Goal: Task Accomplishment & Management: Manage account settings

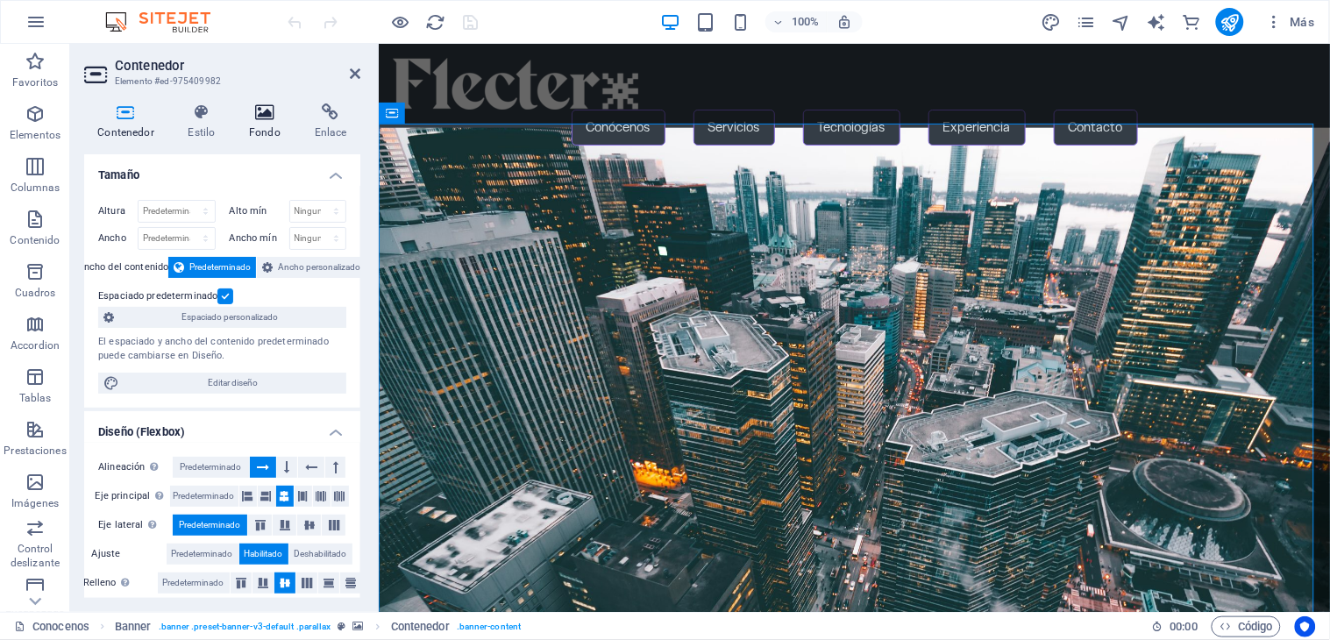
click at [259, 123] on h4 "Fondo" at bounding box center [269, 121] width 66 height 37
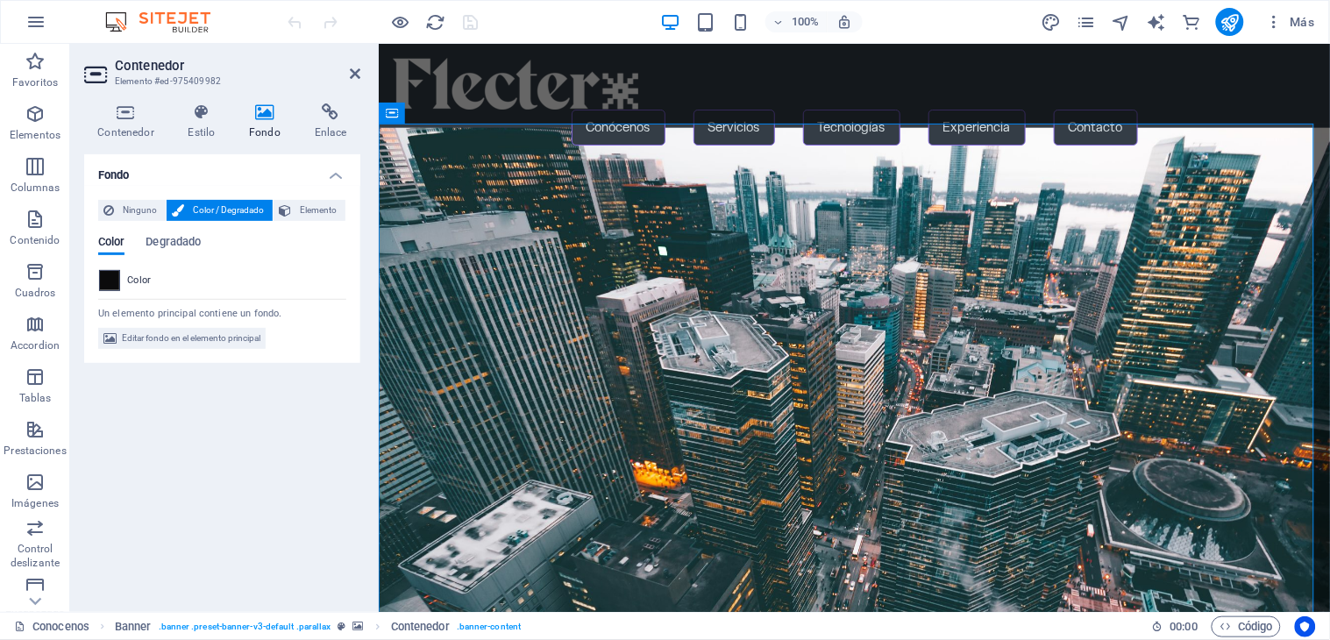
click at [101, 287] on span at bounding box center [109, 280] width 19 height 19
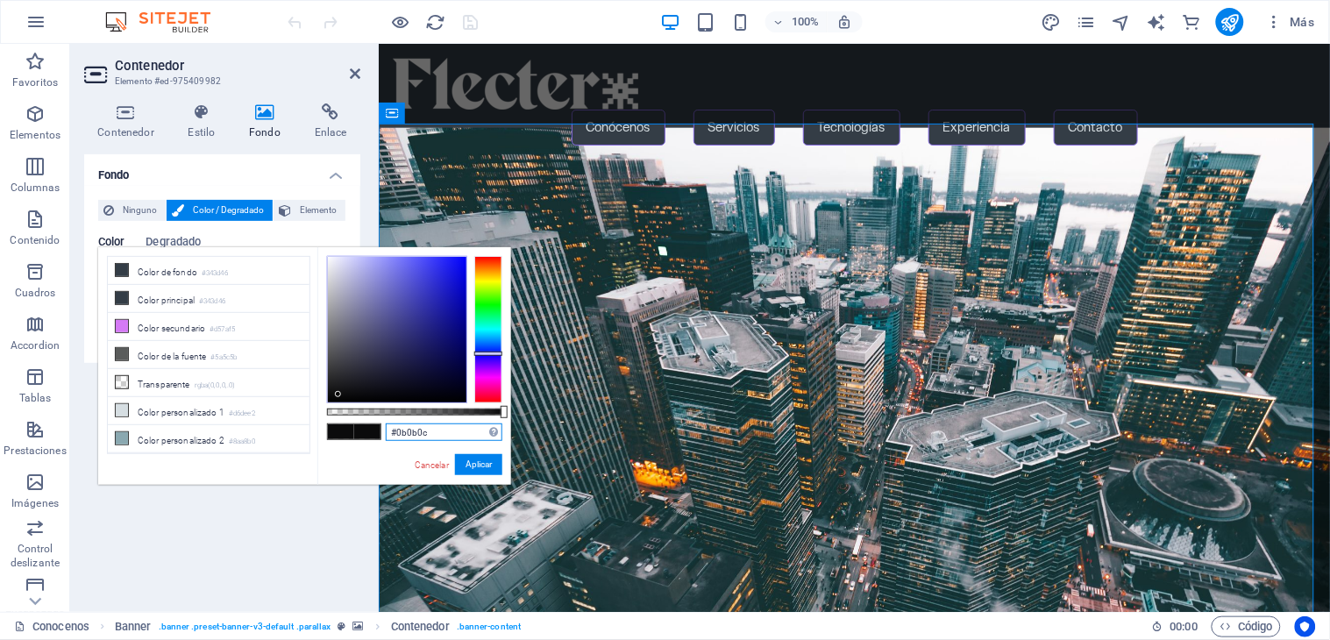
click at [439, 429] on input "#0b0b0c" at bounding box center [444, 432] width 117 height 18
click at [485, 459] on button "Aplicar" at bounding box center [478, 464] width 47 height 21
click at [442, 435] on input "#0027IE" at bounding box center [444, 432] width 117 height 18
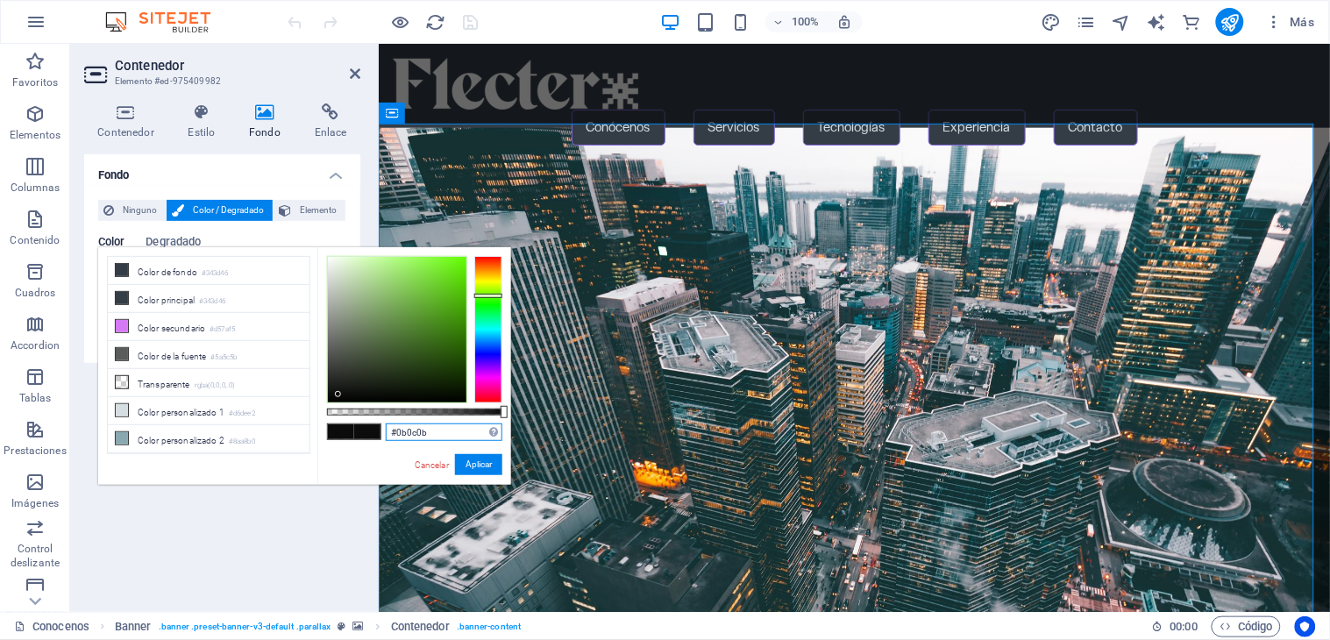
click at [486, 295] on div at bounding box center [488, 329] width 28 height 147
click at [344, 387] on div at bounding box center [397, 329] width 138 height 145
click at [338, 393] on div at bounding box center [397, 329] width 138 height 145
click at [454, 387] on div at bounding box center [397, 329] width 138 height 145
click at [489, 477] on div "#0b1902 Formatos soportados #0852ed rgb(8, 82, 237) rgba(8, 82, 237, 90%) hsv(2…" at bounding box center [414, 493] width 194 height 492
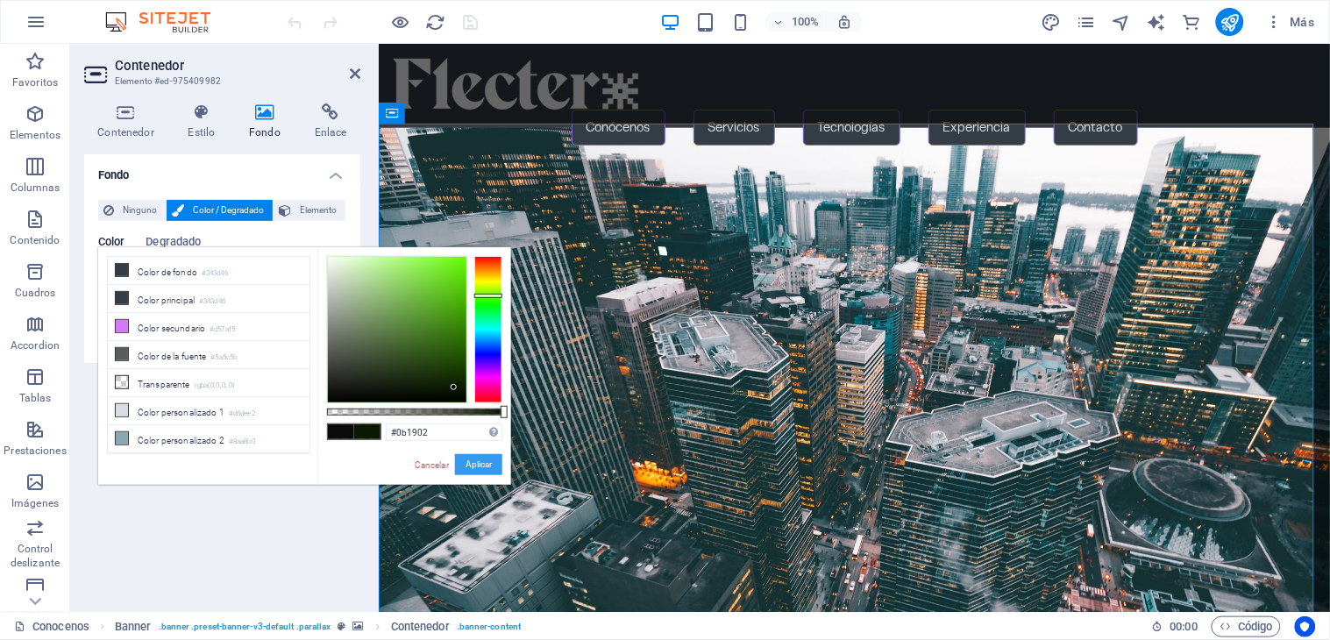
click at [486, 465] on button "Aplicar" at bounding box center [478, 464] width 47 height 21
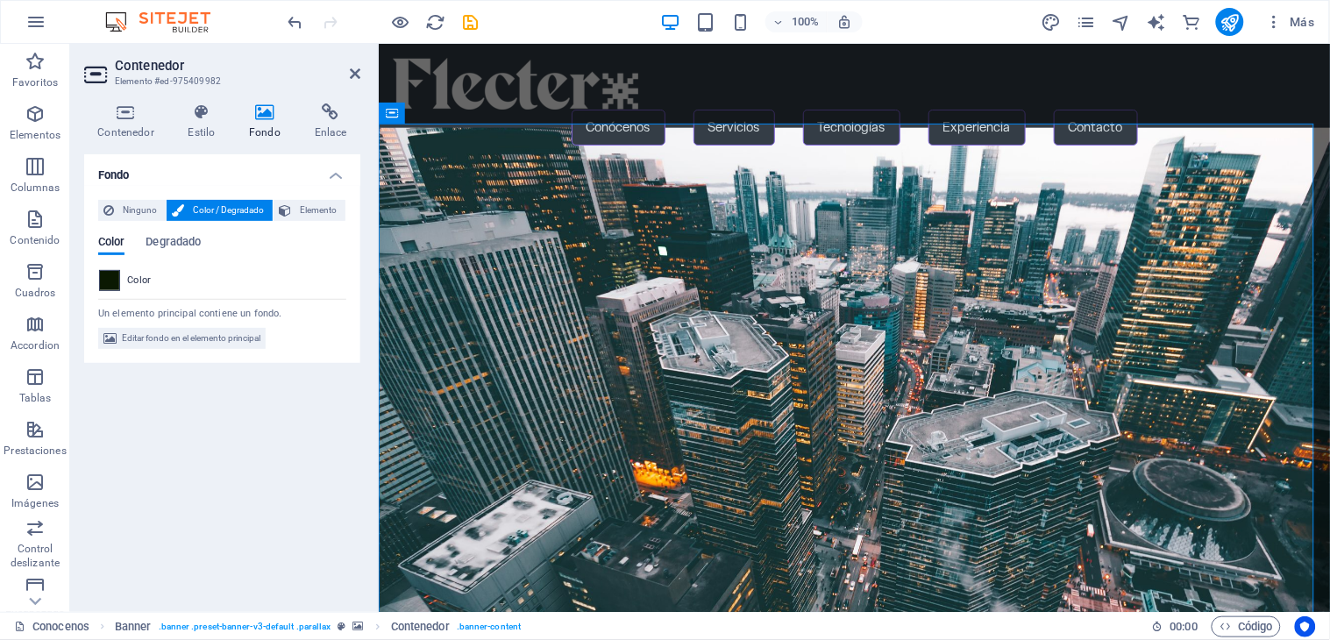
click at [118, 277] on span at bounding box center [109, 280] width 19 height 19
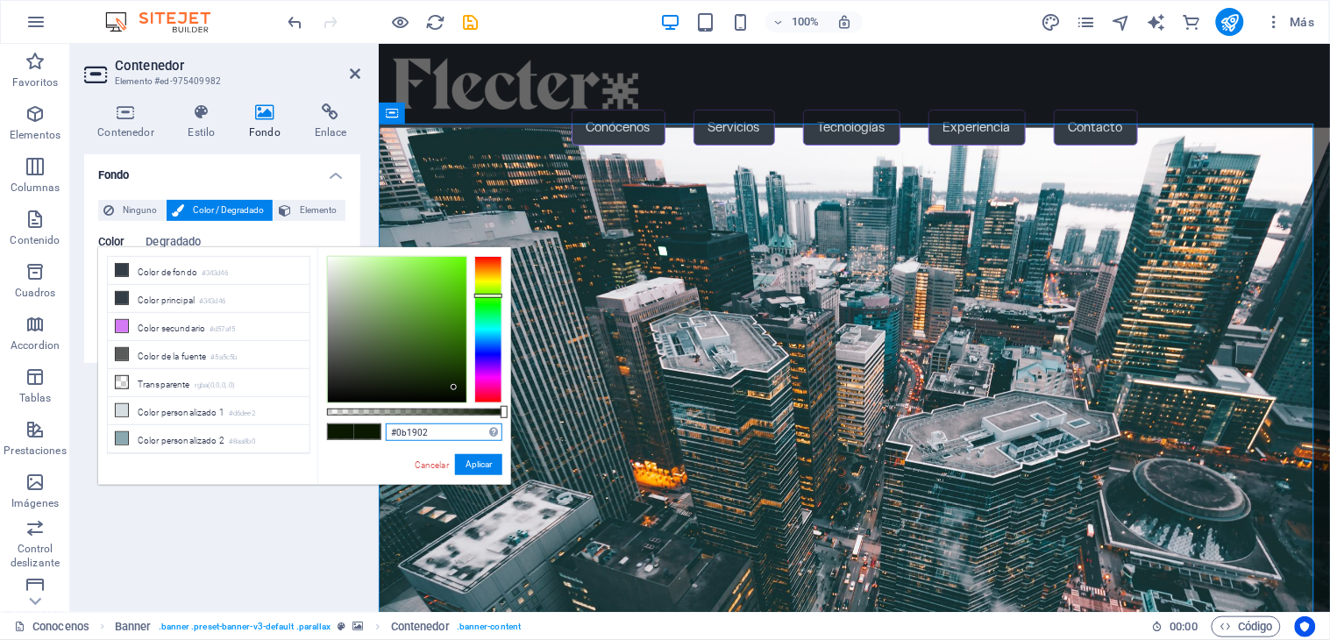
click at [453, 426] on input "#0b1902" at bounding box center [444, 432] width 117 height 18
click at [440, 435] on input "#002702" at bounding box center [444, 432] width 117 height 18
click at [461, 467] on button "Aplicar" at bounding box center [478, 464] width 47 height 21
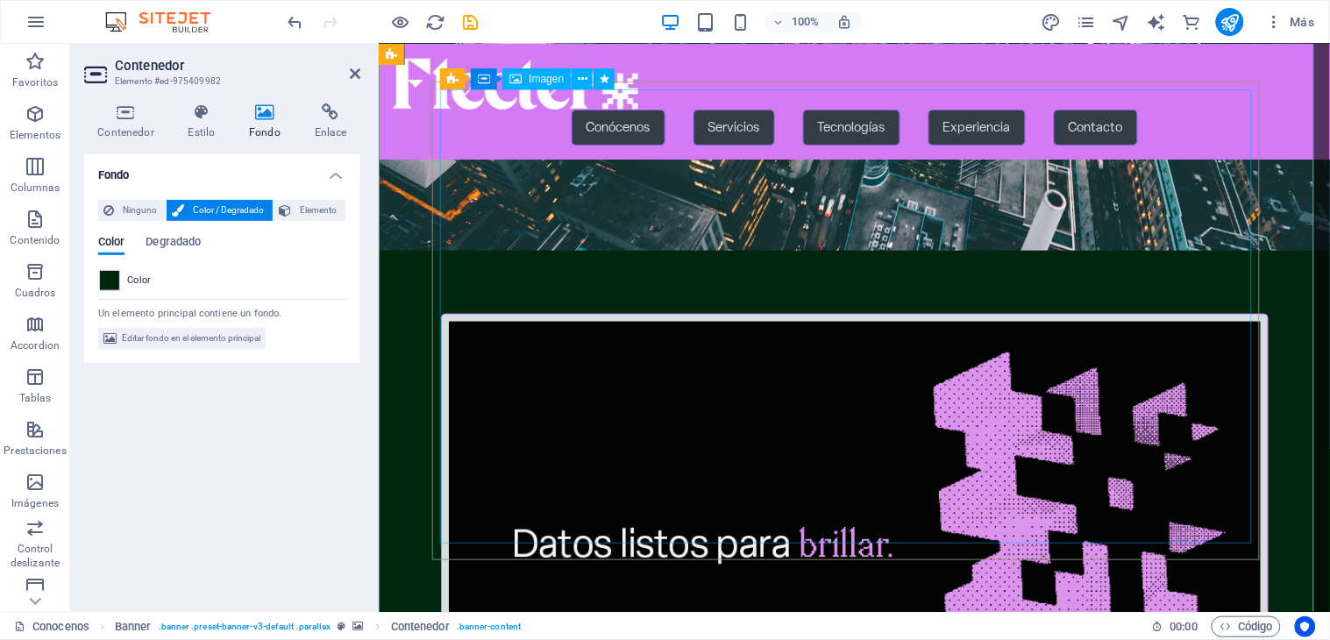
scroll to position [97, 0]
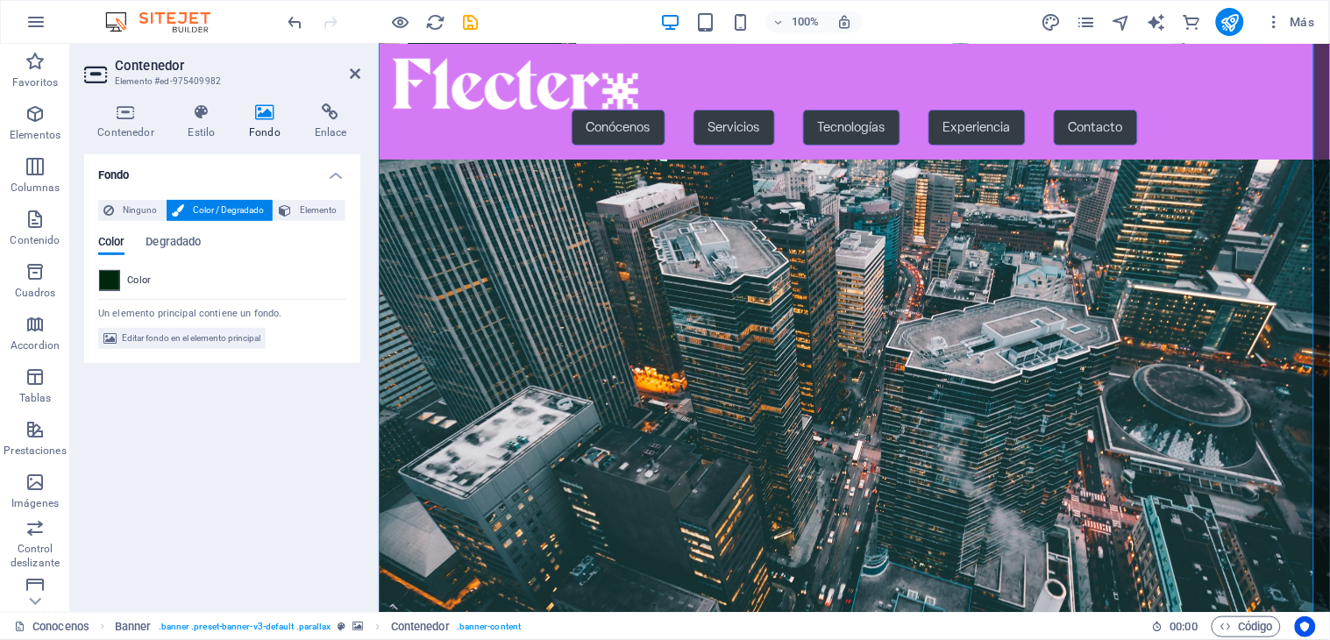
click at [105, 277] on span at bounding box center [109, 280] width 19 height 19
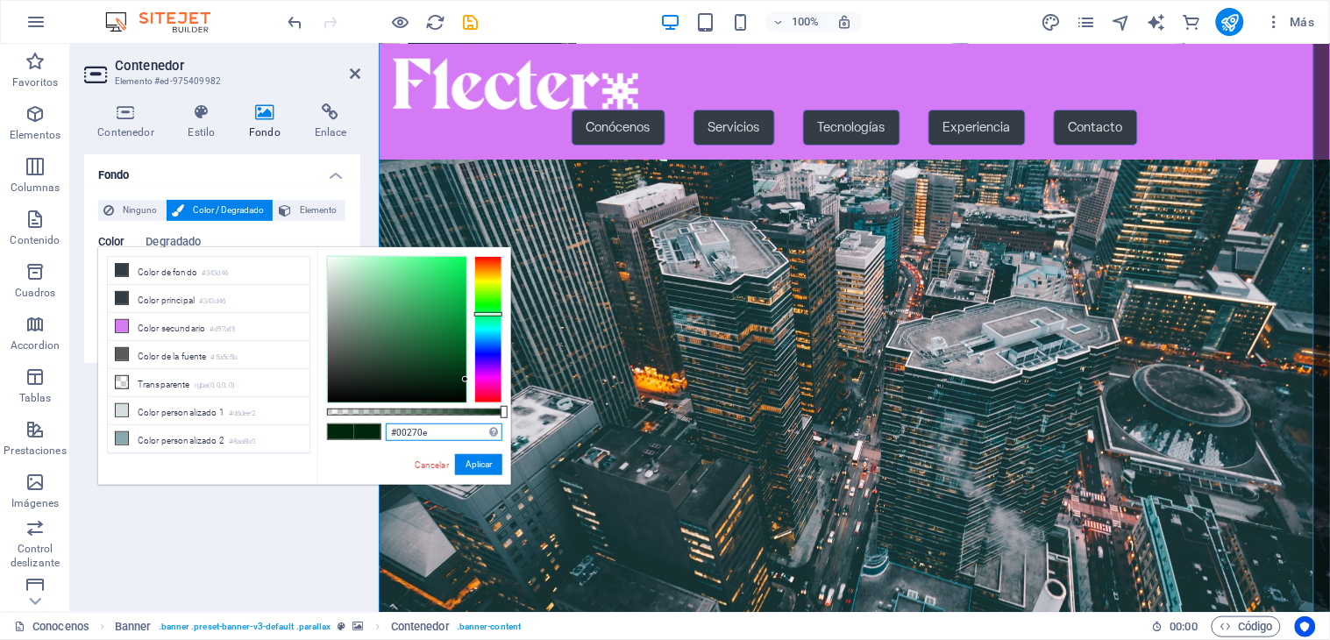
click at [422, 436] on input "#00270e" at bounding box center [444, 432] width 117 height 18
type input "#00271E"
click at [470, 458] on button "Aplicar" at bounding box center [478, 464] width 47 height 21
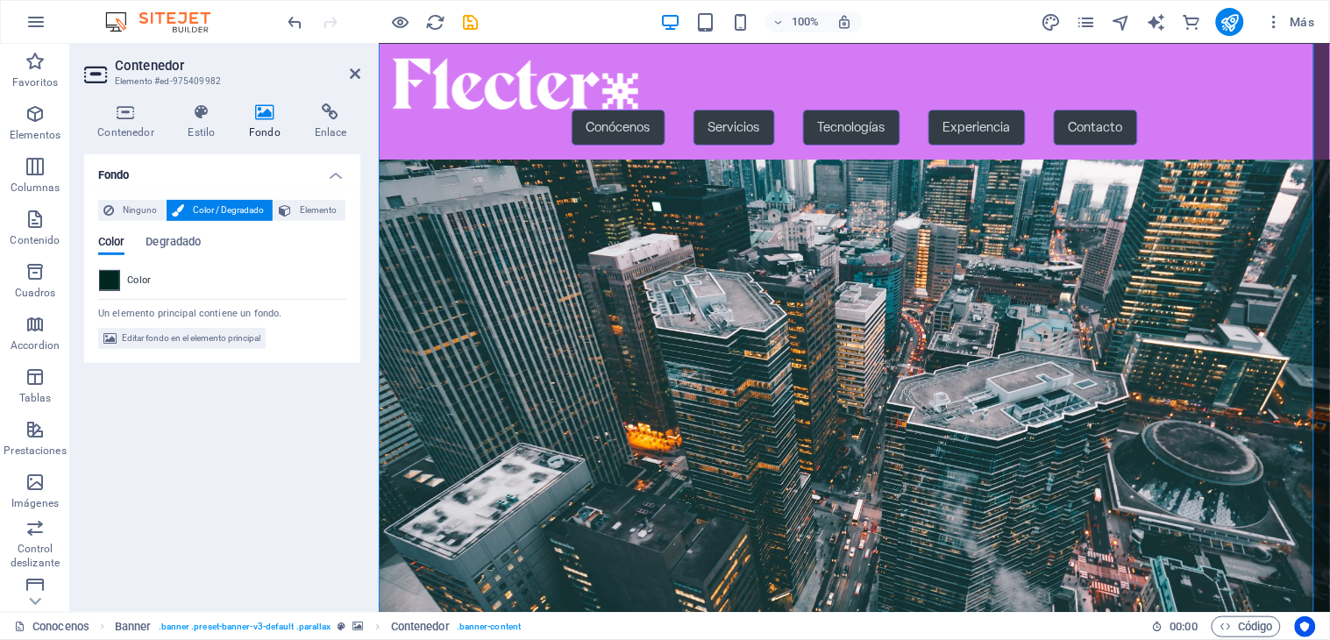
click at [116, 278] on span at bounding box center [109, 280] width 19 height 19
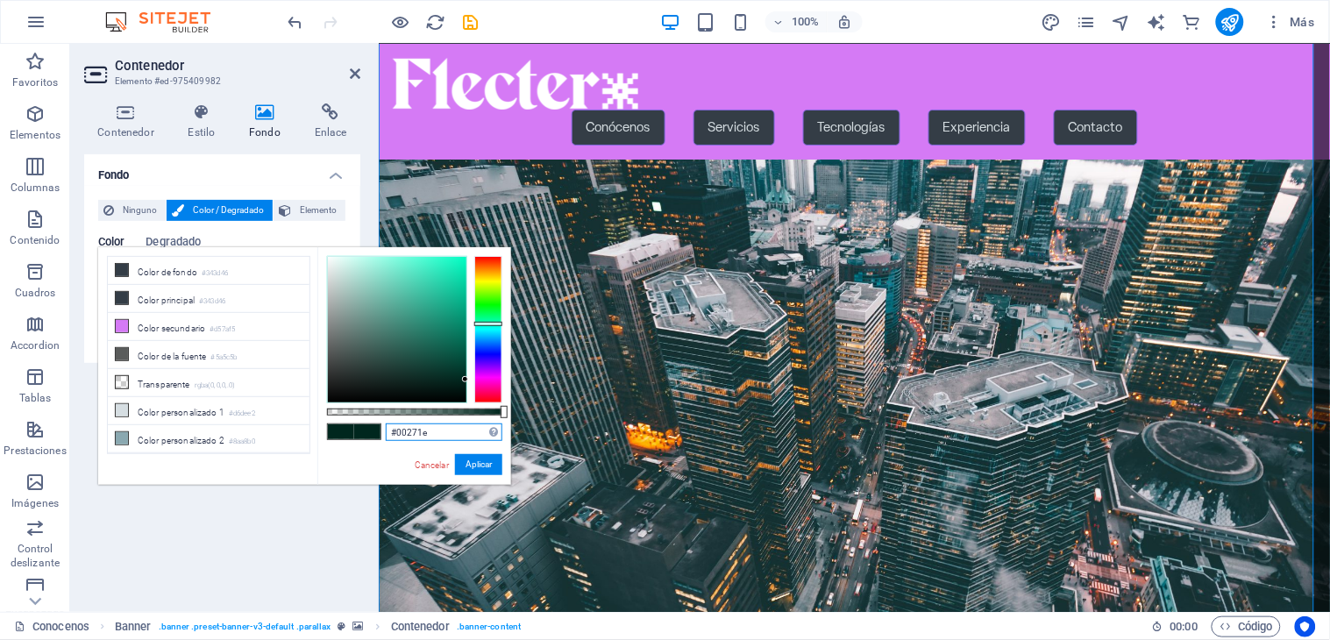
click at [450, 432] on input "#00271e" at bounding box center [444, 432] width 117 height 18
drag, startPoint x: 438, startPoint y: 429, endPoint x: 357, endPoint y: 447, distance: 83.4
click at [357, 447] on div "#00271e Formatos soportados #0852ed rgb(8, 82, 237) rgba(8, 82, 237, 90%) hsv(2…" at bounding box center [414, 493] width 194 height 492
click at [476, 465] on button "Aplicar" at bounding box center [478, 464] width 47 height 21
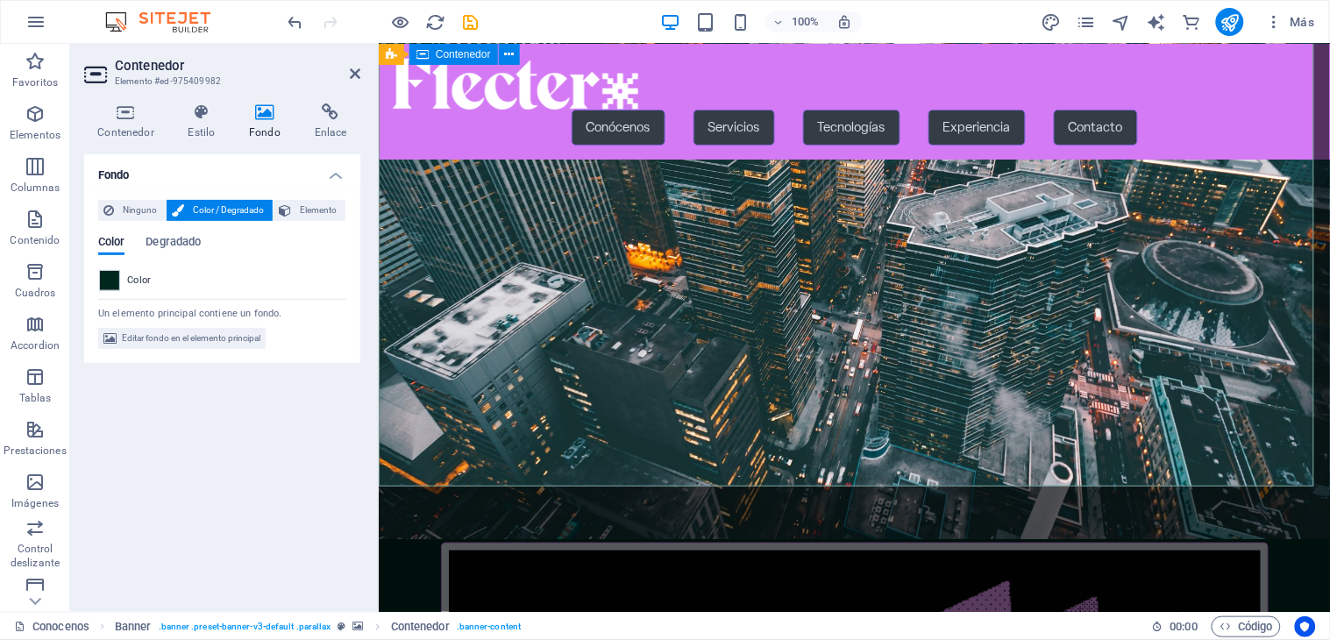
scroll to position [0, 0]
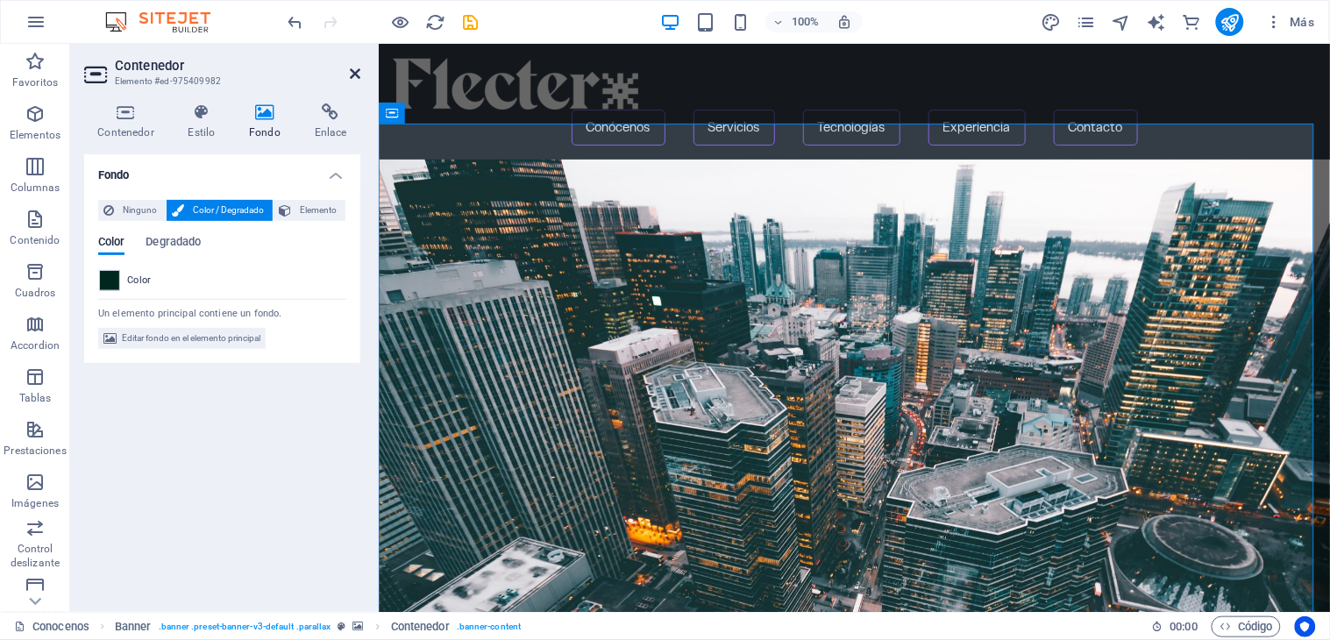
click at [354, 68] on icon at bounding box center [355, 74] width 11 height 14
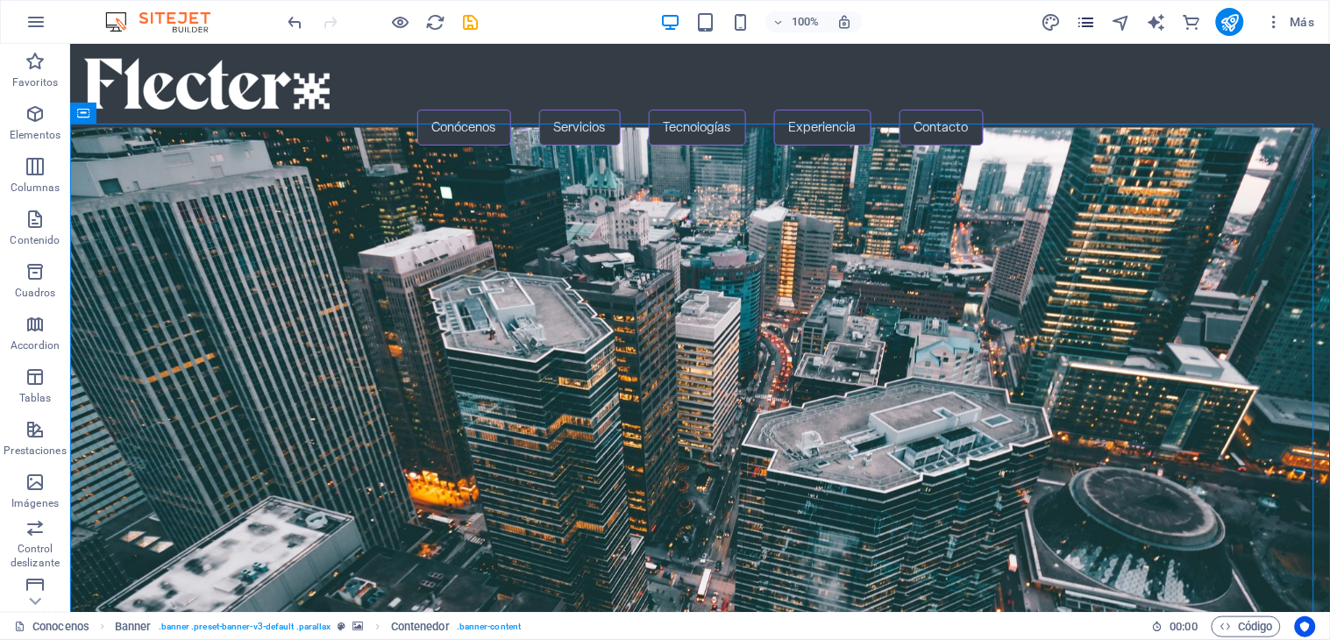
click at [1089, 29] on icon "pages" at bounding box center [1086, 22] width 20 height 20
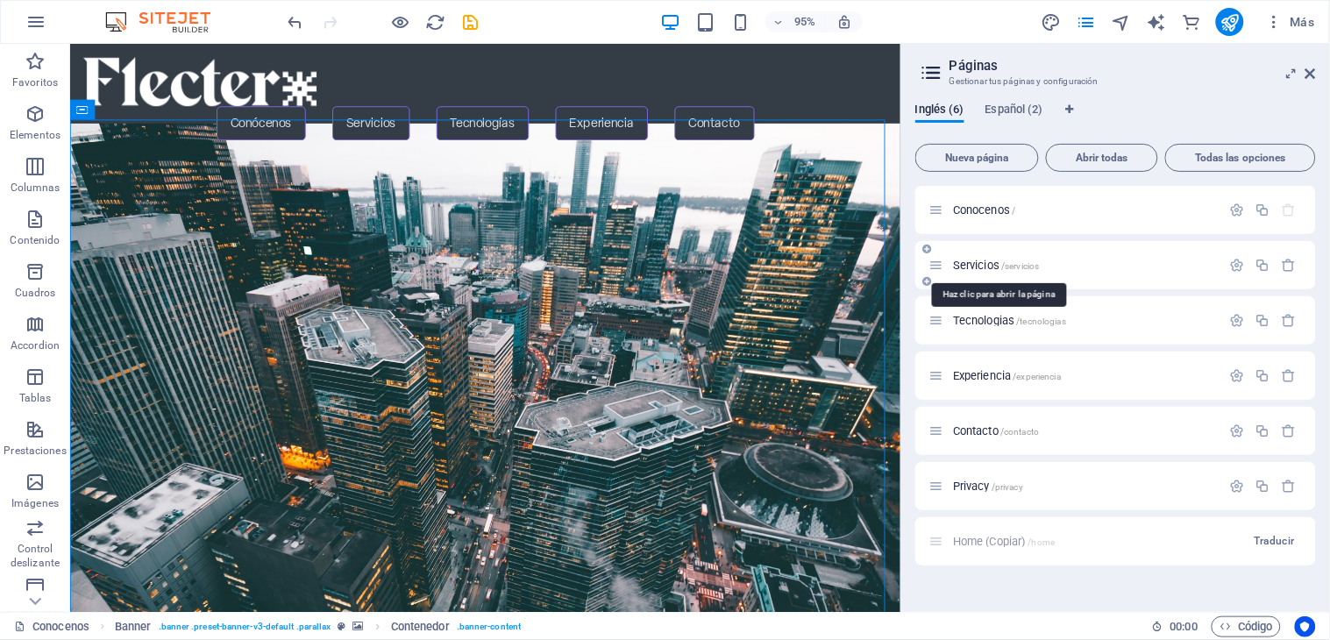
click at [975, 260] on span "Servicios /servicios" at bounding box center [996, 265] width 87 height 13
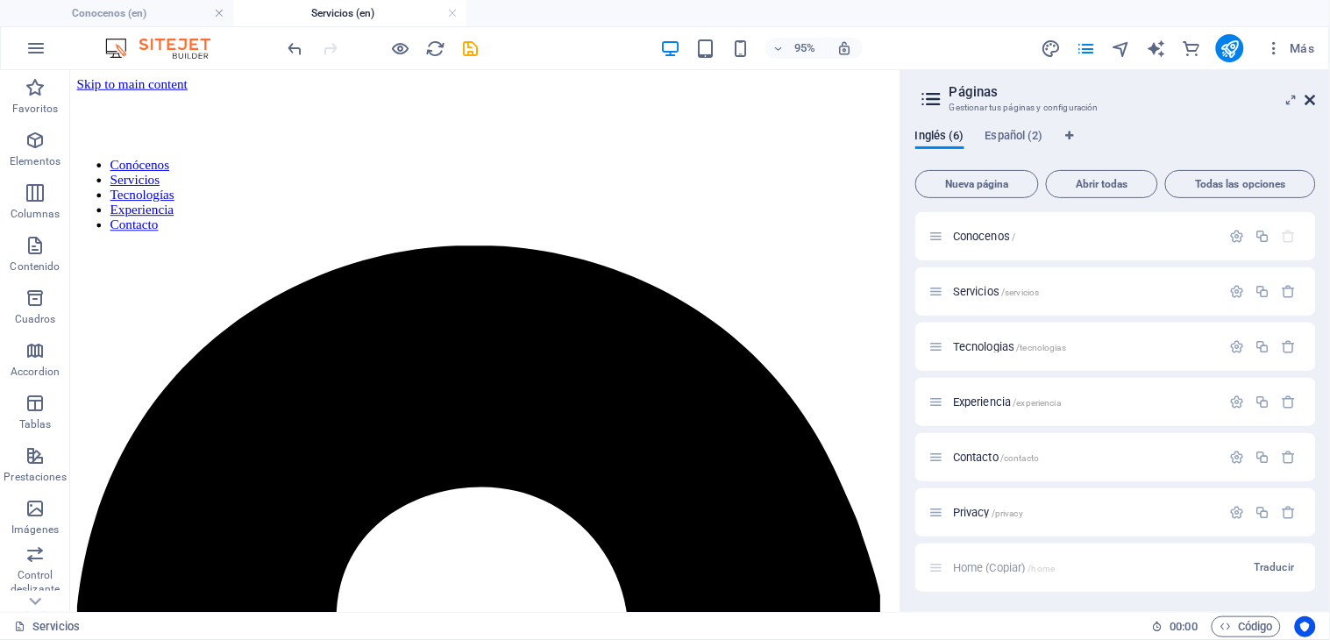
click at [1312, 97] on icon at bounding box center [1310, 100] width 11 height 14
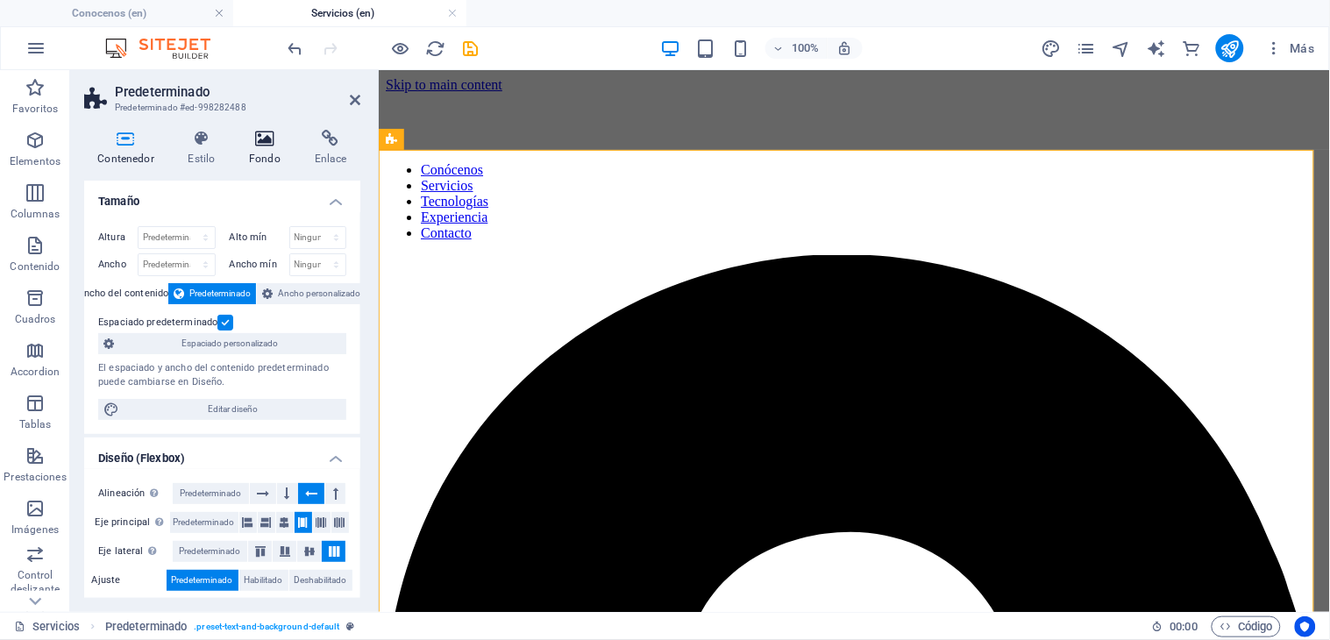
click at [268, 142] on icon at bounding box center [265, 139] width 59 height 18
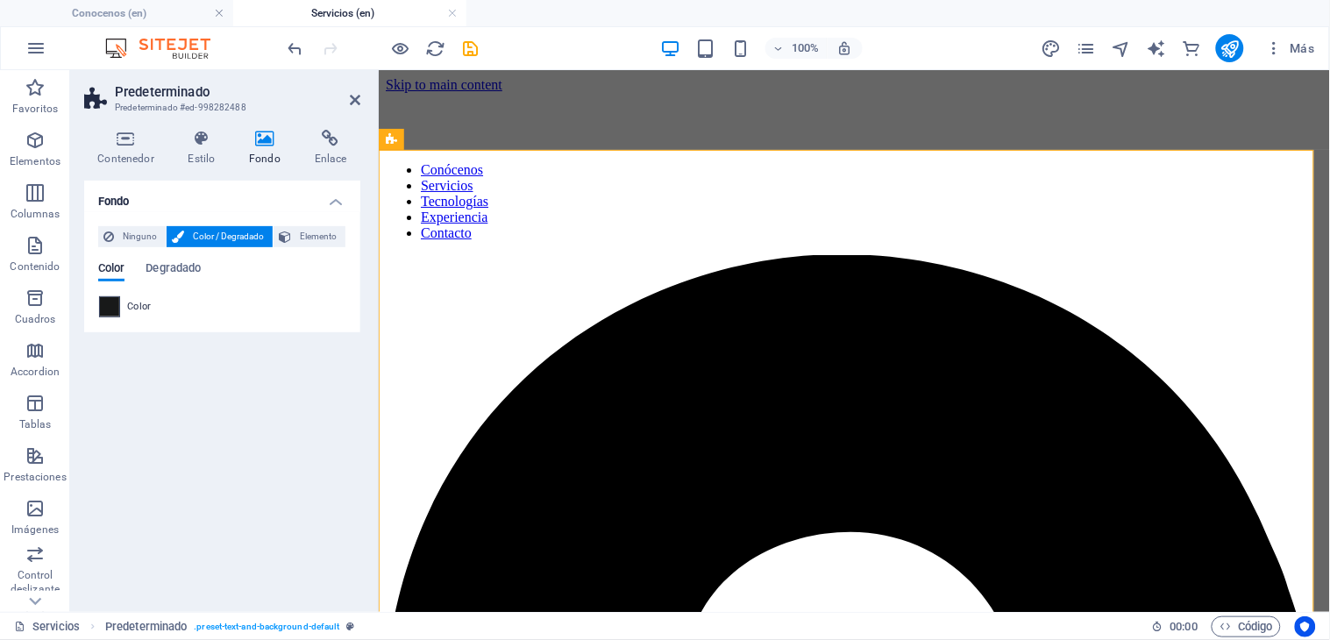
click at [115, 310] on span at bounding box center [109, 306] width 19 height 19
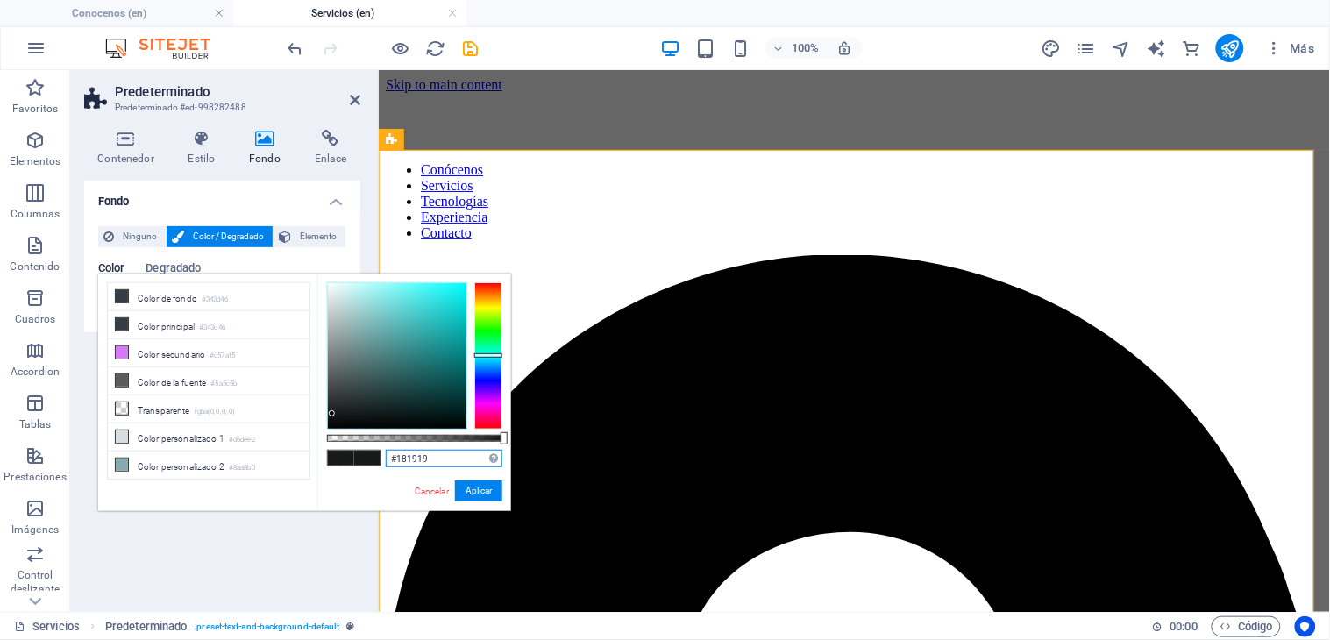
drag, startPoint x: 435, startPoint y: 452, endPoint x: 363, endPoint y: 458, distance: 72.1
click at [363, 458] on div "#181919 Formatos soportados #0852ed rgb(8, 82, 237) rgba(8, 82, 237, 90%) hsv(2…" at bounding box center [414, 519] width 194 height 492
paste input "00271e"
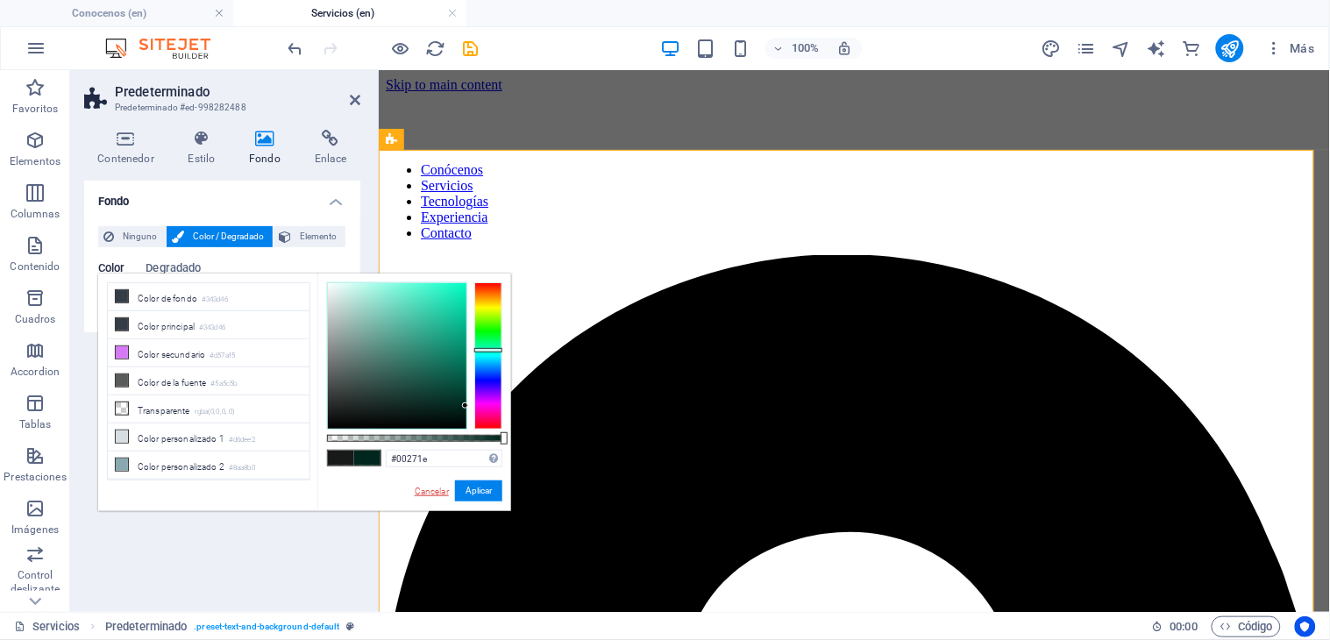
click at [430, 495] on link "Cancelar" at bounding box center [432, 491] width 38 height 13
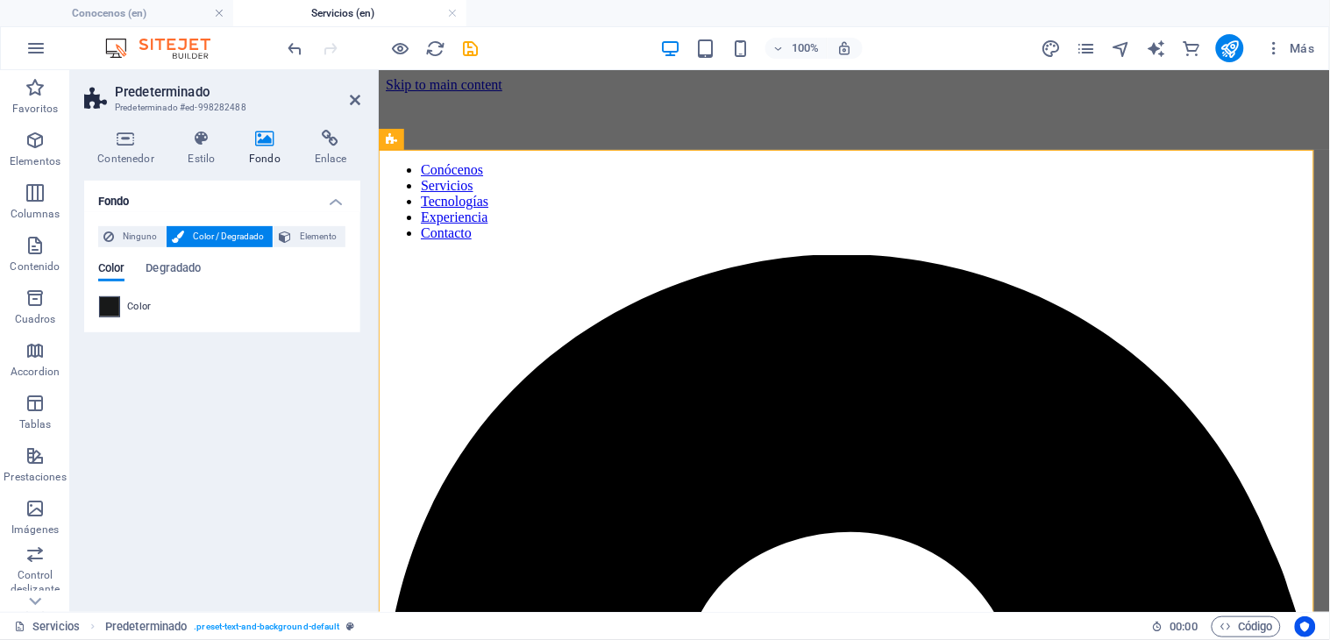
click at [114, 309] on span at bounding box center [109, 306] width 19 height 19
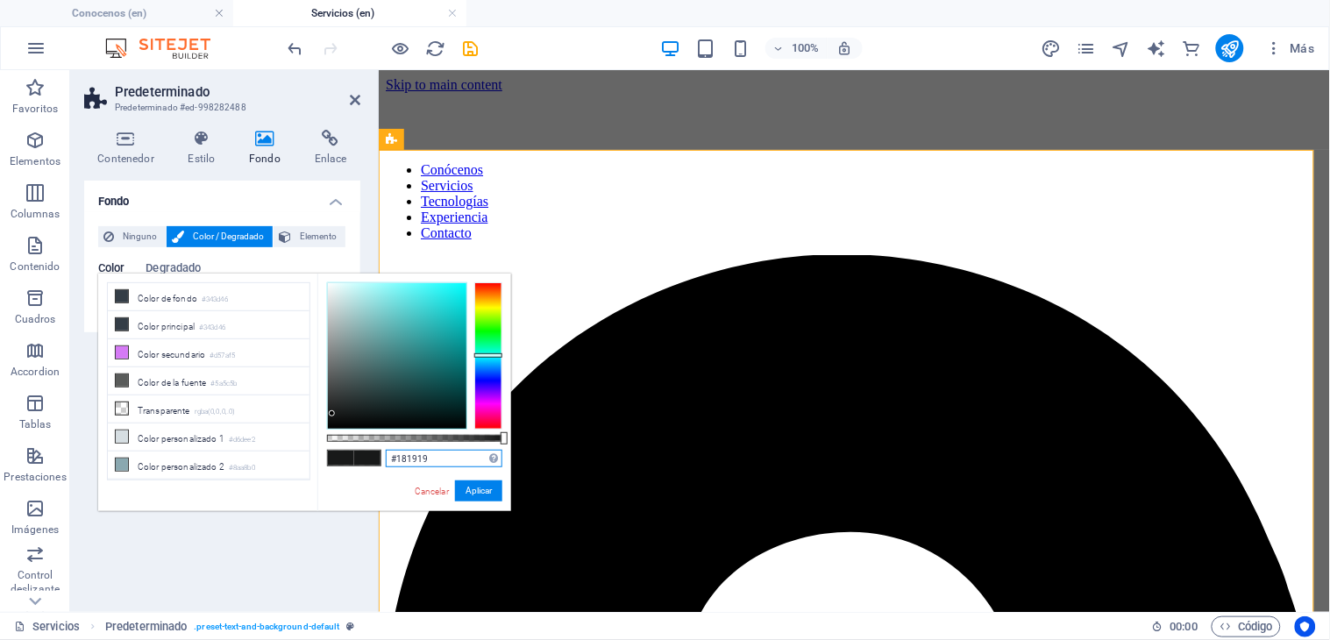
drag, startPoint x: 430, startPoint y: 459, endPoint x: 330, endPoint y: 460, distance: 99.9
click at [331, 460] on div "#181919 Formatos soportados #0852ed rgb(8, 82, 237) rgba(8, 82, 237, 90%) hsv(2…" at bounding box center [414, 519] width 194 height 492
click at [438, 465] on input "#181919" at bounding box center [444, 459] width 117 height 18
click at [443, 463] on input "#181919" at bounding box center [444, 459] width 117 height 18
click at [440, 451] on input "#181919" at bounding box center [444, 459] width 117 height 18
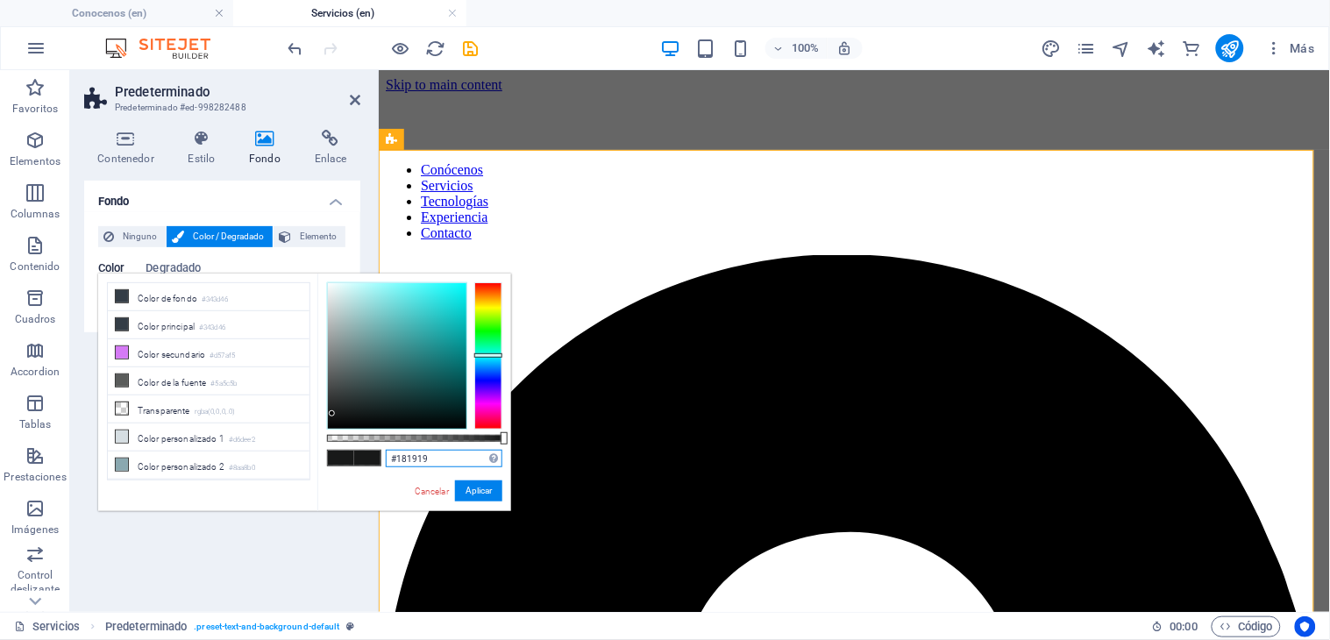
click at [425, 458] on input "#181919" at bounding box center [444, 459] width 117 height 18
type input "#"
paste input "#00271e"
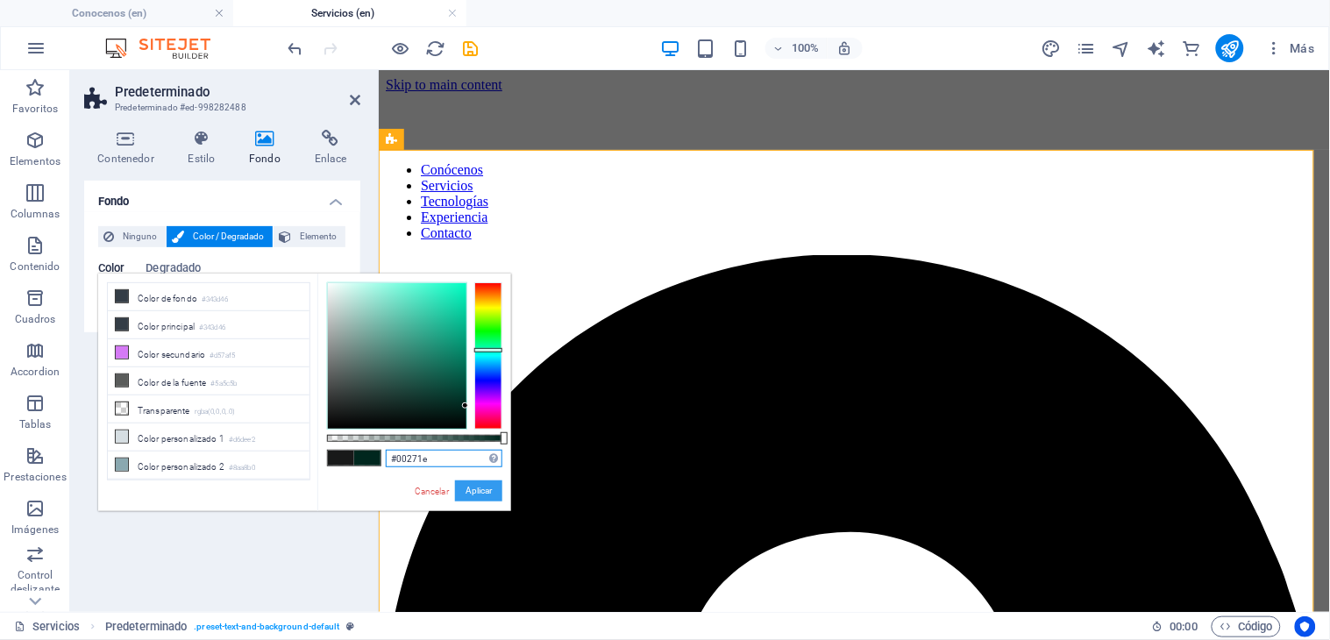
type input "#00271e"
click at [470, 487] on button "Aplicar" at bounding box center [478, 490] width 47 height 21
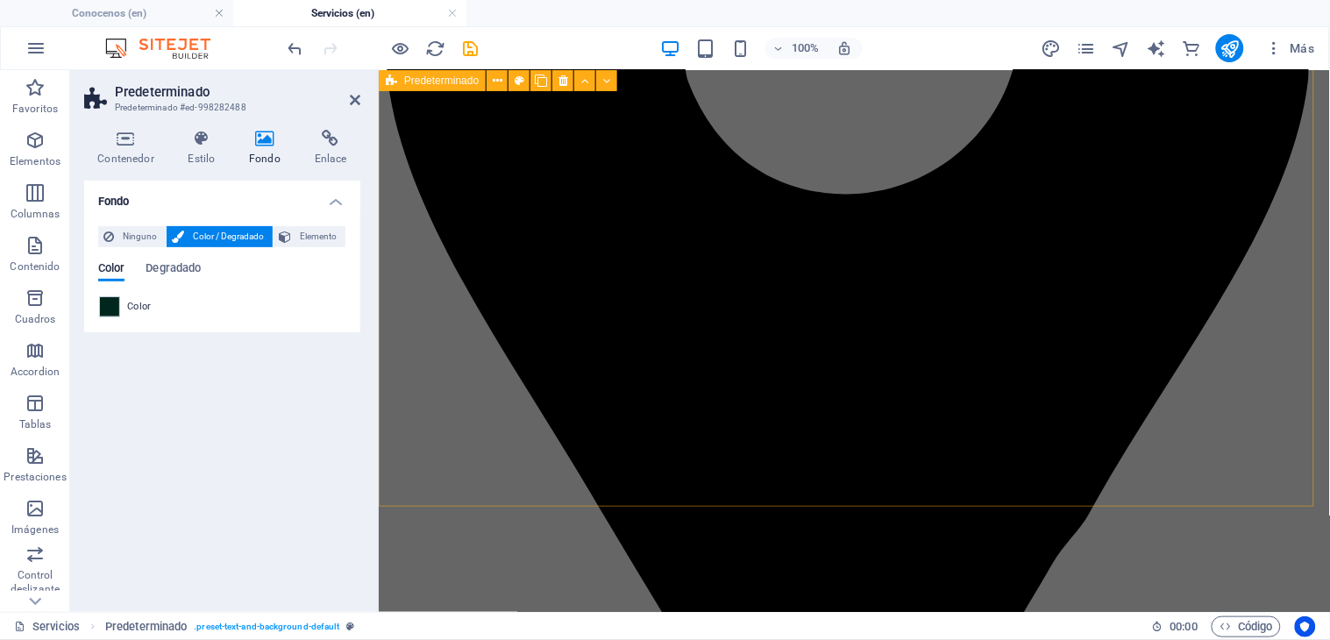
scroll to position [389, 0]
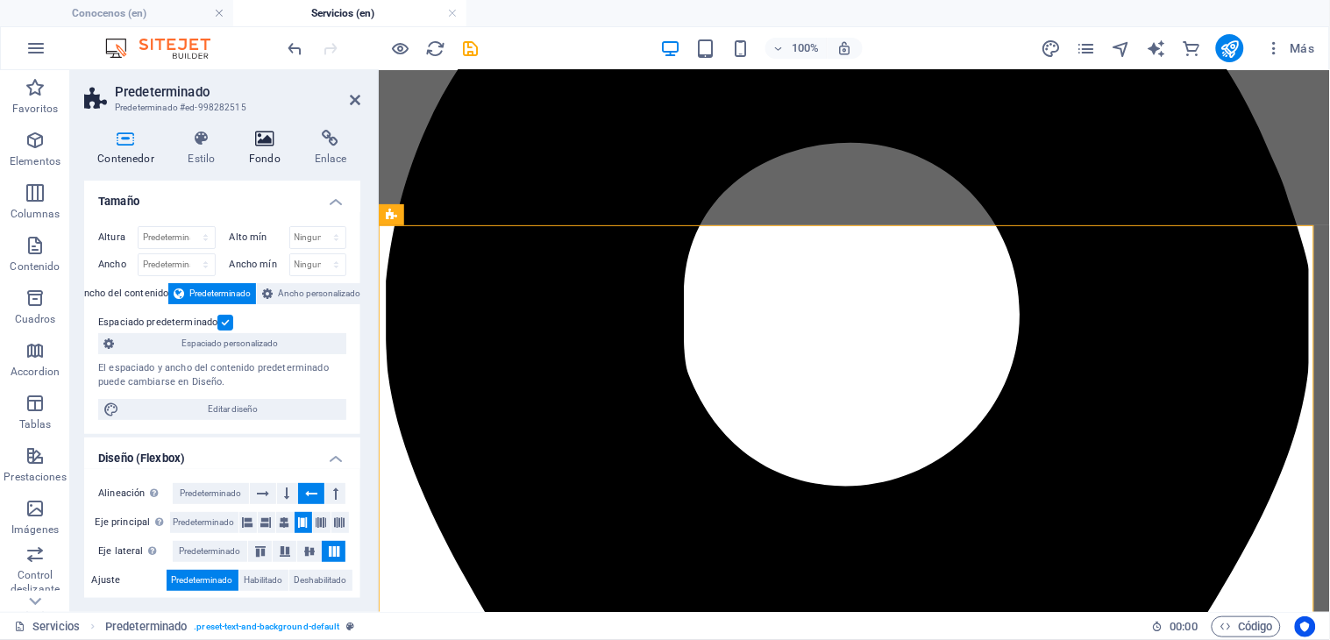
click at [266, 146] on icon at bounding box center [265, 139] width 59 height 18
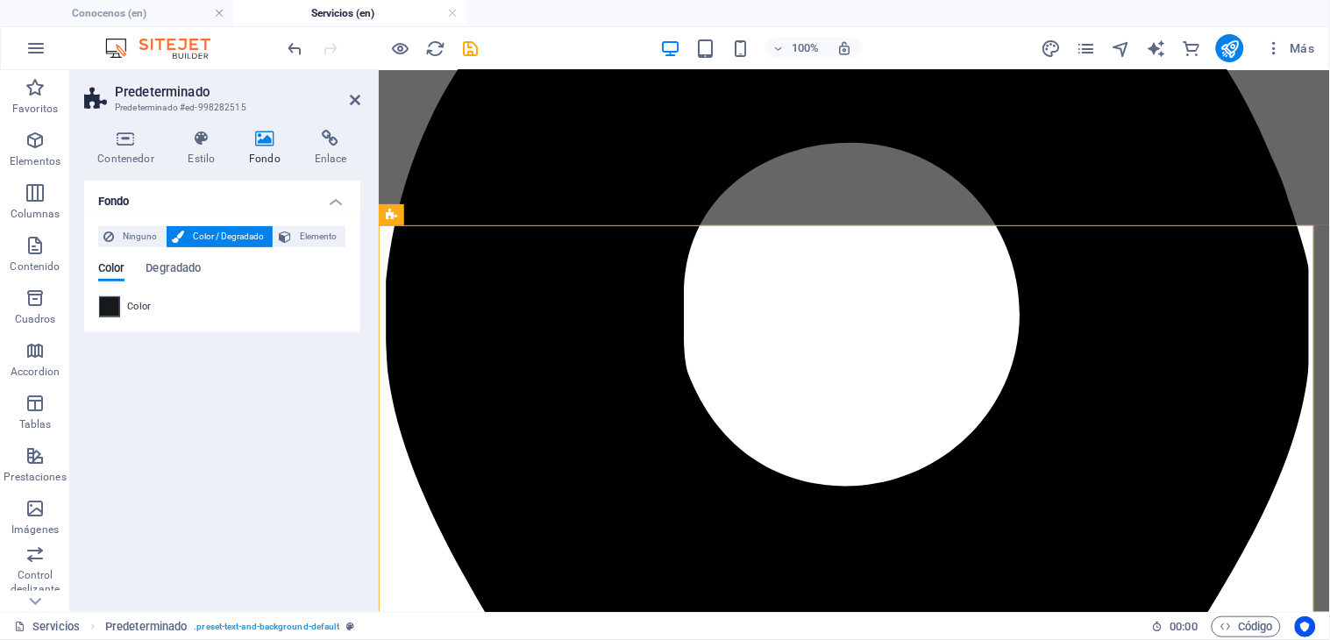
click at [112, 302] on span at bounding box center [109, 306] width 19 height 19
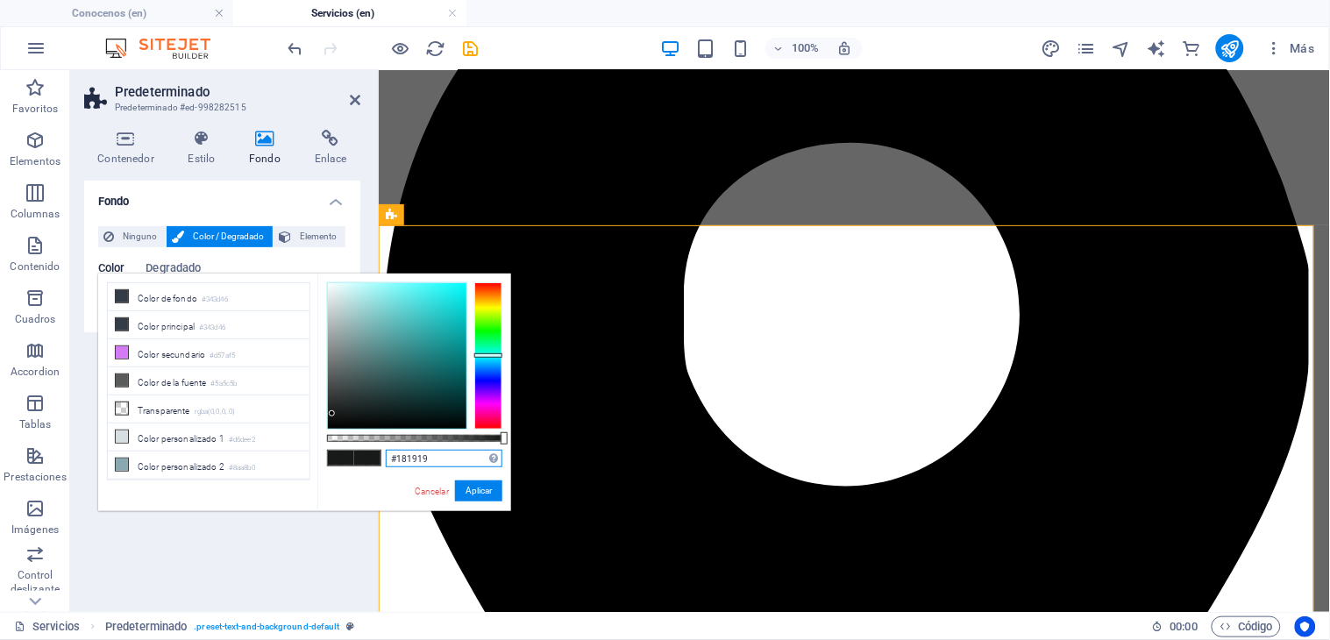
drag, startPoint x: 435, startPoint y: 458, endPoint x: 342, endPoint y: 454, distance: 93.0
click at [347, 457] on div "#181919 Formatos soportados #0852ed rgb(8, 82, 237) rgba(8, 82, 237, 90%) hsv(2…" at bounding box center [414, 519] width 194 height 492
paste input "00271e"
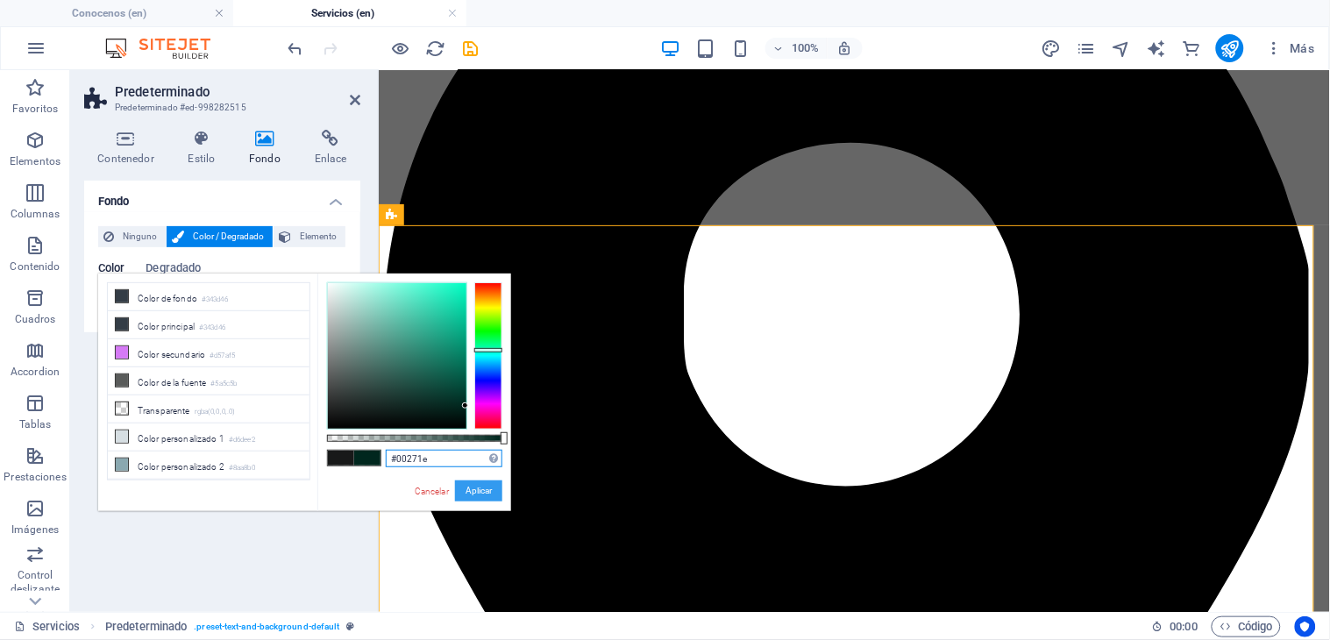
type input "#00271e"
drag, startPoint x: 469, startPoint y: 492, endPoint x: 246, endPoint y: 393, distance: 243.7
click at [469, 492] on button "Aplicar" at bounding box center [478, 490] width 47 height 21
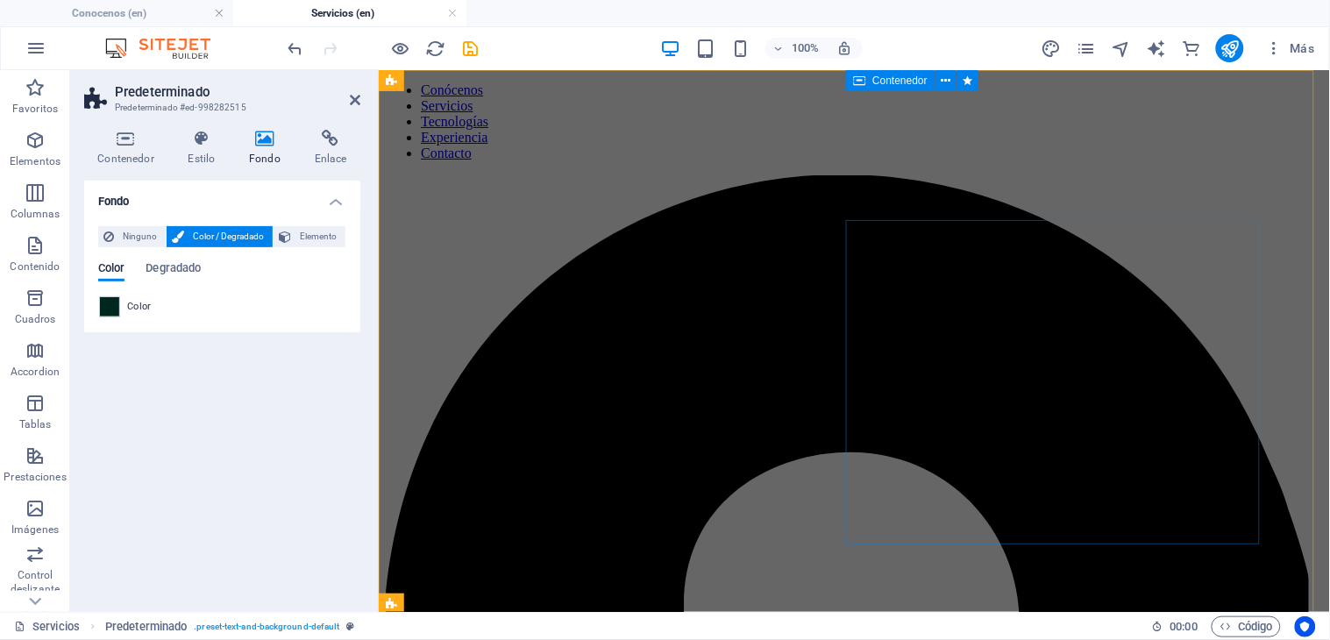
scroll to position [0, 0]
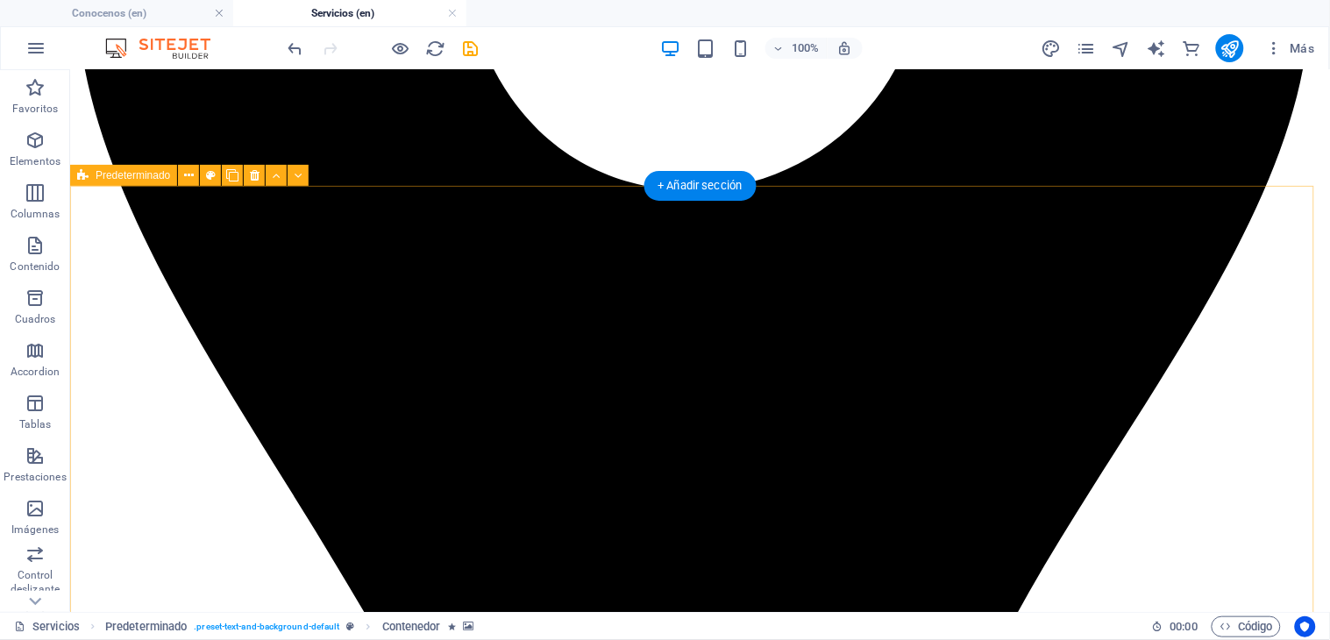
scroll to position [974, 0]
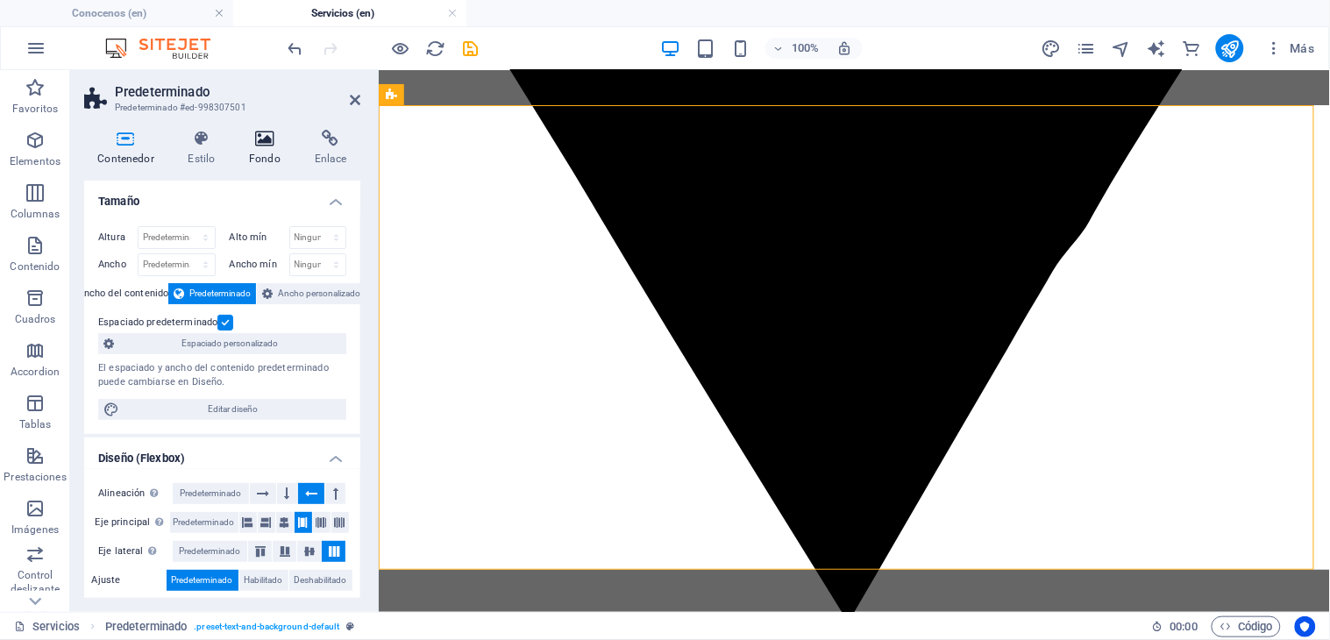
click at [258, 154] on h4 "Fondo" at bounding box center [269, 148] width 66 height 37
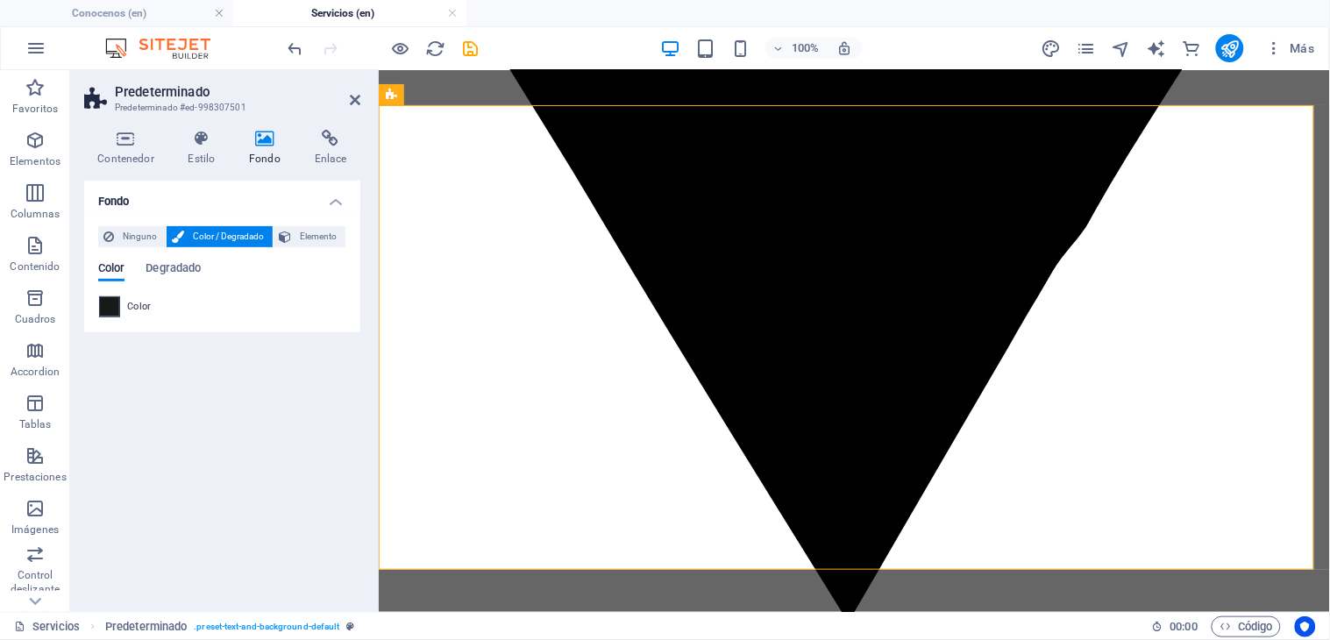
click at [106, 304] on span at bounding box center [109, 306] width 19 height 19
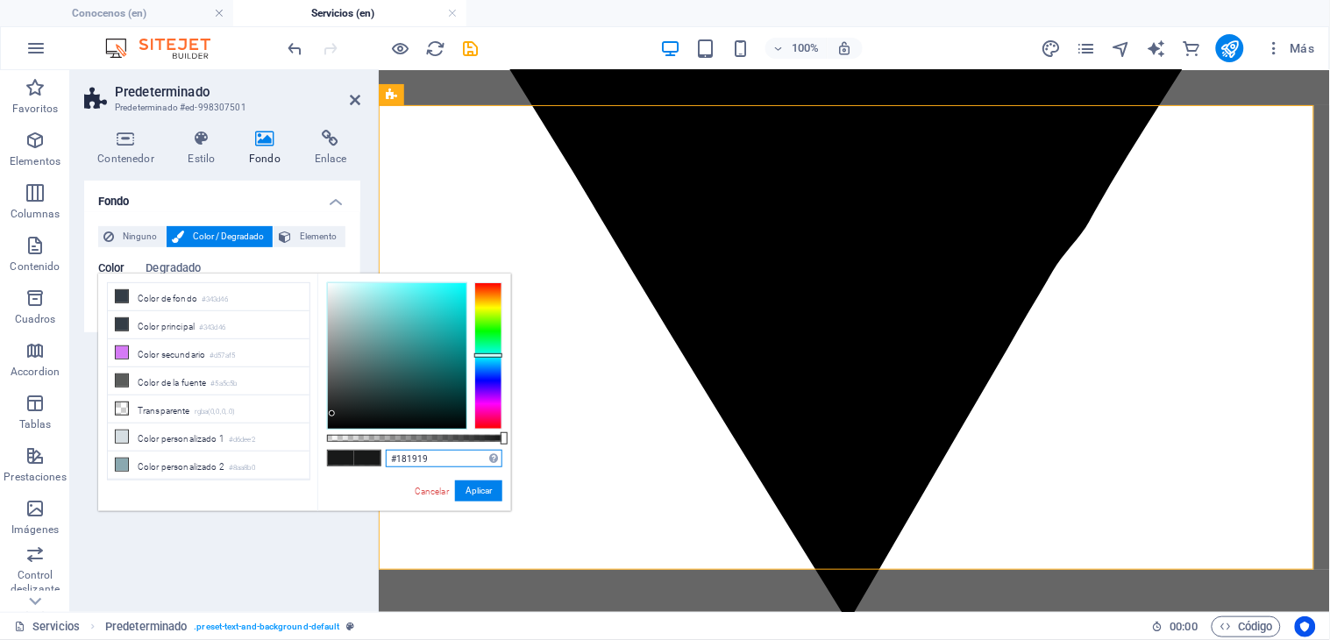
drag, startPoint x: 444, startPoint y: 457, endPoint x: 343, endPoint y: 456, distance: 101.7
click at [343, 456] on div "#181919 Formatos soportados #0852ed rgb(8, 82, 237) rgba(8, 82, 237, 90%) hsv(2…" at bounding box center [414, 519] width 194 height 492
paste input "00271e"
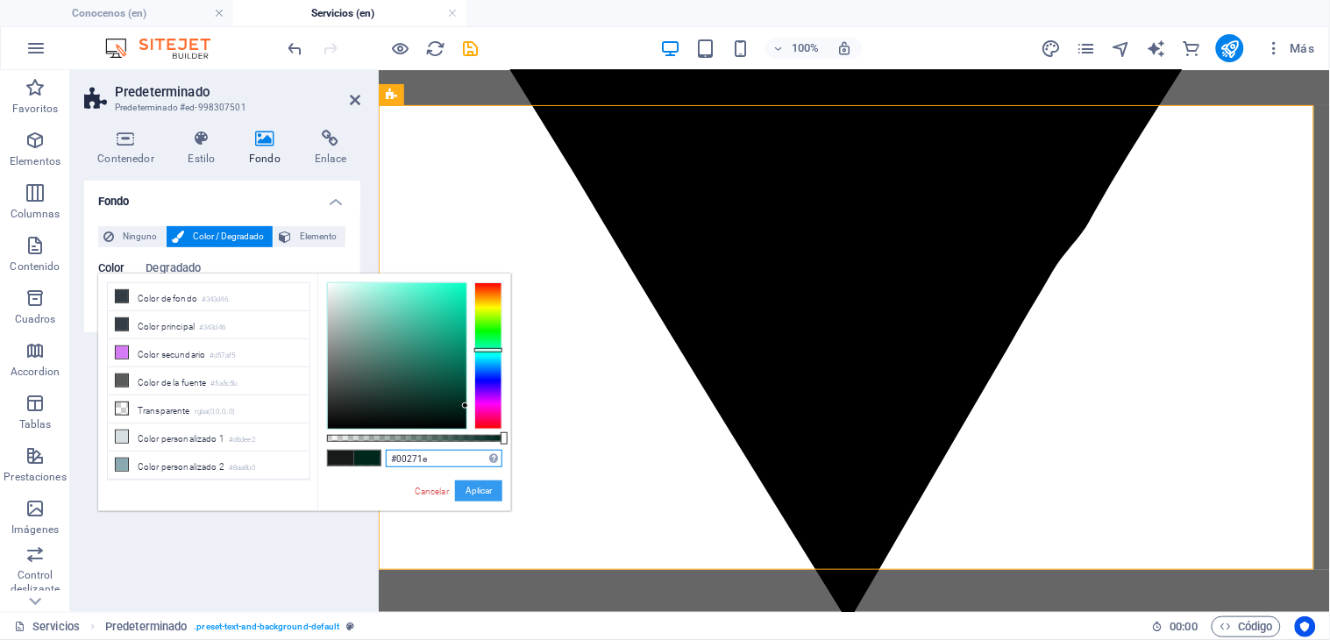
type input "#00271e"
click at [473, 488] on button "Aplicar" at bounding box center [478, 490] width 47 height 21
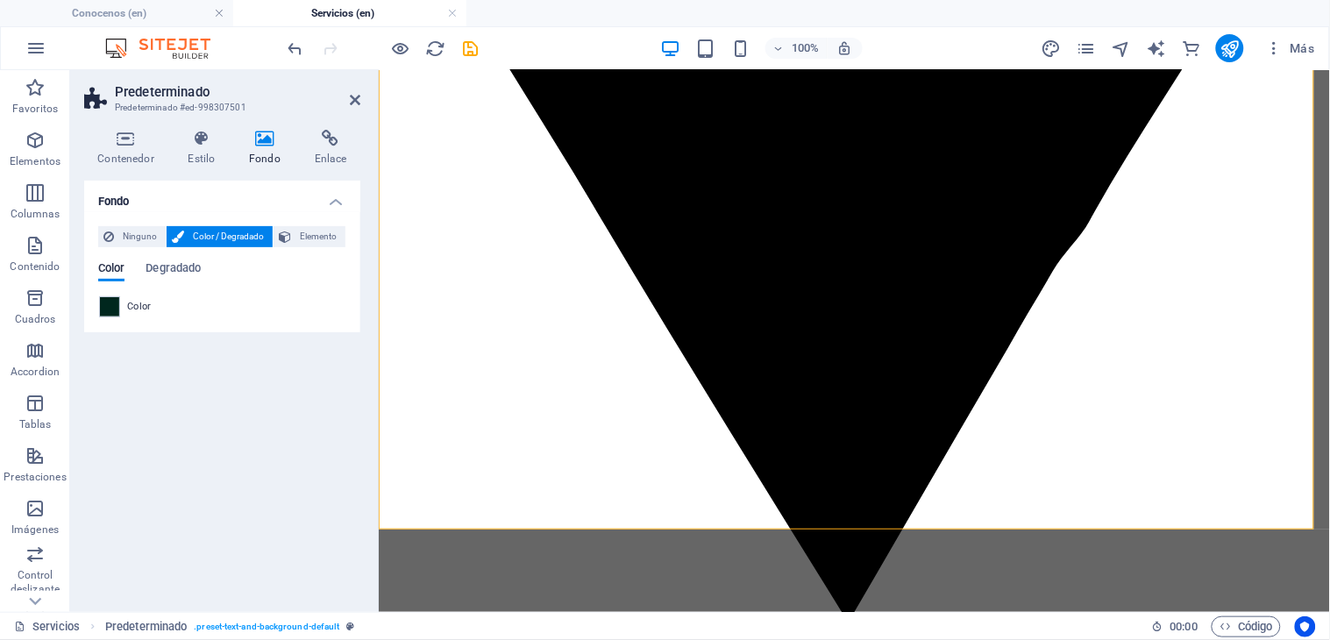
scroll to position [1266, 0]
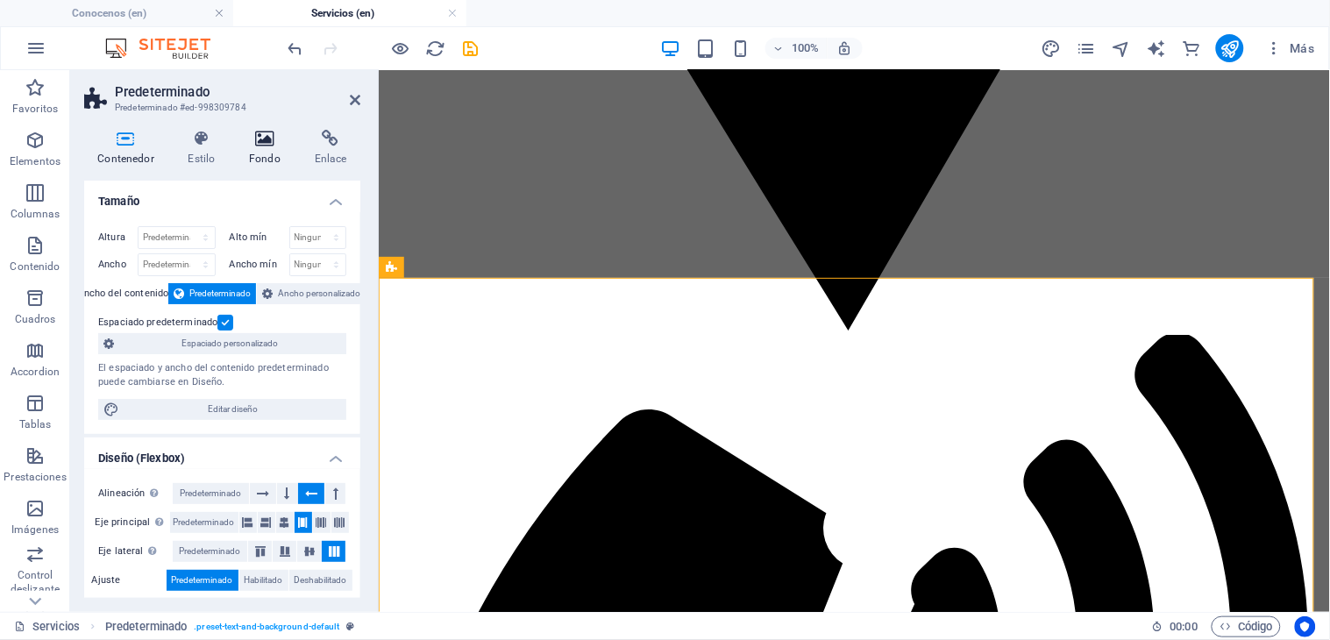
click at [268, 156] on h4 "Fondo" at bounding box center [269, 148] width 66 height 37
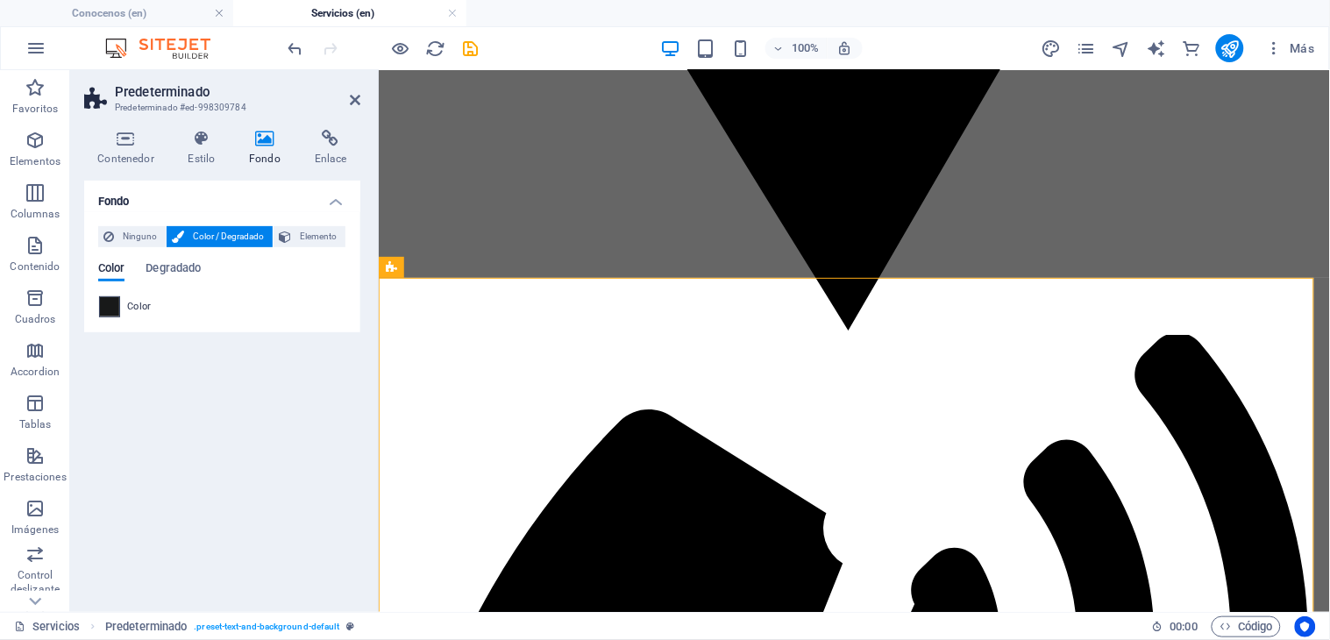
click at [106, 314] on span at bounding box center [109, 306] width 19 height 19
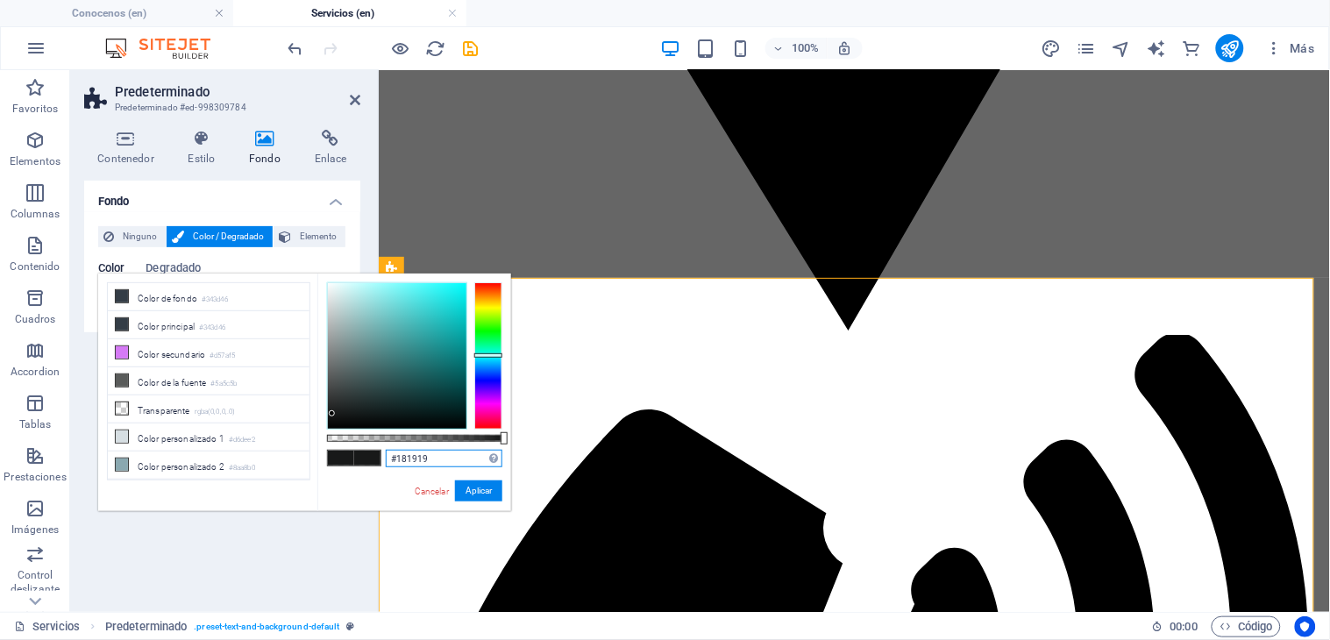
drag, startPoint x: 439, startPoint y: 458, endPoint x: 310, endPoint y: 461, distance: 128.9
click at [310, 461] on div "less Color de fondo #343d46 Color principal #343d46 Color secundario #d57af5 Co…" at bounding box center [304, 392] width 413 height 238
paste input "00271e"
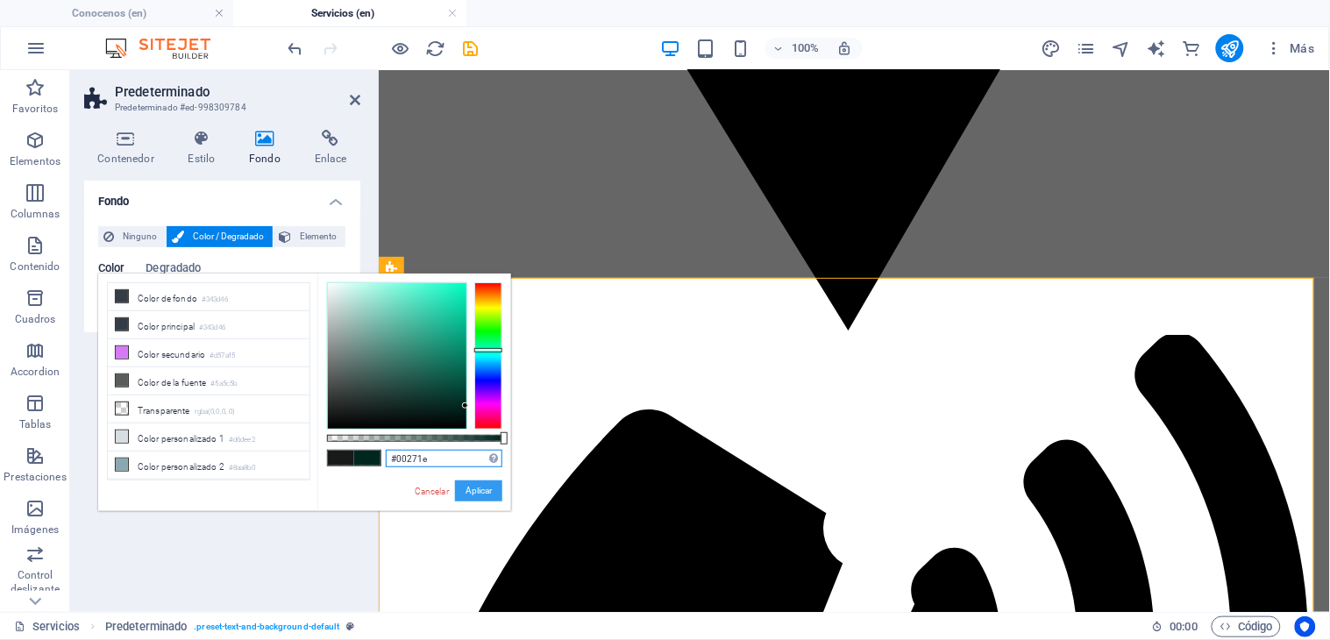
type input "#00271e"
click at [479, 486] on button "Aplicar" at bounding box center [478, 490] width 47 height 21
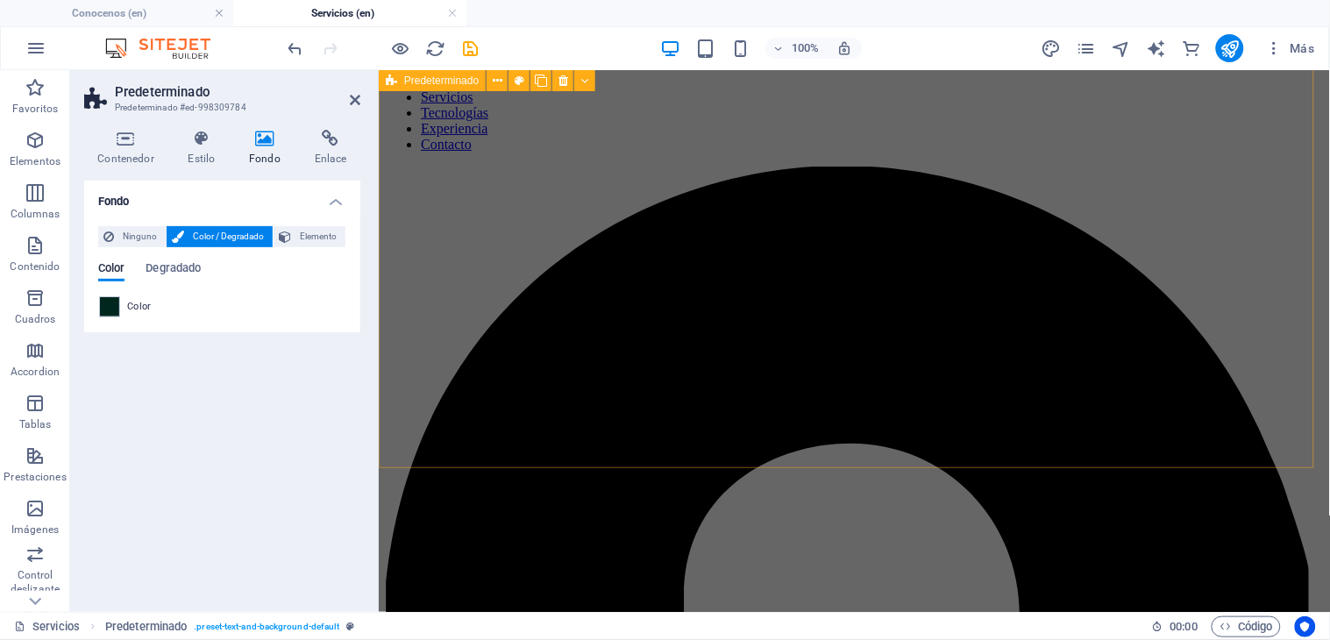
scroll to position [0, 0]
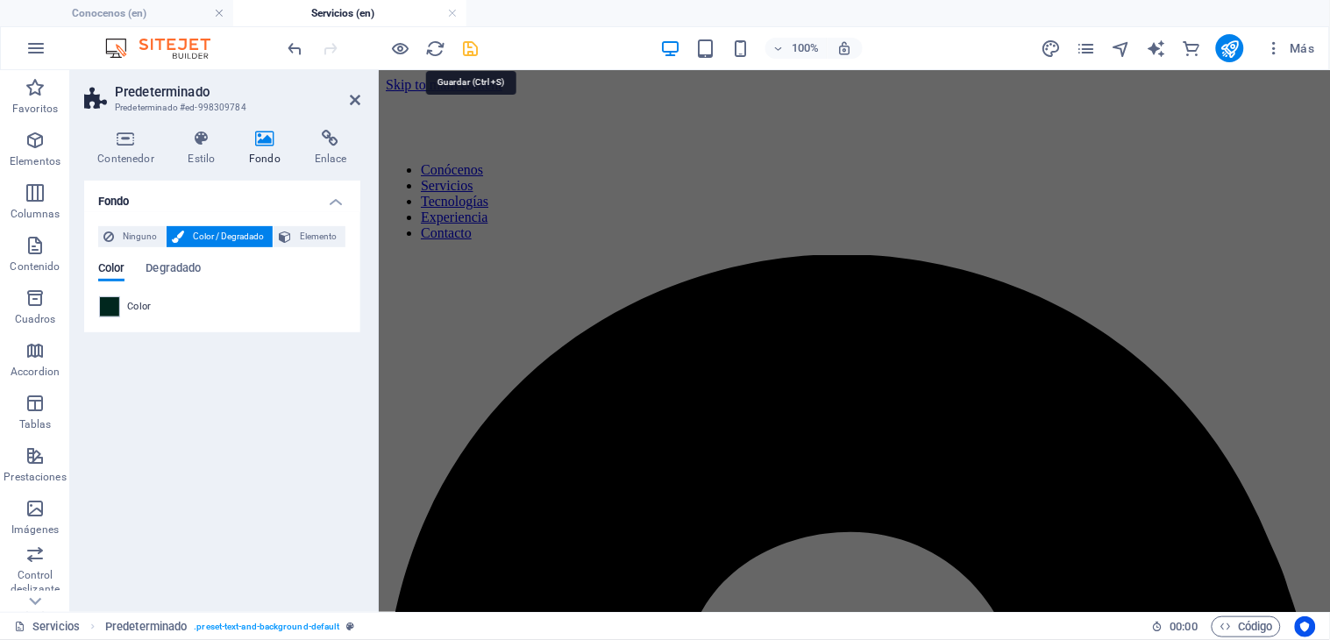
click at [472, 49] on icon "save" at bounding box center [471, 49] width 20 height 20
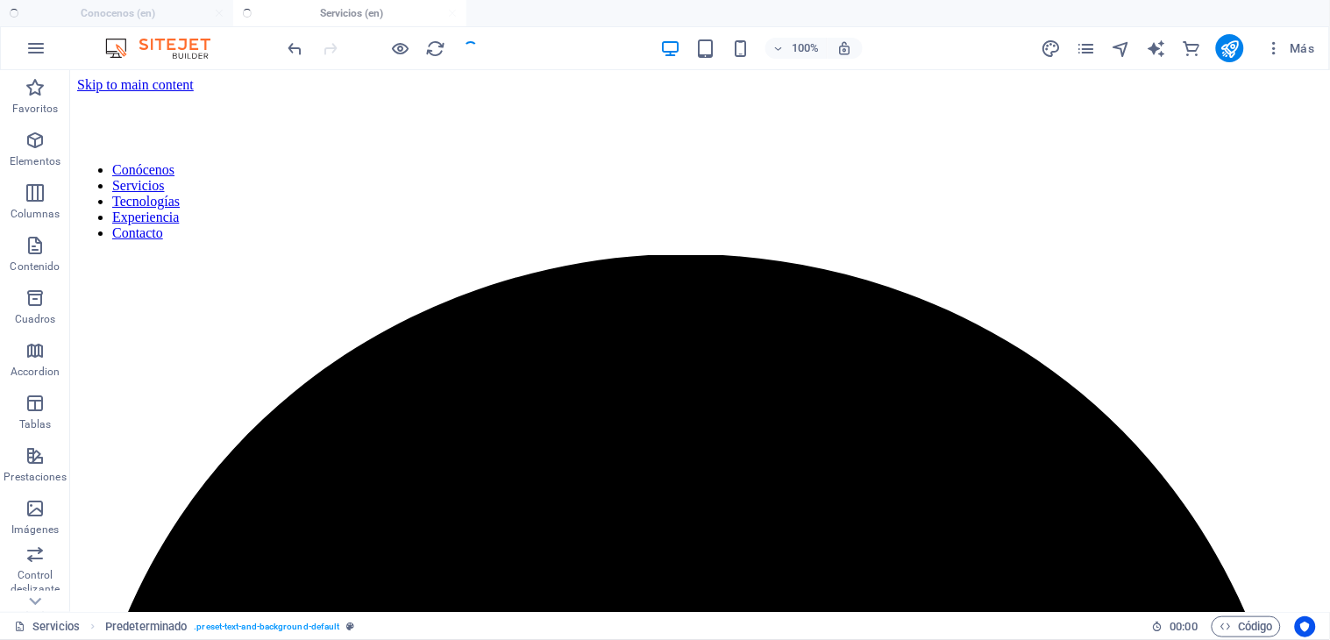
scroll to position [1412, 0]
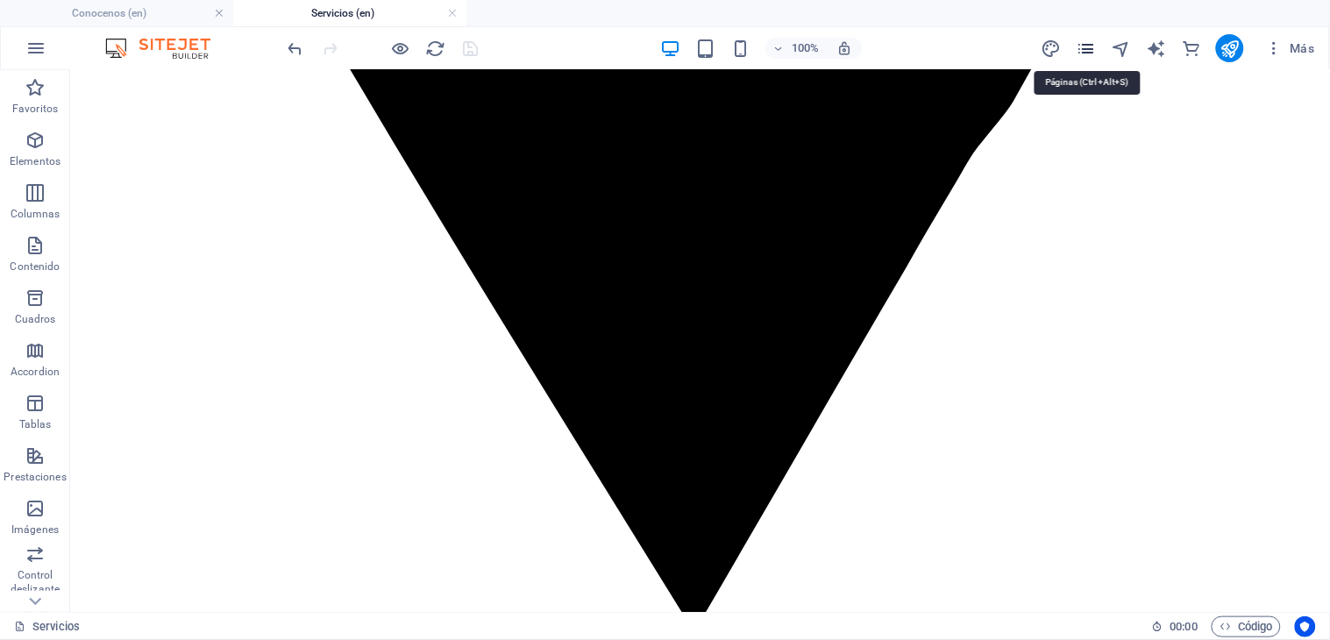
click at [1088, 42] on icon "pages" at bounding box center [1086, 49] width 20 height 20
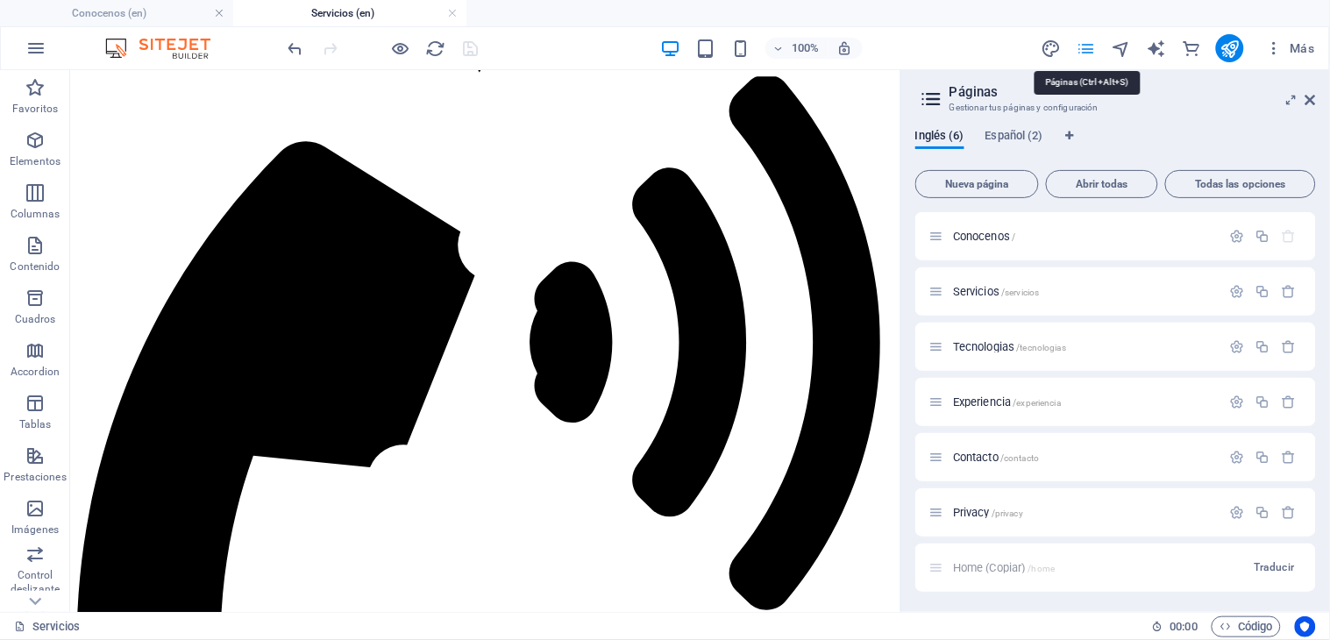
scroll to position [1383, 0]
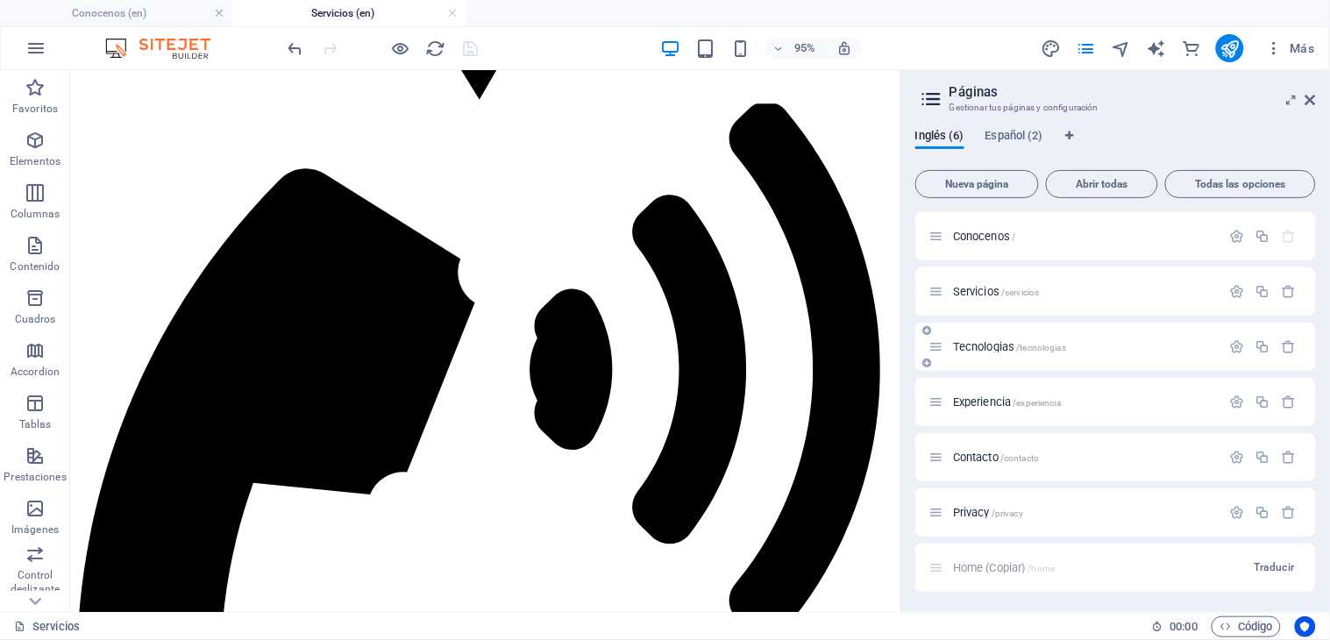
click at [982, 337] on div "Tecnologias /tecnologias" at bounding box center [1075, 347] width 292 height 20
click at [986, 340] on span "Tecnologias /tecnologias" at bounding box center [1009, 346] width 113 height 13
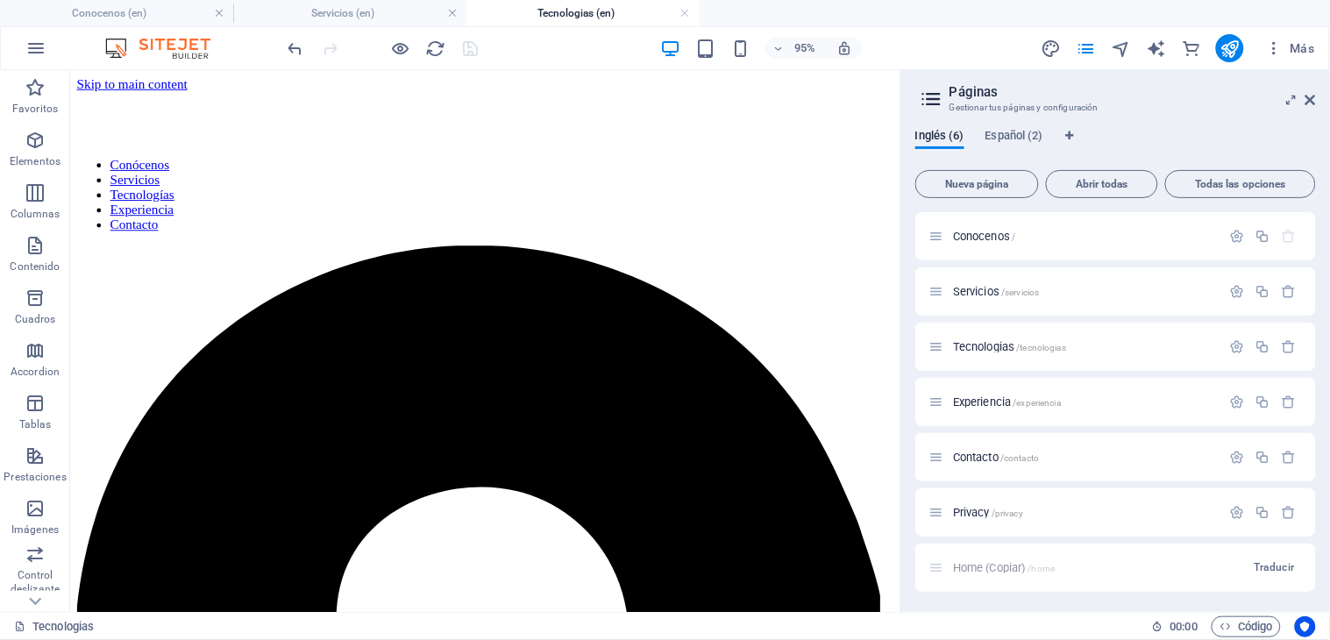
scroll to position [0, 0]
click at [1313, 98] on icon at bounding box center [1310, 100] width 11 height 14
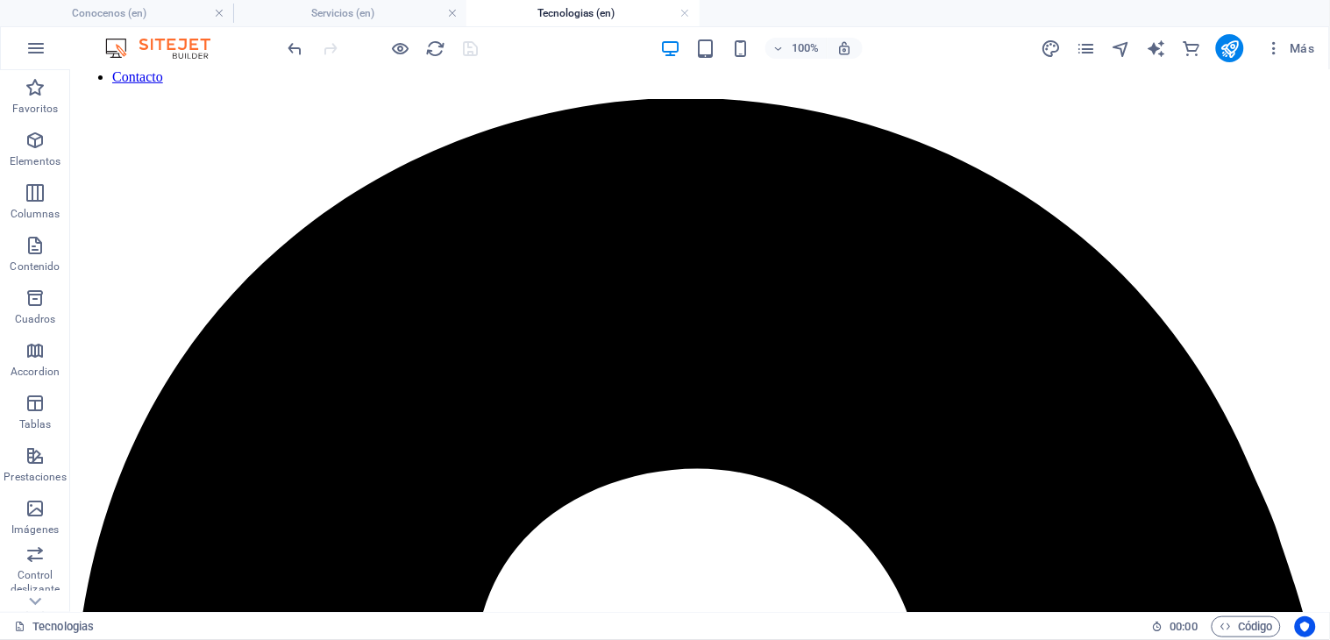
scroll to position [12, 0]
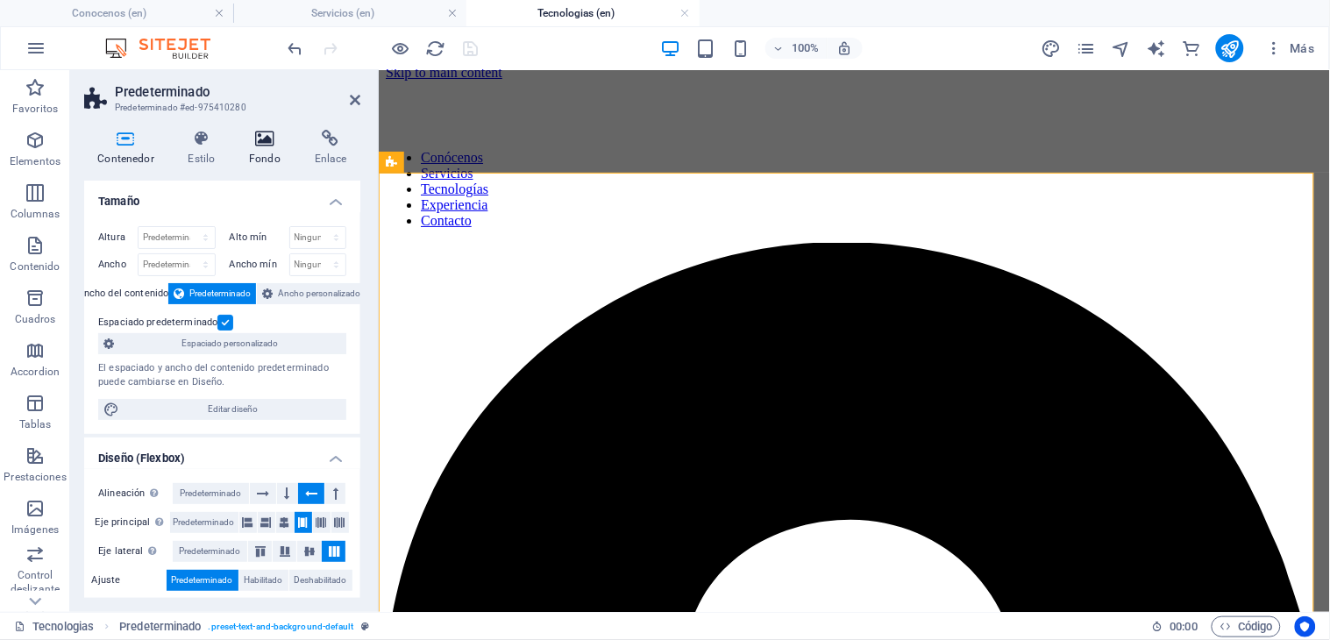
click at [248, 146] on icon at bounding box center [265, 139] width 59 height 18
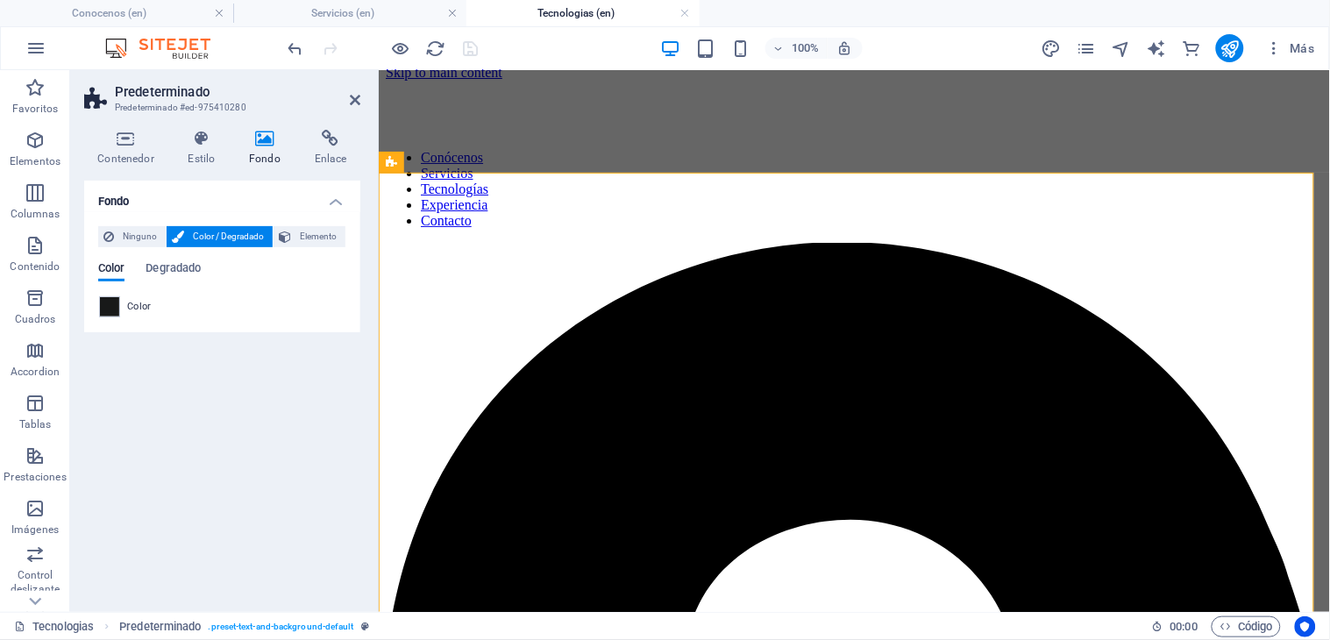
click at [108, 305] on span at bounding box center [109, 306] width 19 height 19
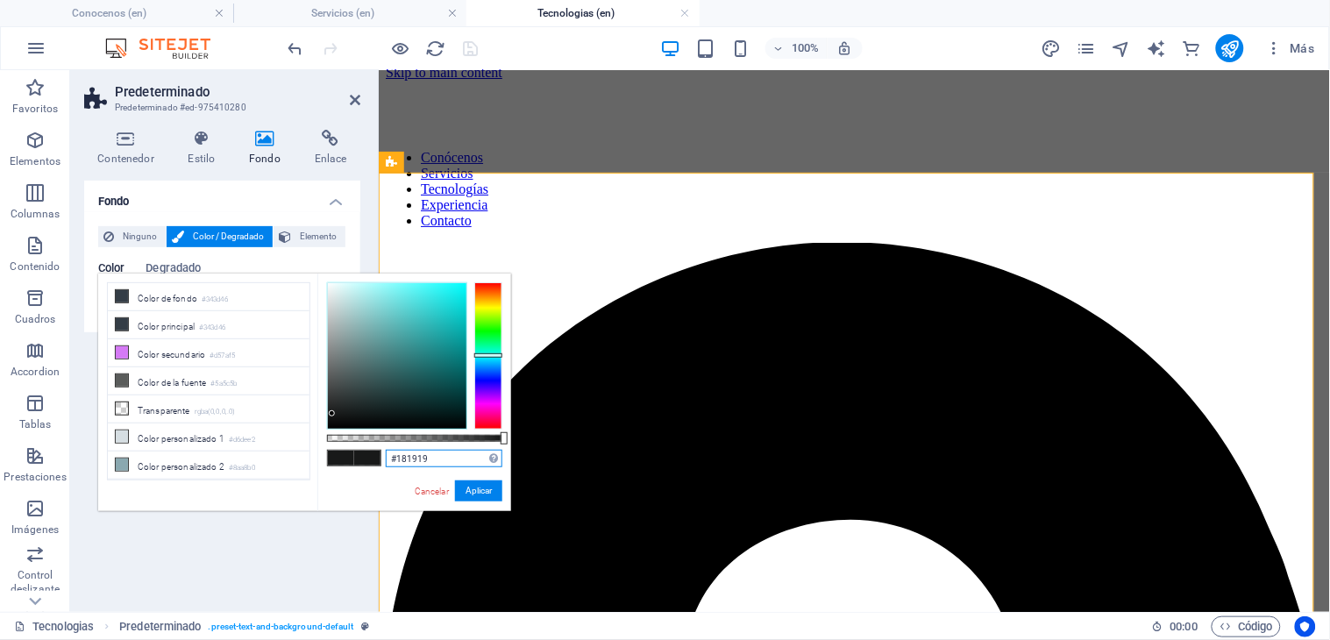
drag, startPoint x: 434, startPoint y: 465, endPoint x: 366, endPoint y: 452, distance: 68.6
click at [366, 452] on div "#181919 Formatos soportados #0852ed rgb(8, 82, 237) rgba(8, 82, 237, 90%) hsv(2…" at bounding box center [414, 519] width 194 height 492
paste input "00271e"
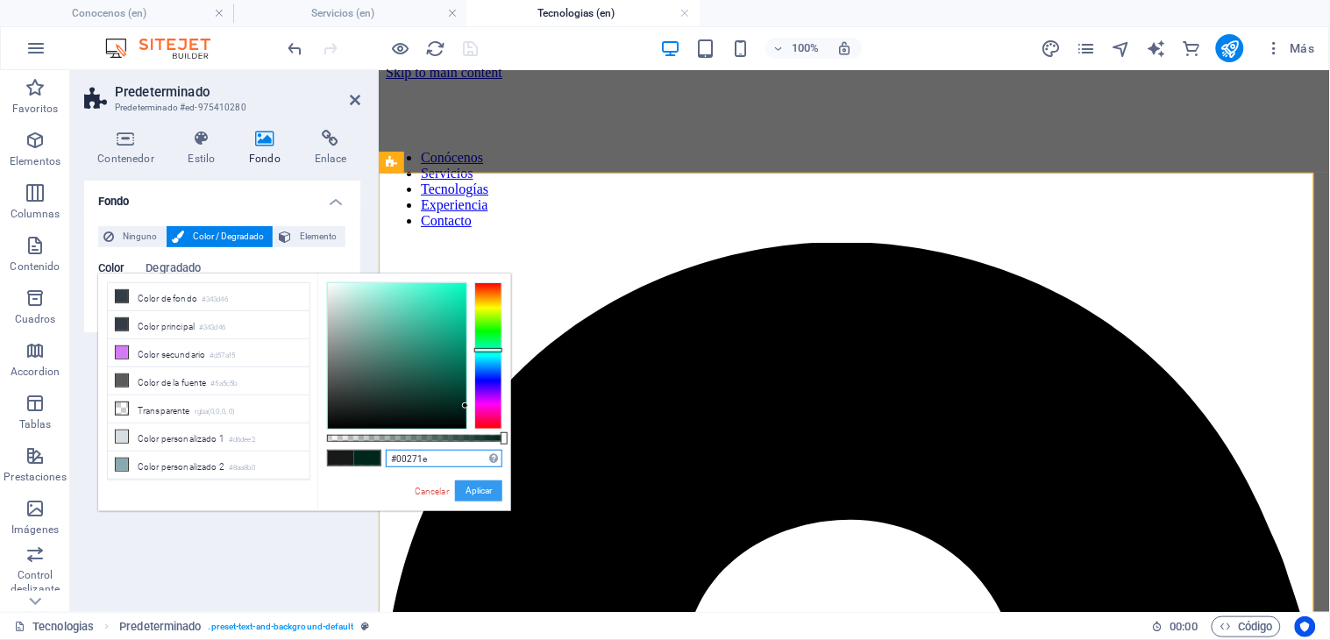
type input "#00271e"
click at [479, 491] on button "Aplicar" at bounding box center [478, 490] width 47 height 21
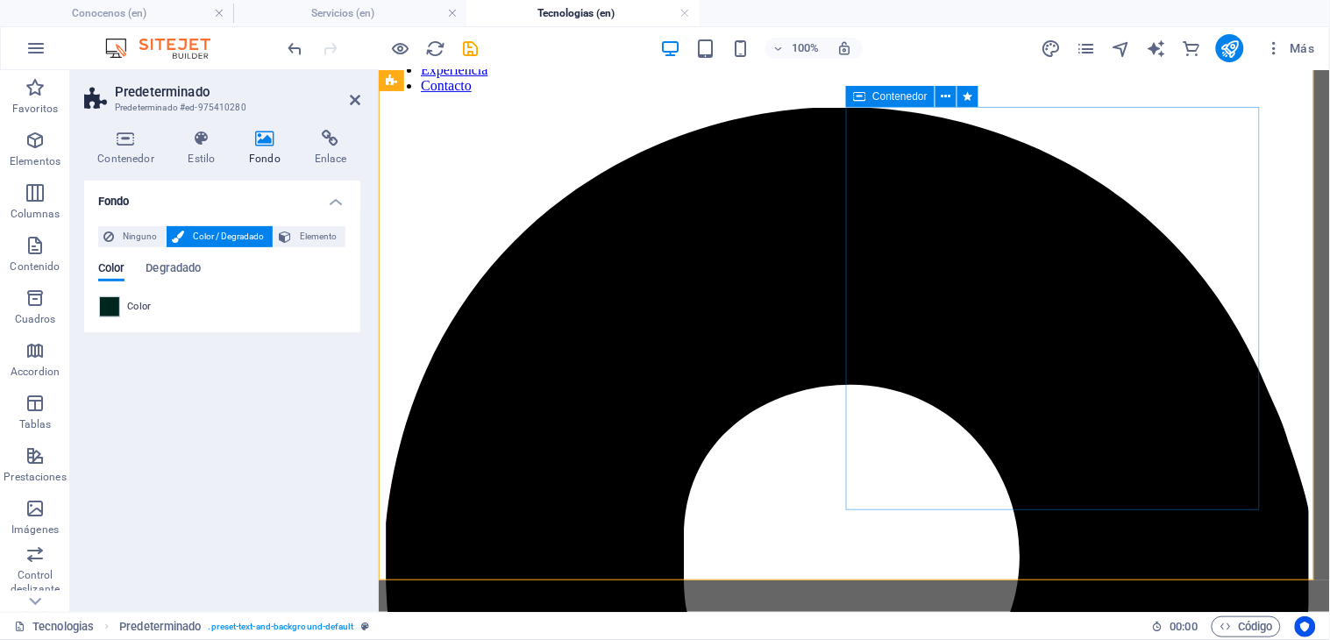
scroll to position [537, 0]
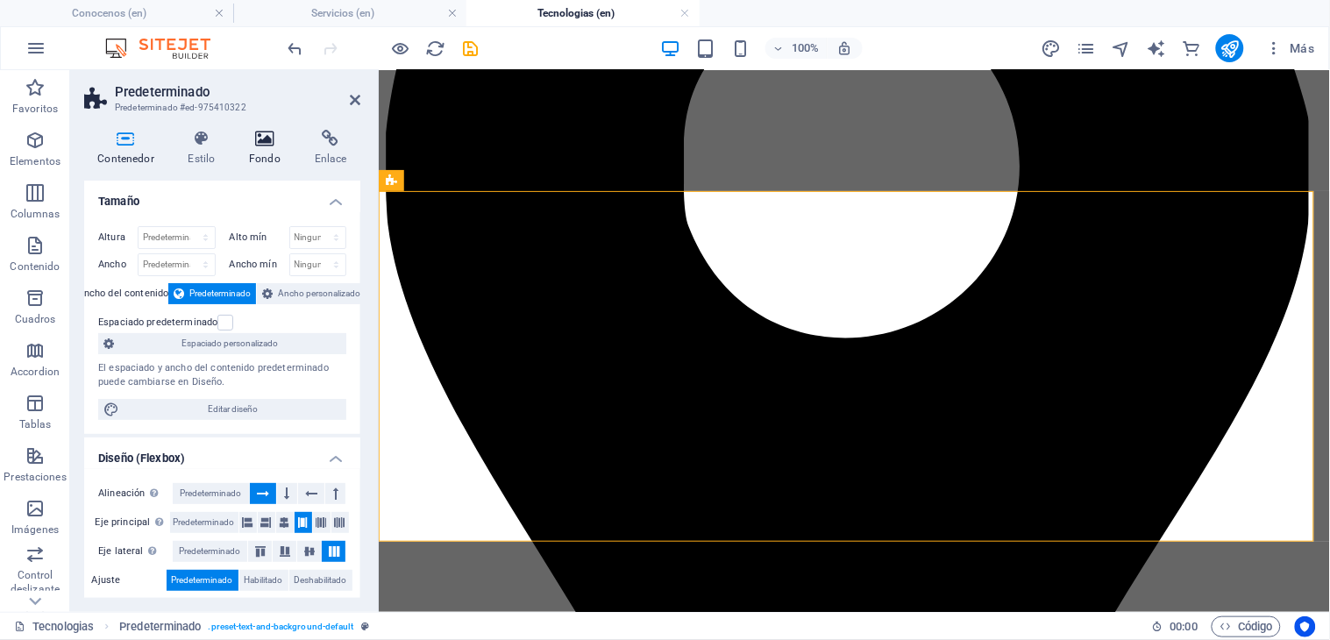
click at [254, 149] on h4 "Fondo" at bounding box center [269, 148] width 66 height 37
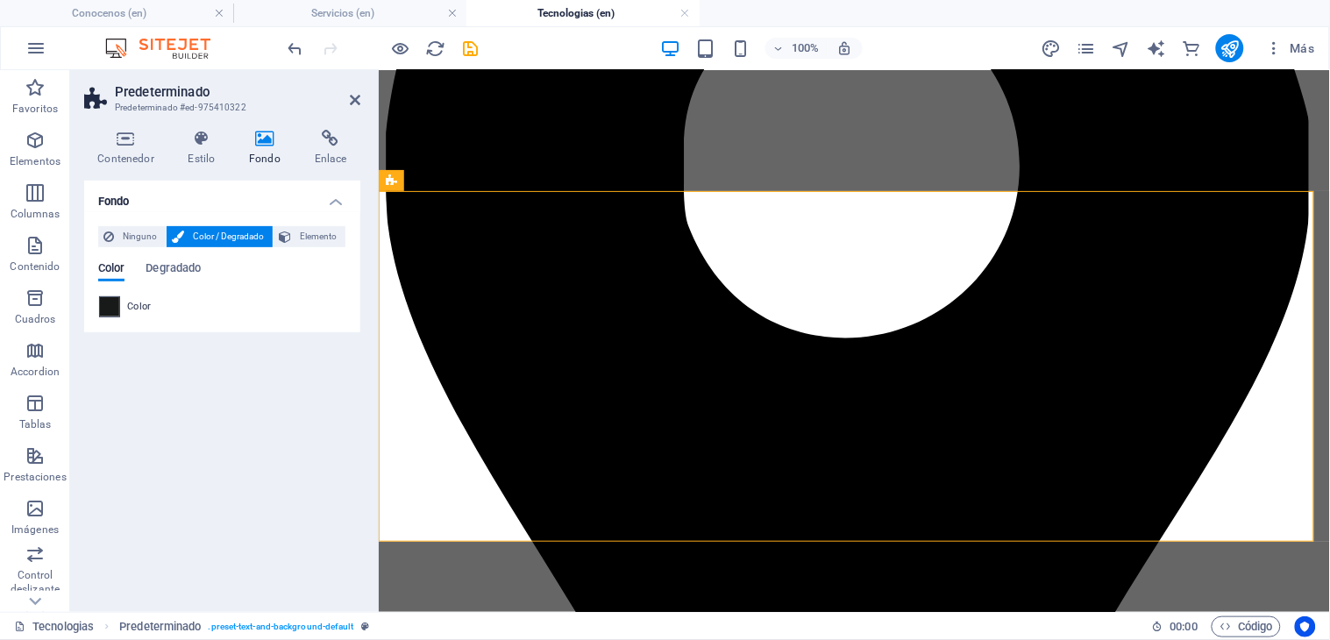
click at [111, 308] on span at bounding box center [109, 306] width 19 height 19
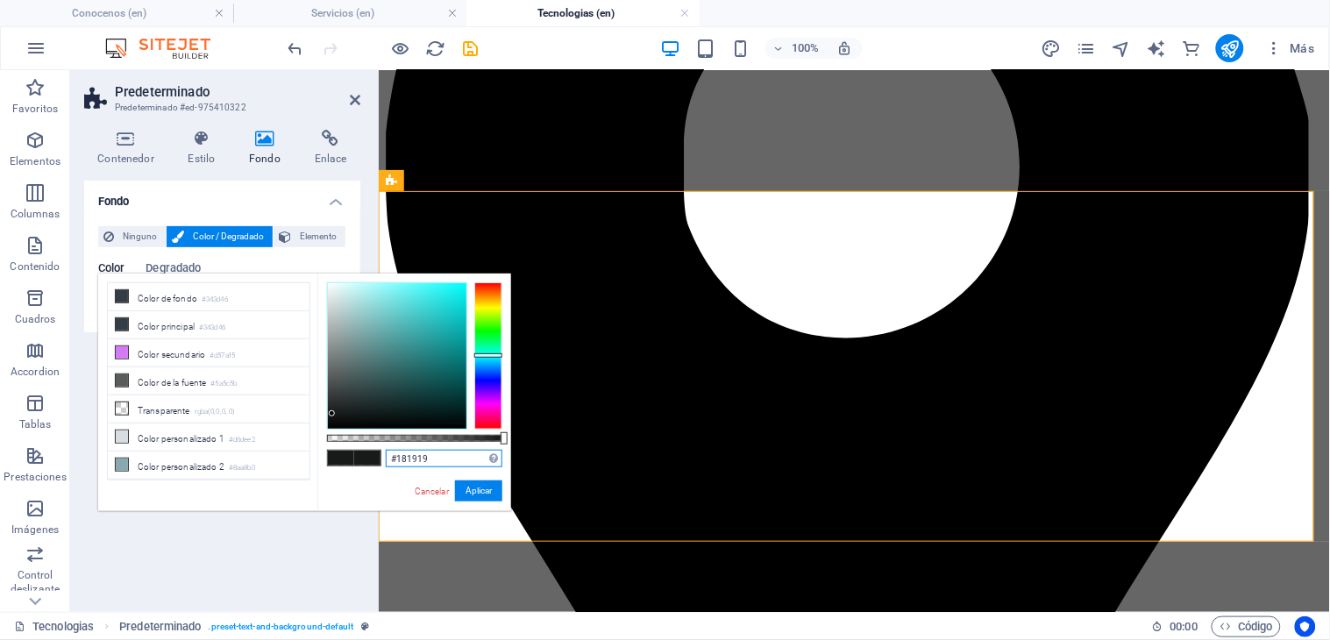
drag, startPoint x: 439, startPoint y: 465, endPoint x: 355, endPoint y: 451, distance: 85.2
click at [355, 451] on div "#181919 Formatos soportados #0852ed rgb(8, 82, 237) rgba(8, 82, 237, 90%) hsv(2…" at bounding box center [414, 519] width 194 height 492
paste input "00271e"
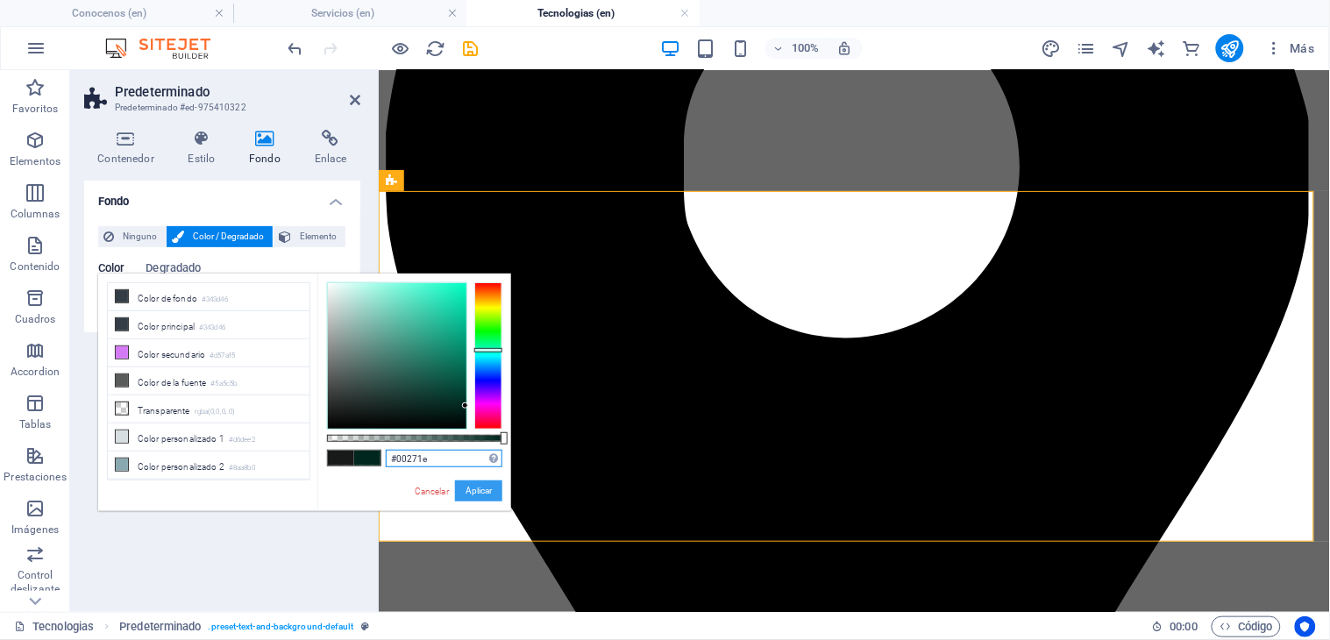
type input "#00271e"
click at [485, 489] on button "Aplicar" at bounding box center [478, 490] width 47 height 21
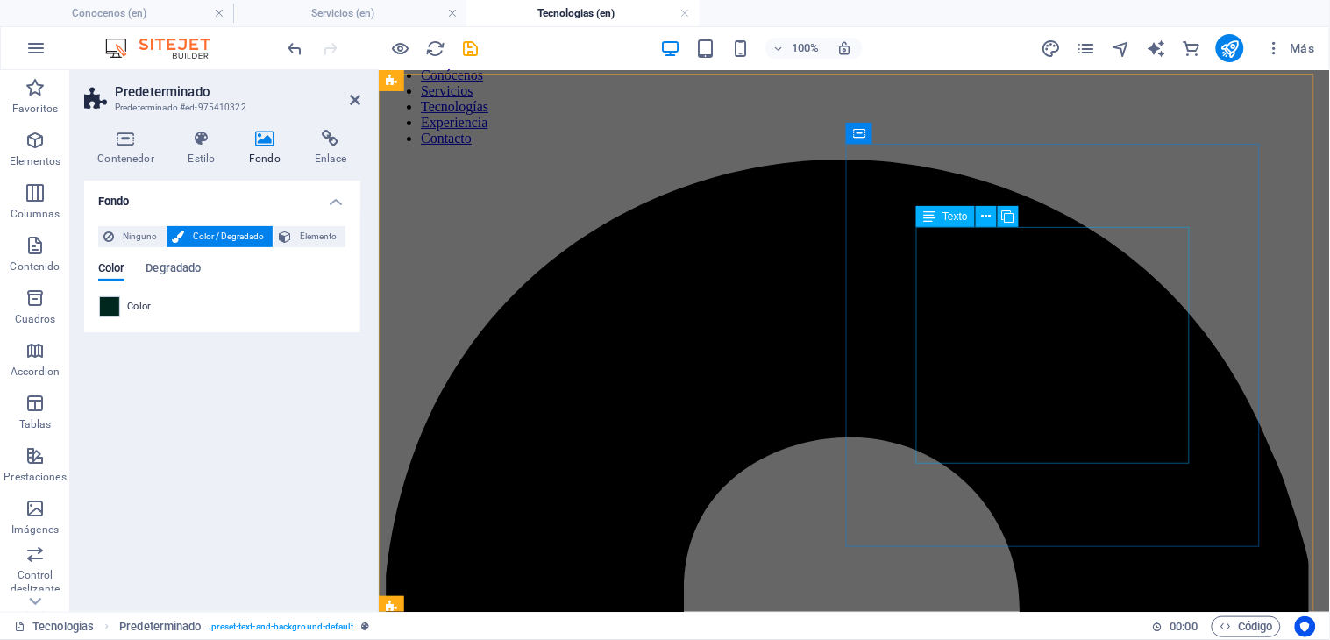
scroll to position [0, 0]
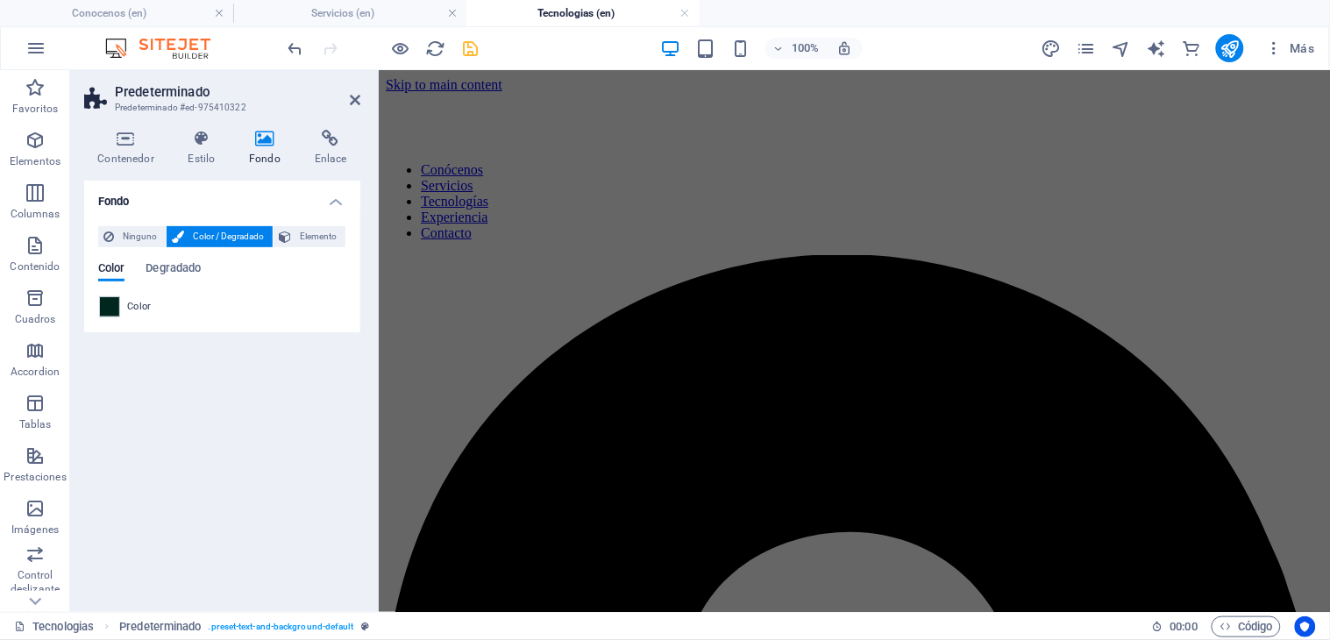
click at [468, 51] on icon "save" at bounding box center [471, 49] width 20 height 20
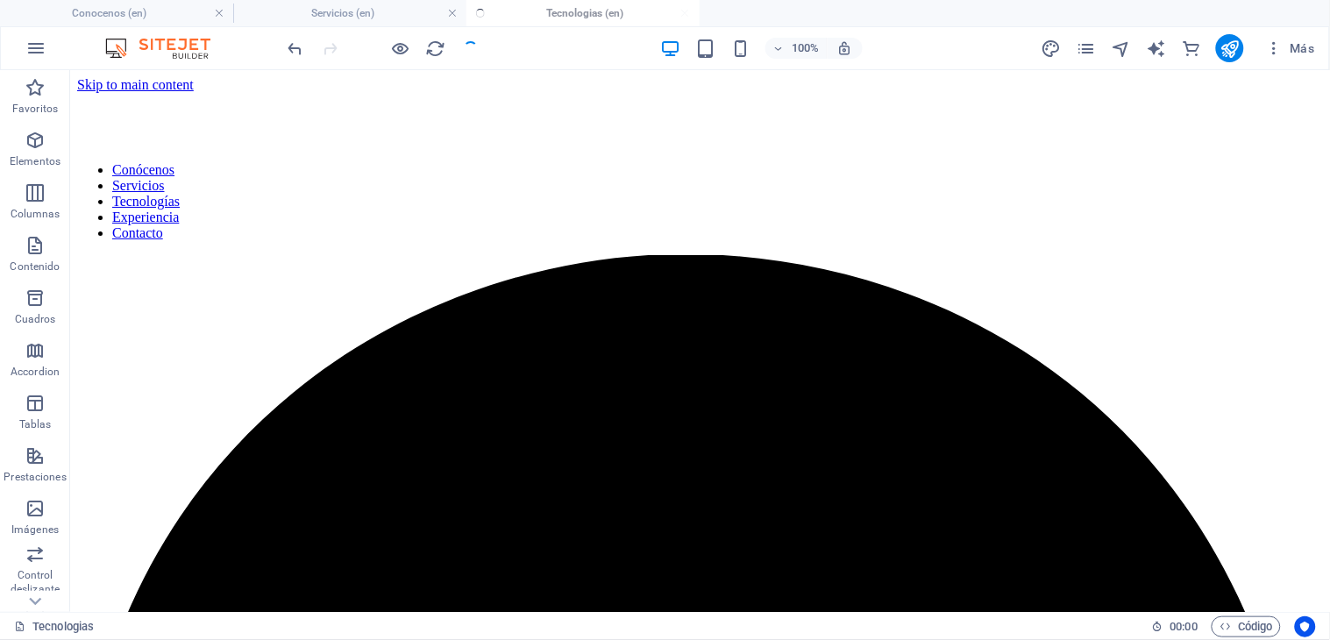
scroll to position [537, 0]
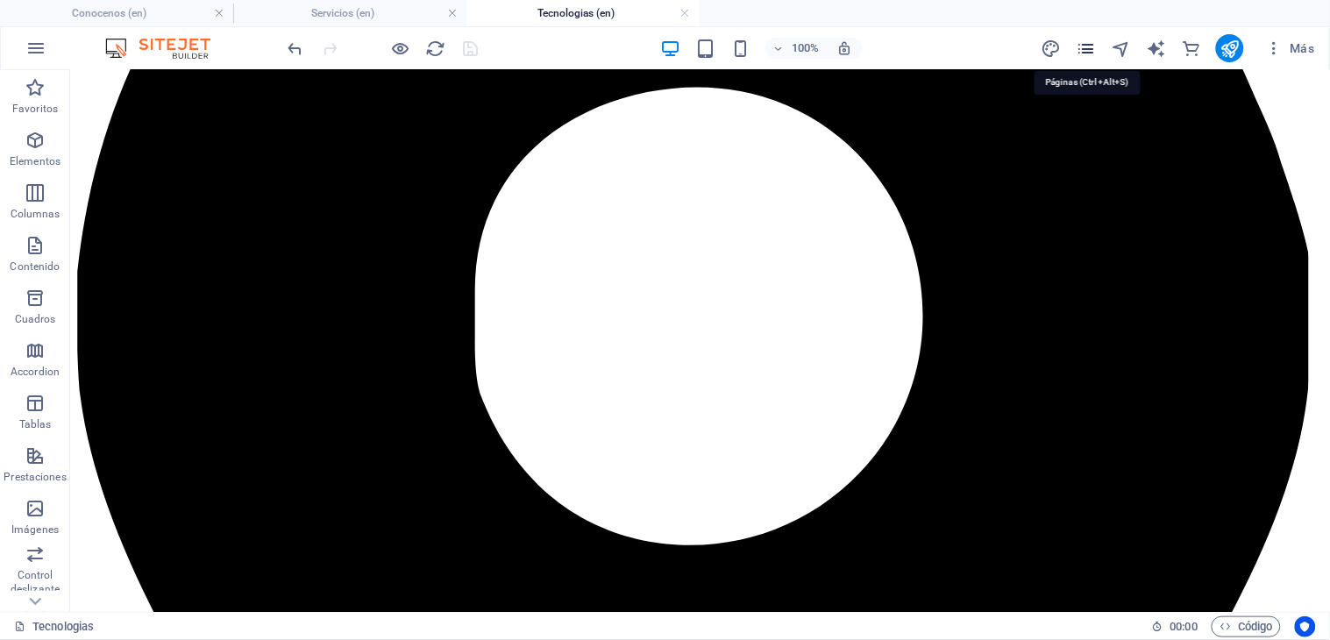
click at [1092, 41] on icon "pages" at bounding box center [1086, 49] width 20 height 20
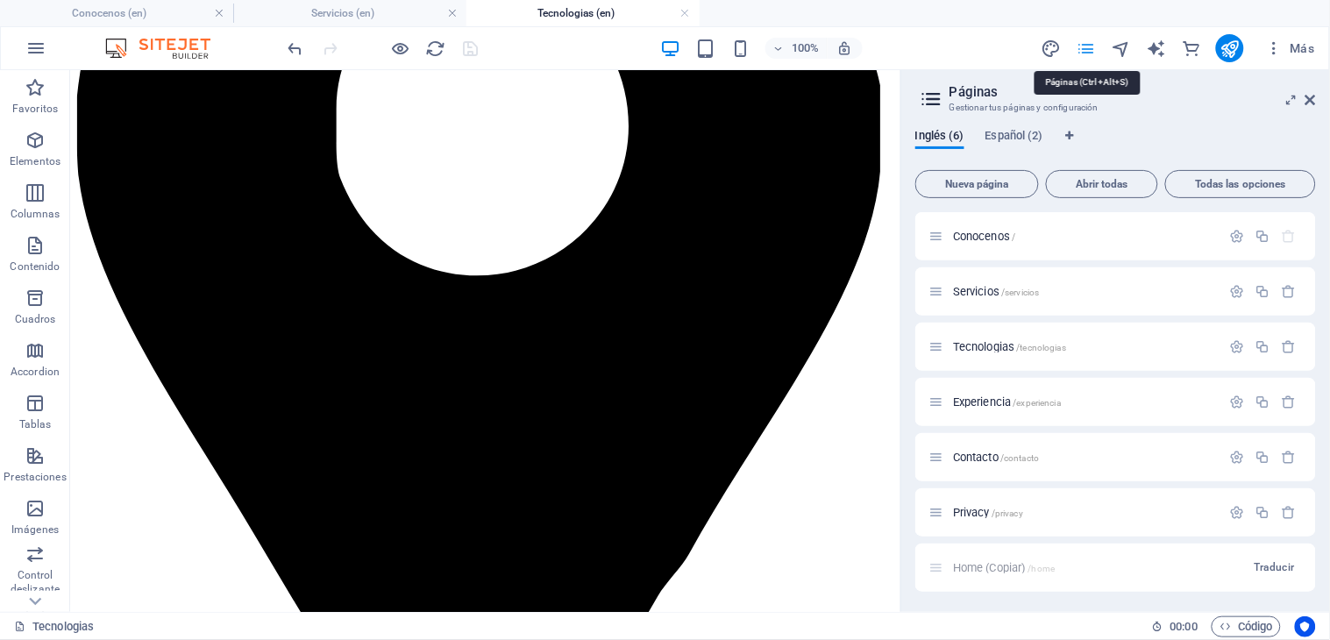
scroll to position [509, 0]
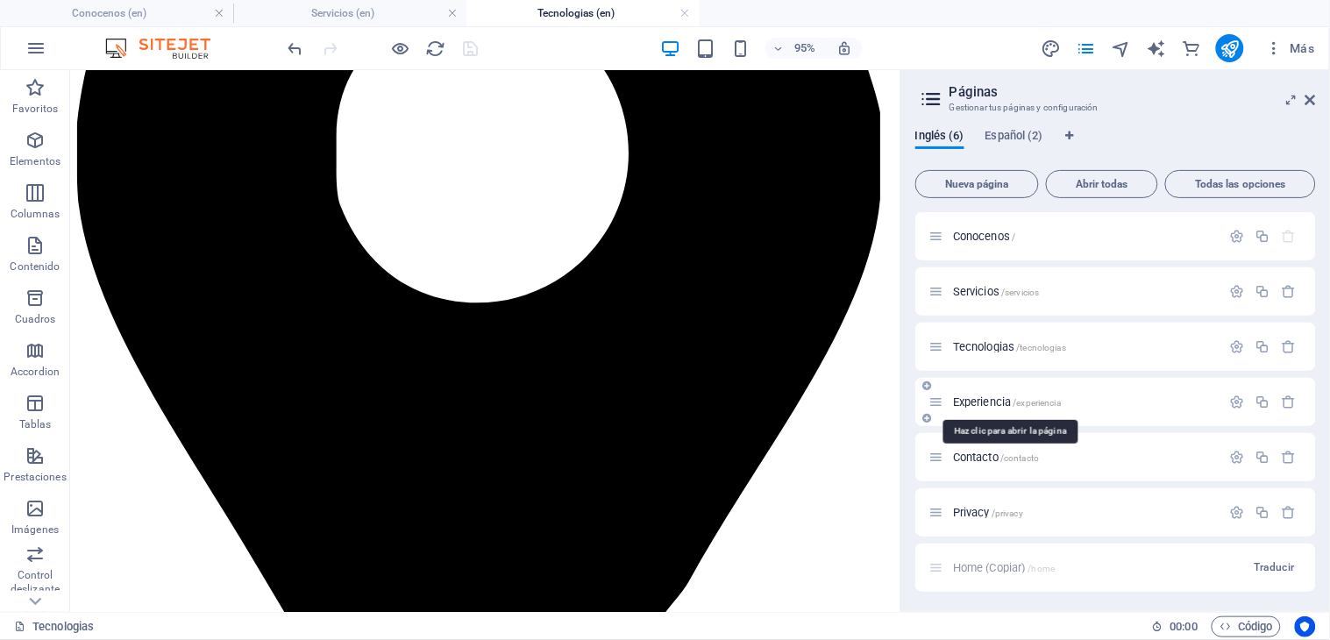
click at [985, 401] on span "Experiencia /experiencia" at bounding box center [1007, 401] width 108 height 13
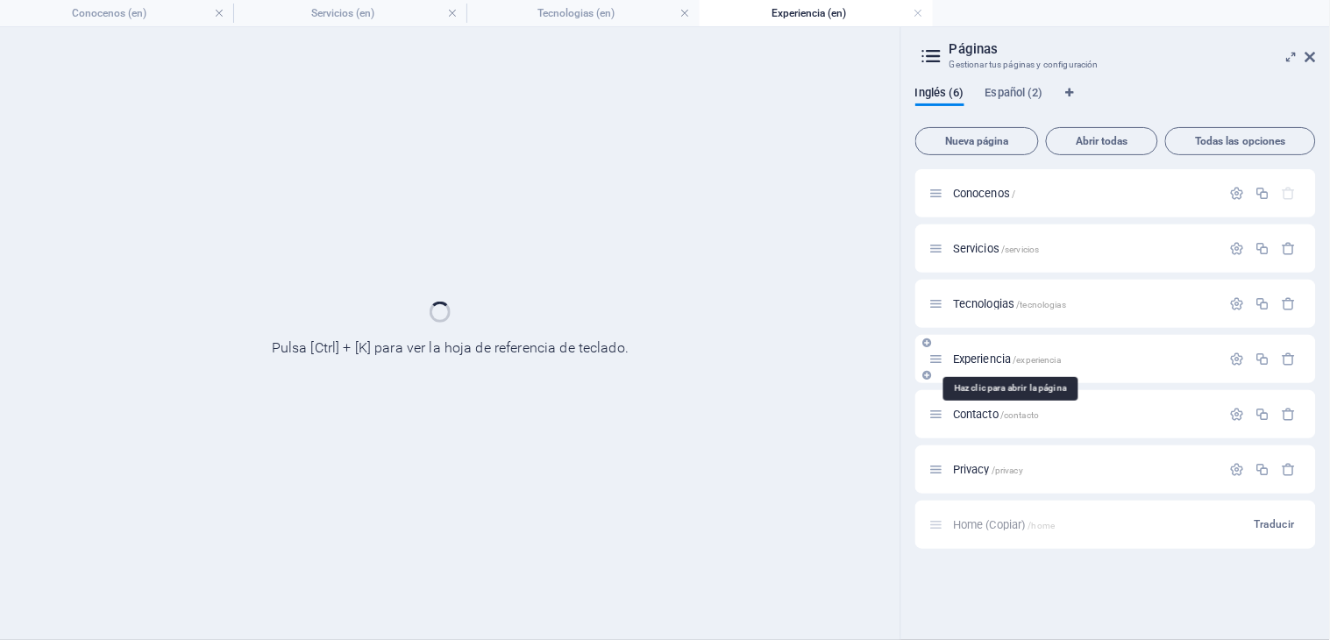
scroll to position [0, 0]
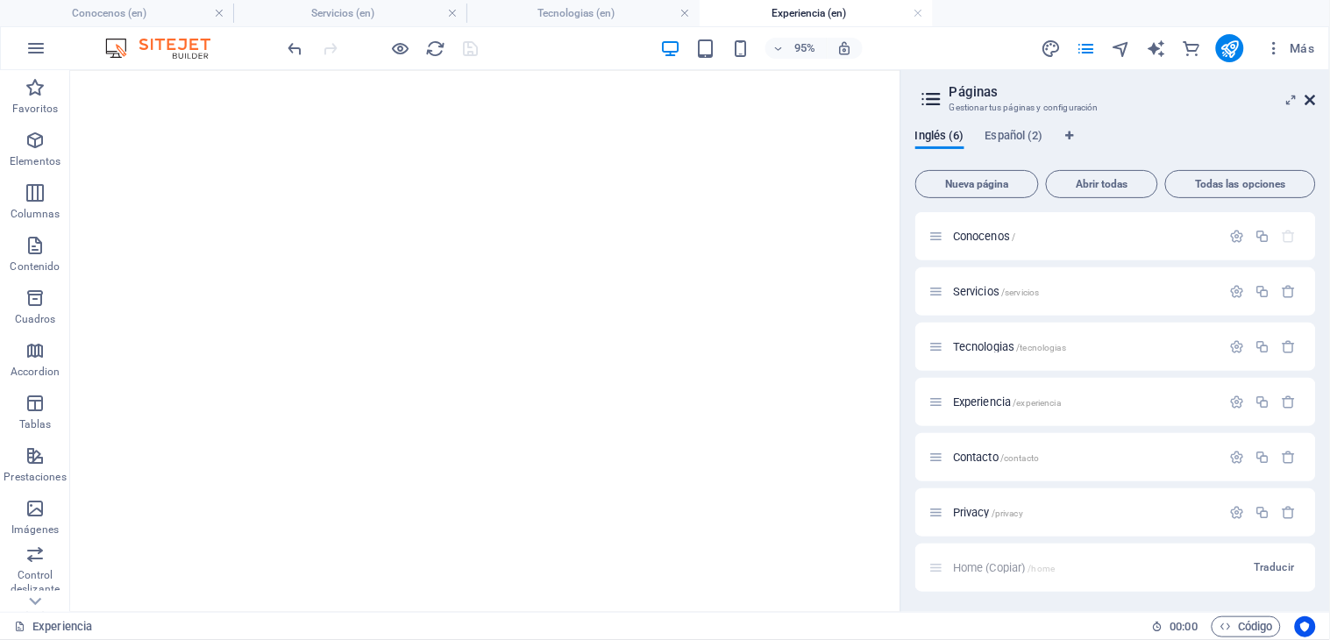
click at [1309, 101] on icon at bounding box center [1310, 100] width 11 height 14
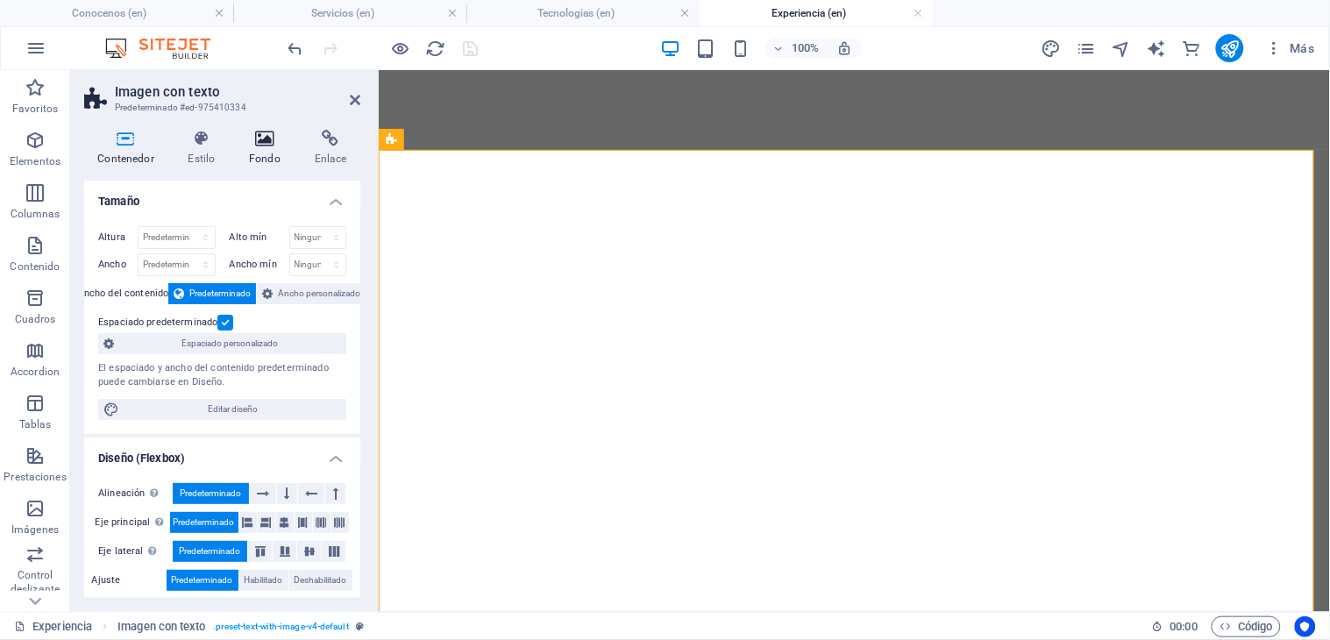
click at [263, 140] on icon at bounding box center [265, 139] width 59 height 18
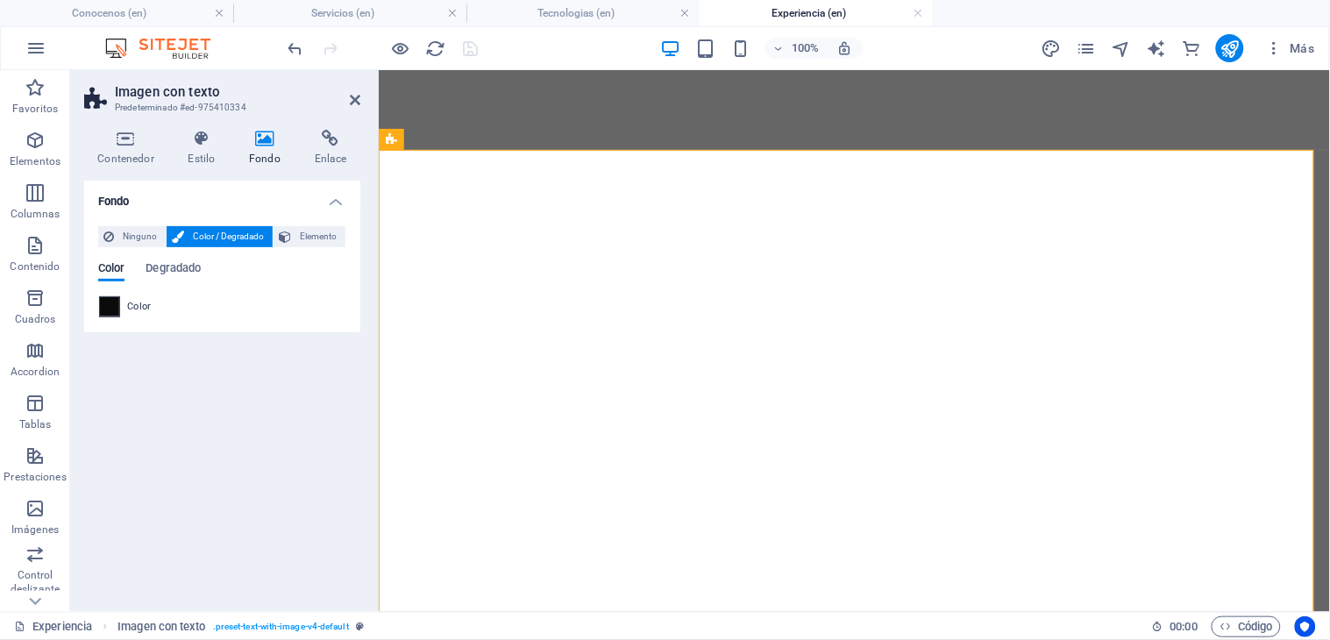
click at [110, 311] on span at bounding box center [109, 306] width 19 height 19
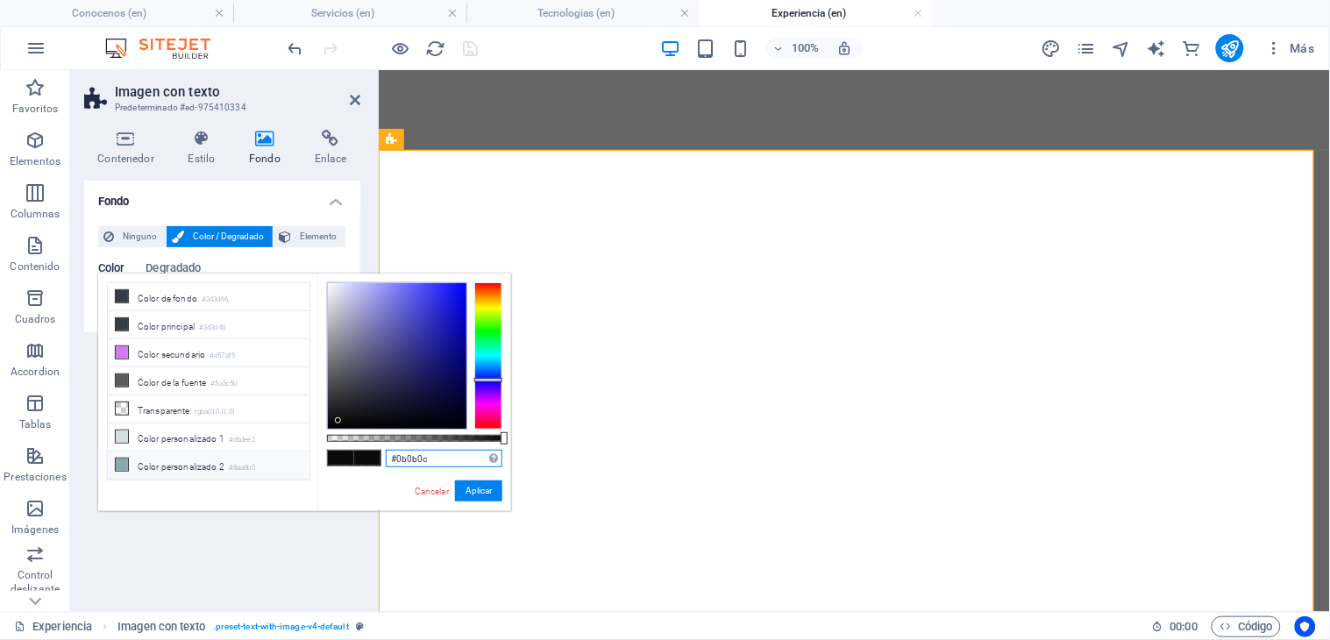
drag, startPoint x: 443, startPoint y: 463, endPoint x: 285, endPoint y: 465, distance: 158.6
click at [363, 474] on div "#0b0b0c Formatos soportados #0852ed rgb(8, 82, 237) rgba(8, 82, 237, 90%) hsv(2…" at bounding box center [414, 519] width 194 height 492
paste input "0271e"
type input "#00271e"
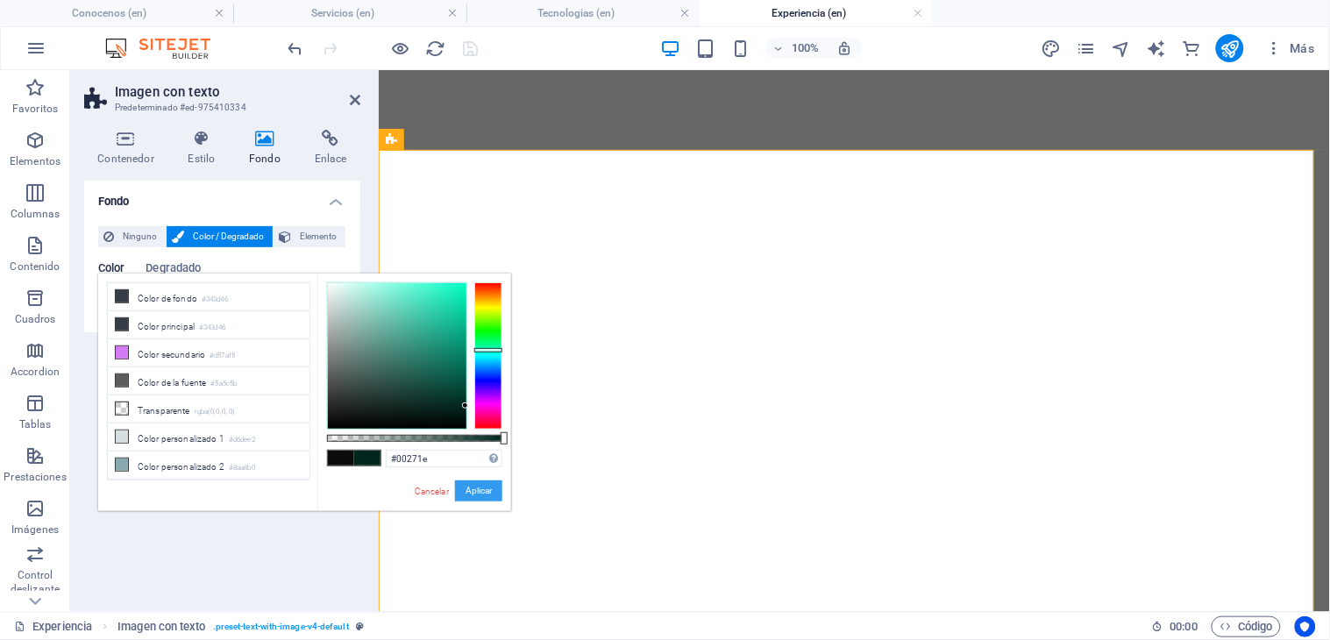
click at [465, 489] on button "Aplicar" at bounding box center [478, 490] width 47 height 21
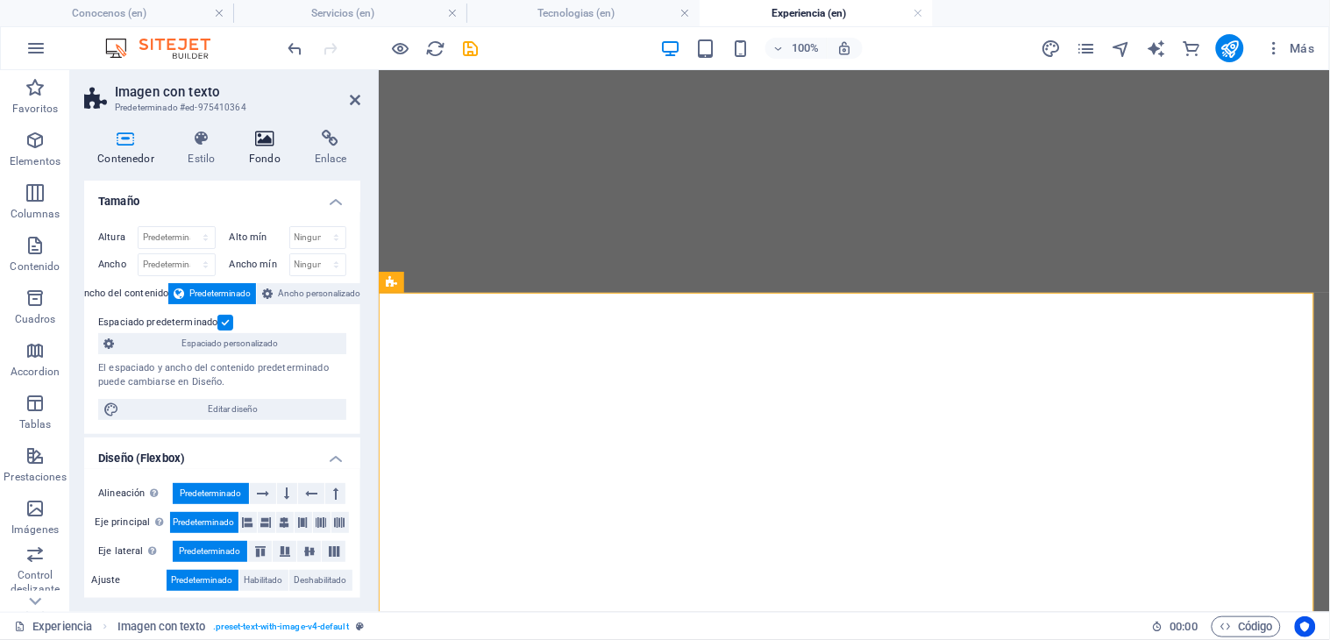
click at [260, 147] on h4 "Fondo" at bounding box center [269, 148] width 66 height 37
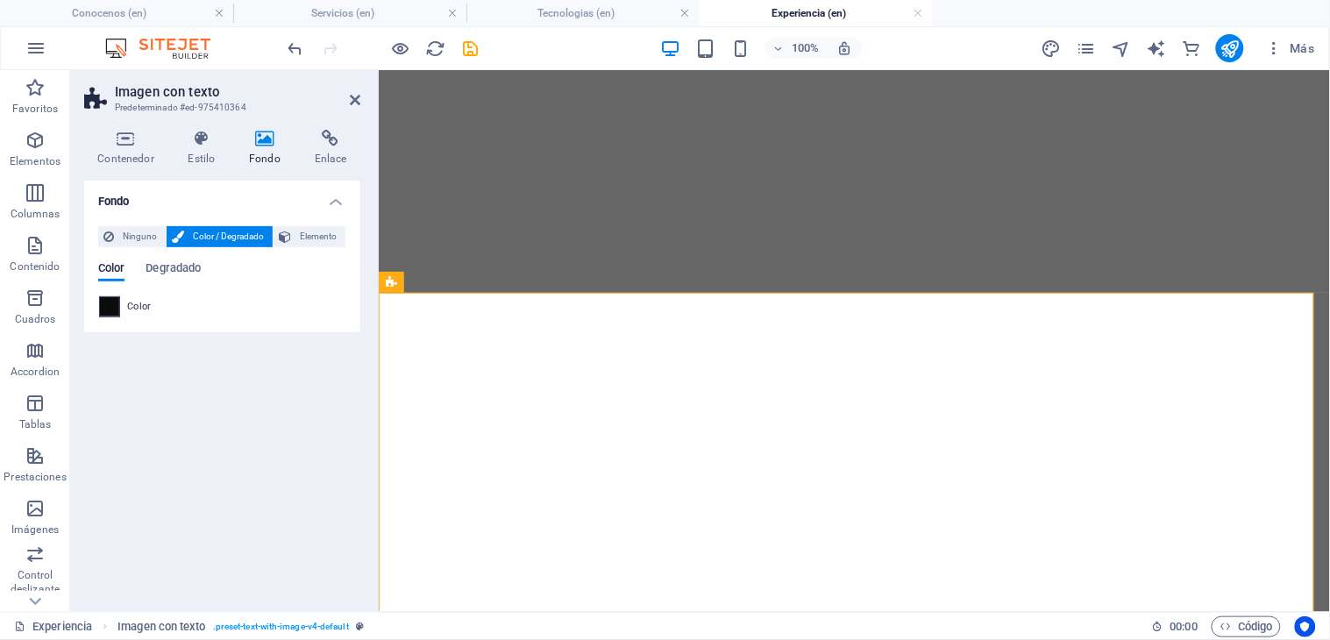
click at [109, 305] on span at bounding box center [109, 306] width 19 height 19
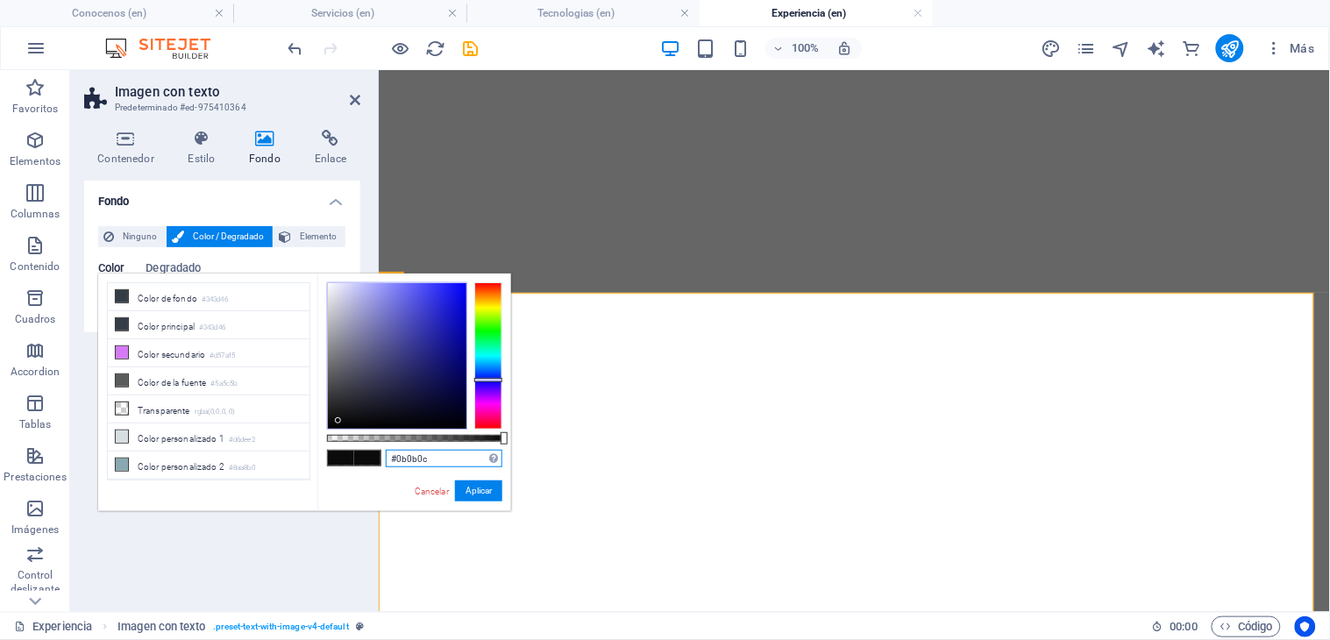
drag, startPoint x: 432, startPoint y: 462, endPoint x: 348, endPoint y: 462, distance: 84.1
click at [348, 462] on div "#0b0b0c Formatos soportados #0852ed rgb(8, 82, 237) rgba(8, 82, 237, 90%) hsv(2…" at bounding box center [414, 519] width 194 height 492
paste input "0271e"
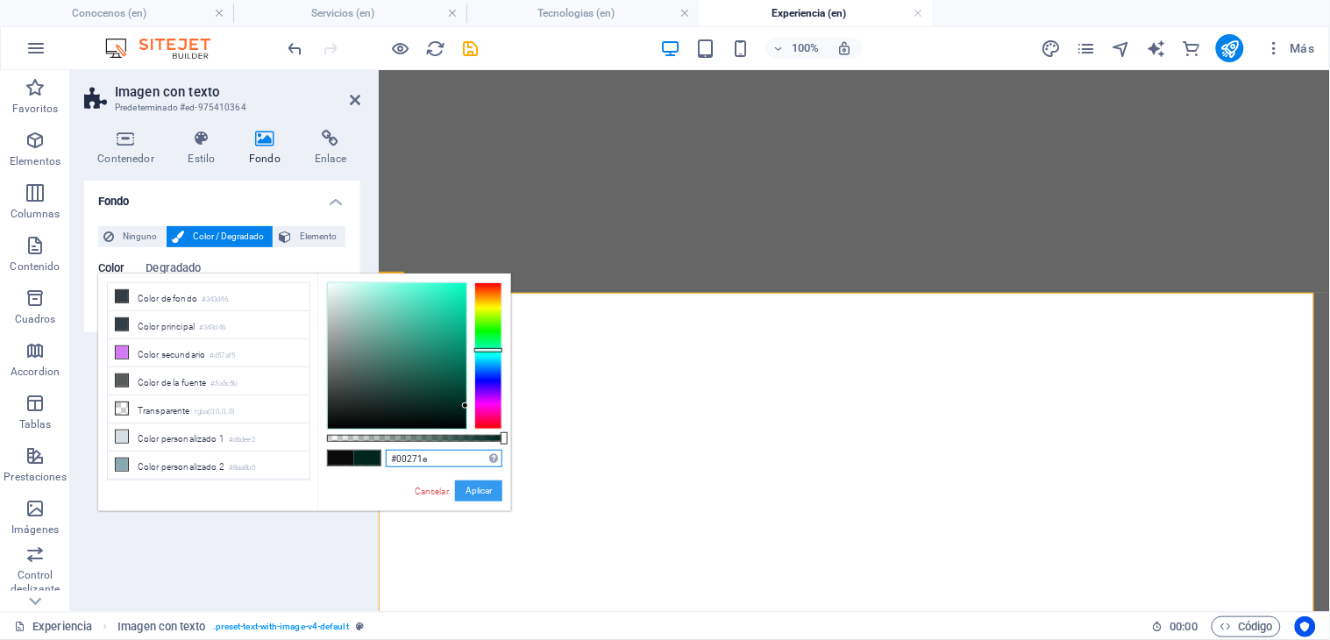
type input "#00271e"
click at [471, 489] on button "Aplicar" at bounding box center [478, 490] width 47 height 21
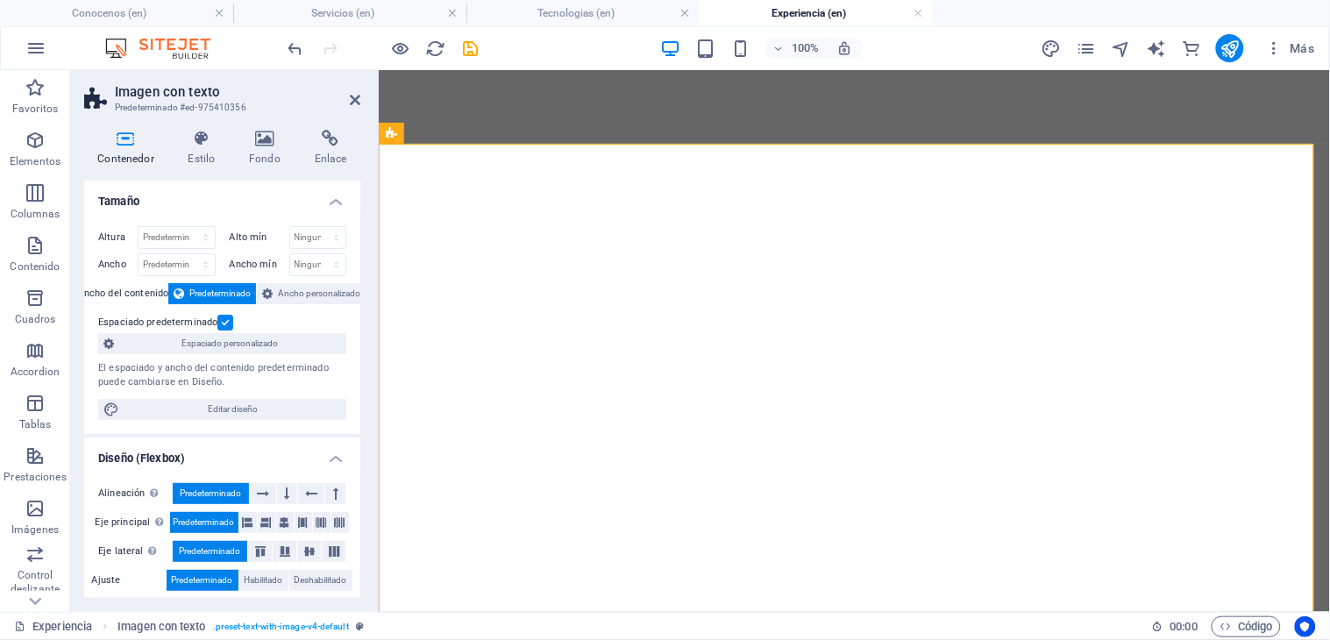
click at [272, 143] on icon at bounding box center [265, 139] width 59 height 18
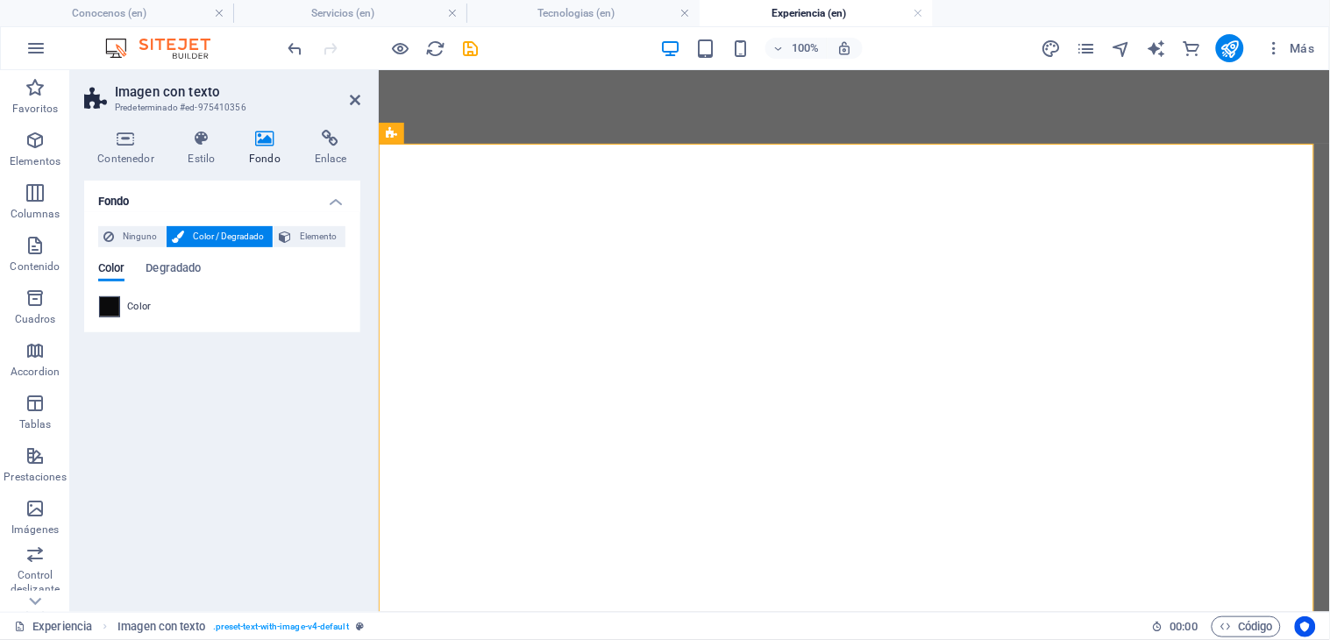
click at [101, 309] on span at bounding box center [109, 306] width 19 height 19
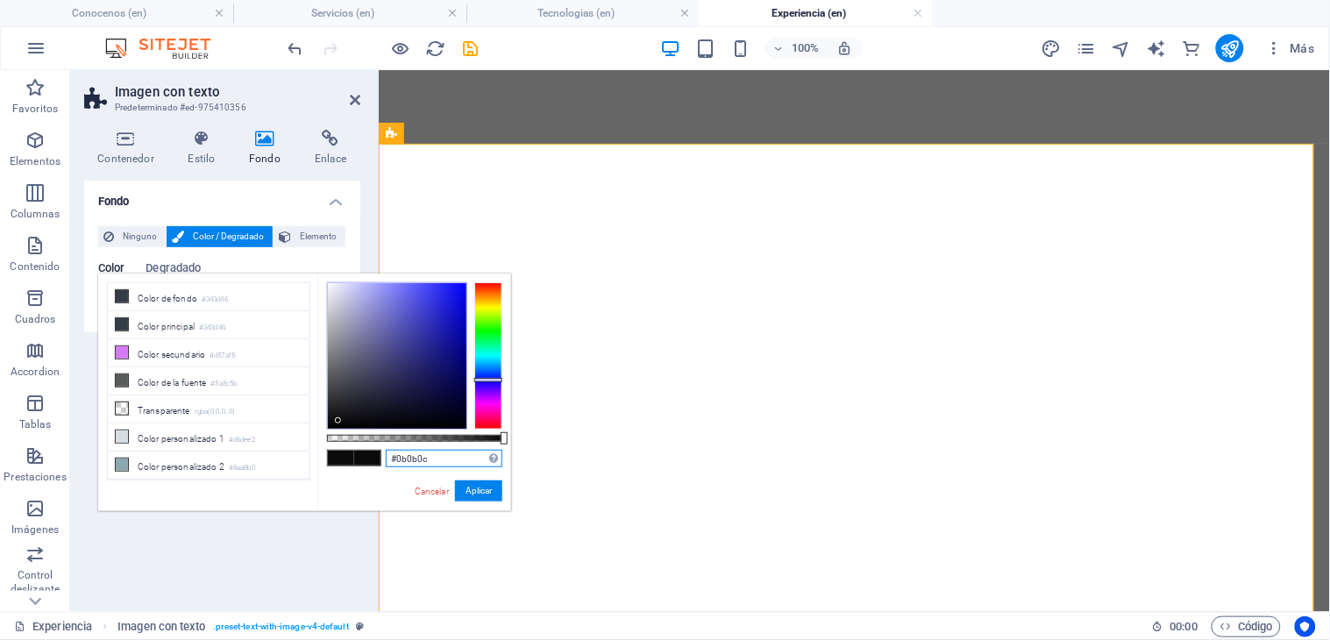
click at [386, 452] on input "#0b0b0c" at bounding box center [444, 459] width 117 height 18
paste input "0271e"
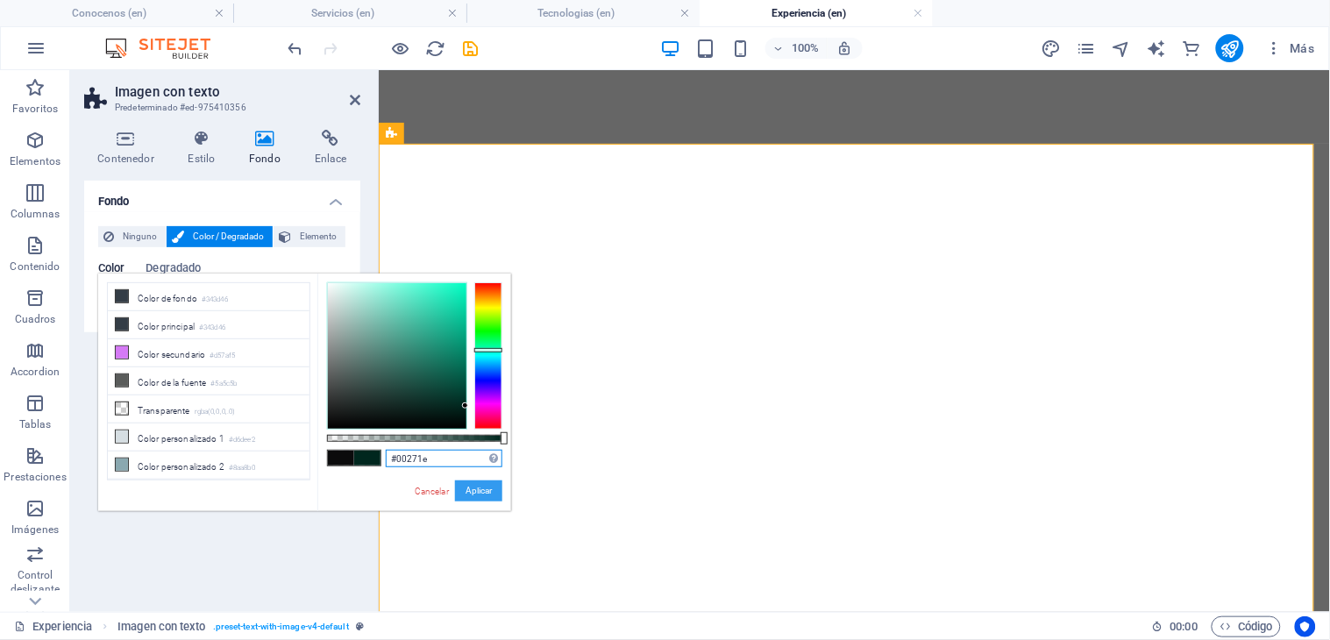
type input "#00271e"
click at [469, 484] on button "Aplicar" at bounding box center [478, 490] width 47 height 21
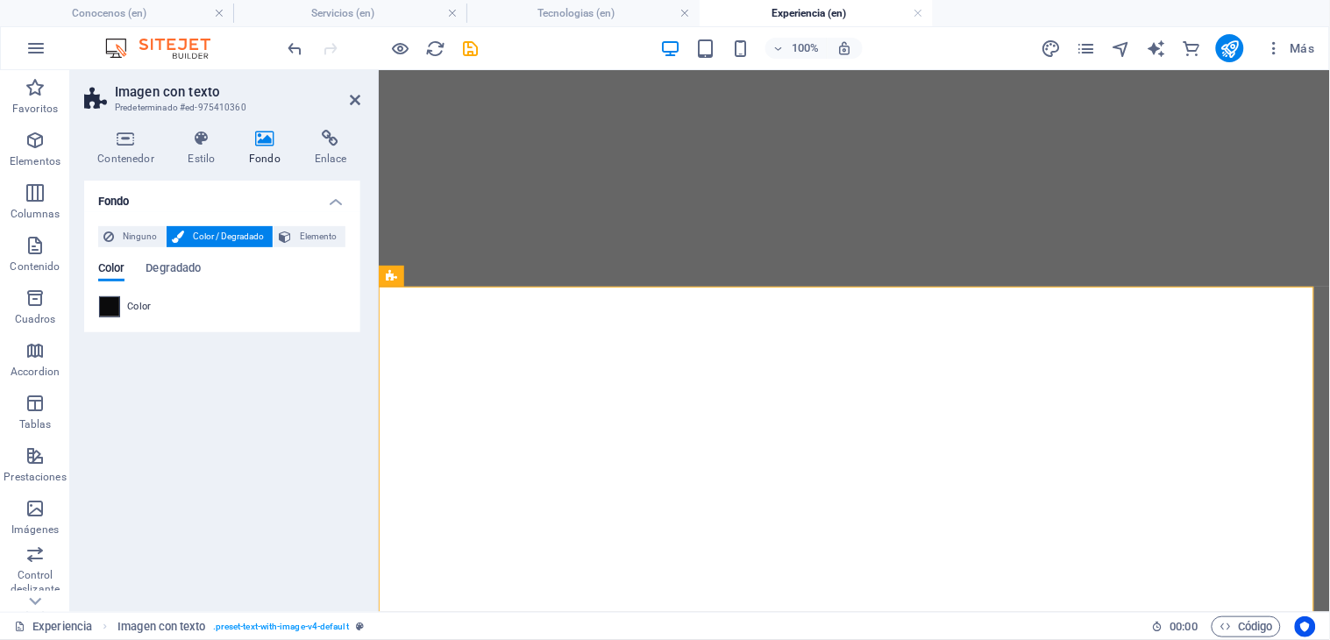
click at [112, 307] on span at bounding box center [109, 306] width 19 height 19
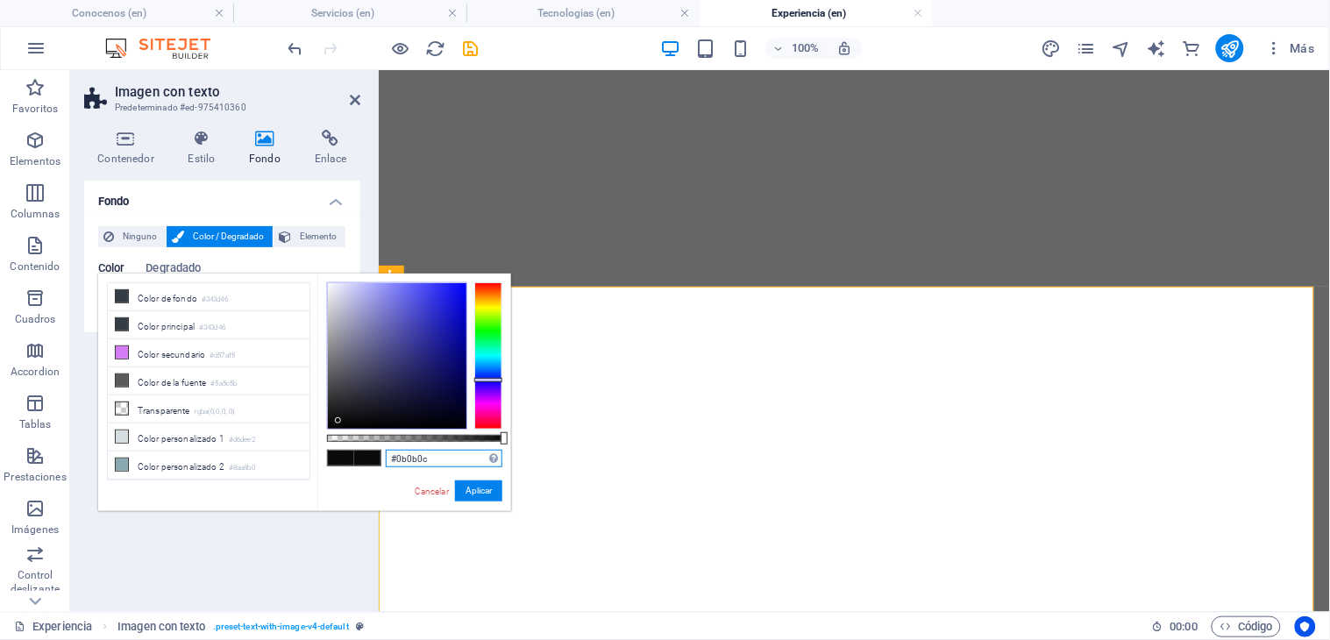
drag, startPoint x: 410, startPoint y: 456, endPoint x: 372, endPoint y: 453, distance: 38.7
click at [372, 453] on div "#0b0b0c Formatos soportados #0852ed rgb(8, 82, 237) rgba(8, 82, 237, 90%) hsv(2…" at bounding box center [414, 519] width 194 height 492
paste input "0271e"
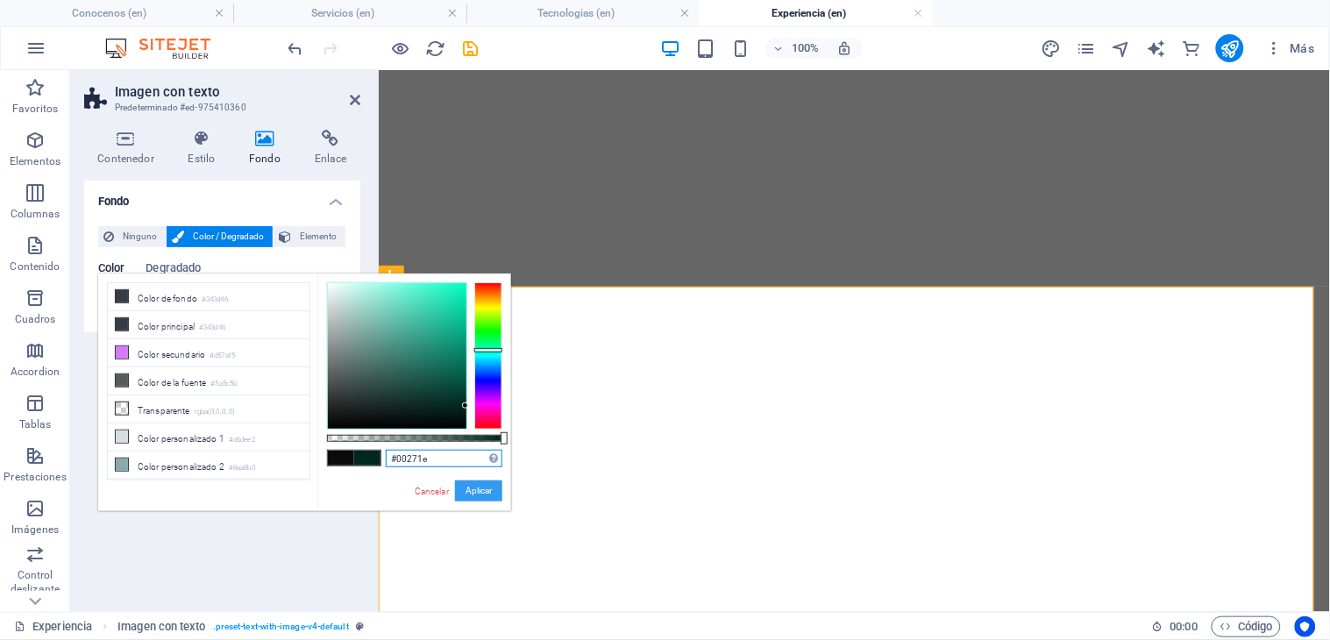
type input "#00271e"
click at [483, 491] on button "Aplicar" at bounding box center [478, 490] width 47 height 21
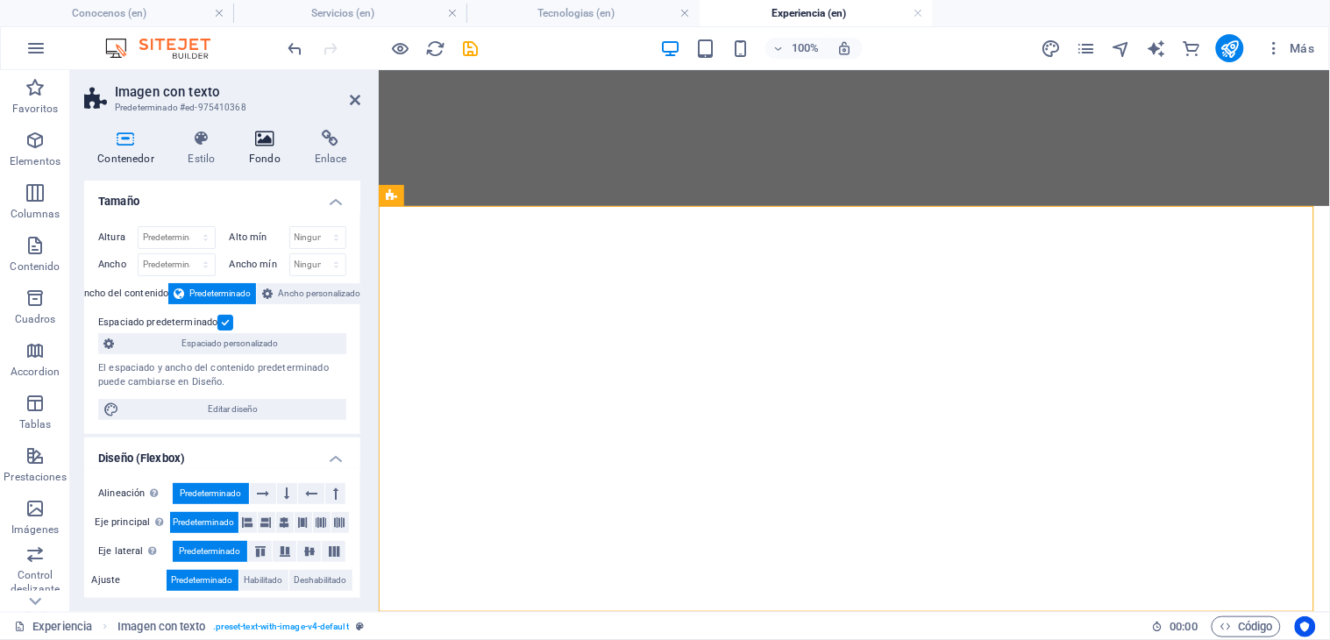
click at [263, 153] on h4 "Fondo" at bounding box center [269, 148] width 66 height 37
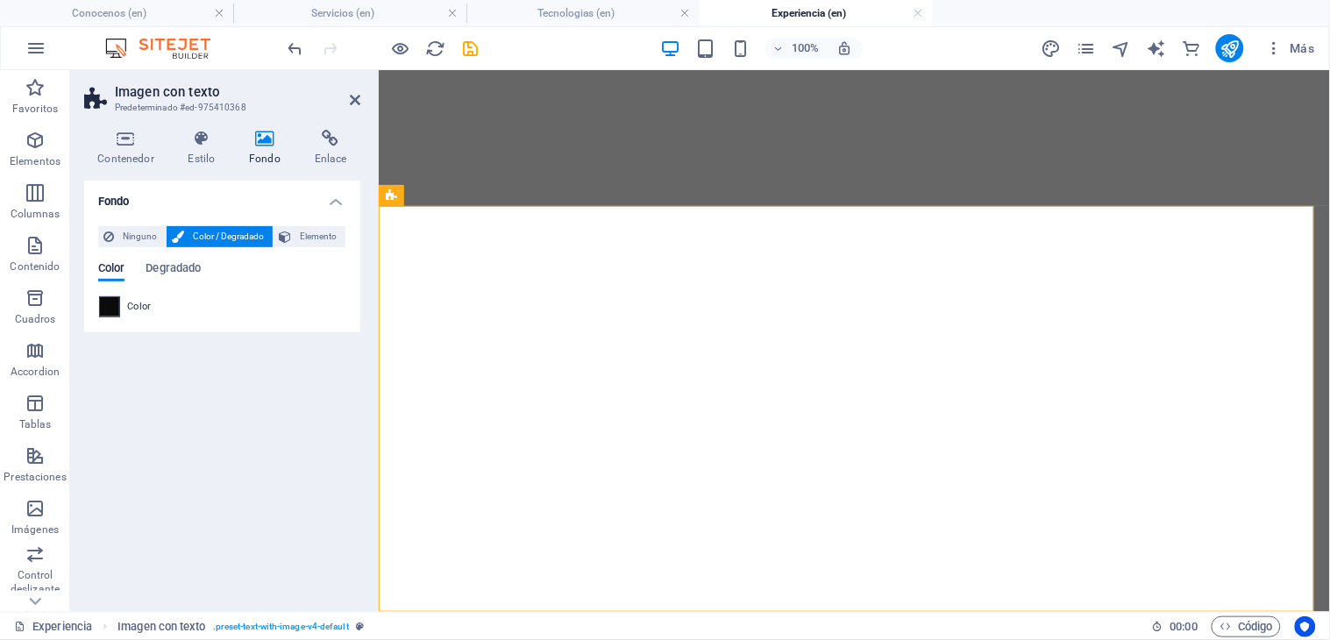
click at [107, 313] on span at bounding box center [109, 306] width 19 height 19
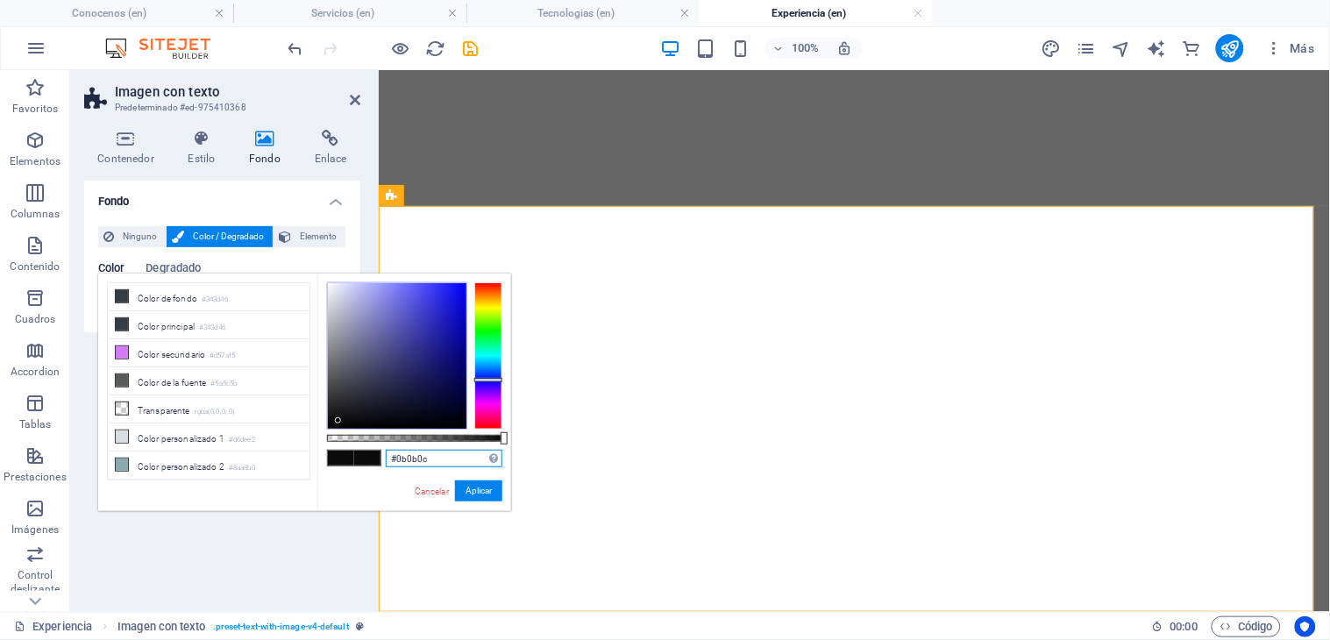
drag, startPoint x: 413, startPoint y: 462, endPoint x: 342, endPoint y: 449, distance: 72.2
click at [342, 449] on div "#0b0b0c Formatos soportados #0852ed rgb(8, 82, 237) rgba(8, 82, 237, 90%) hsv(2…" at bounding box center [414, 519] width 194 height 492
paste input "0271e"
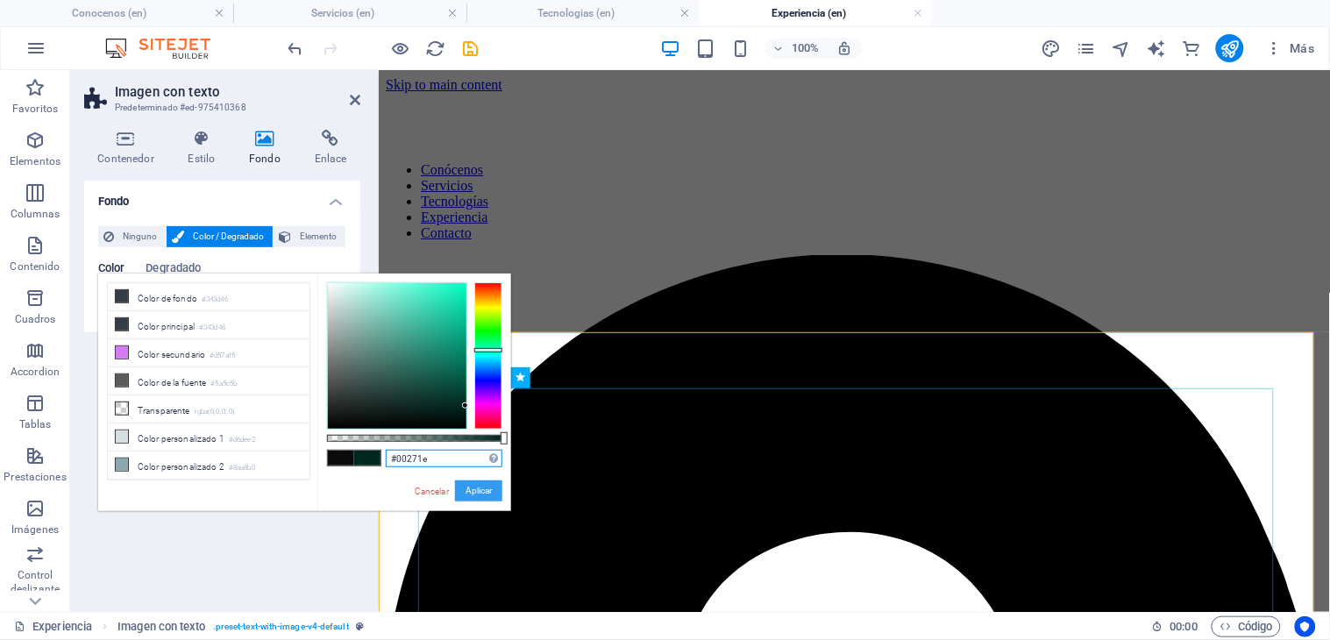
scroll to position [1947, 0]
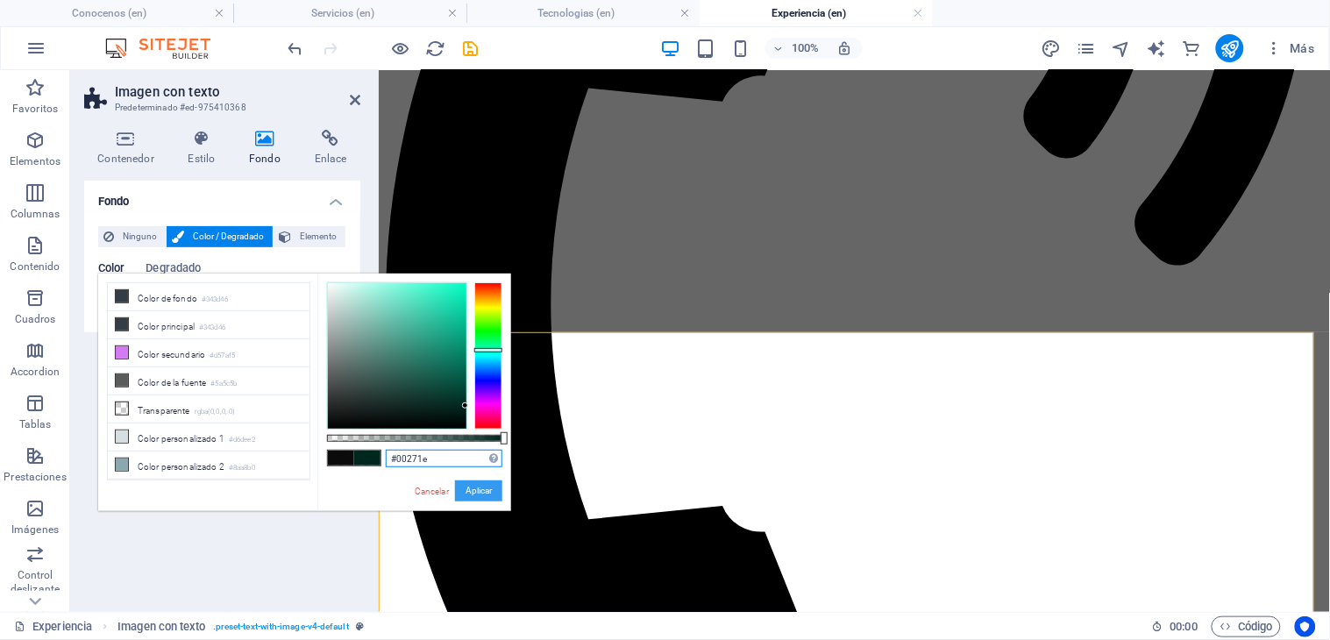
type input "#00271e"
click at [486, 484] on button "Aplicar" at bounding box center [478, 490] width 47 height 21
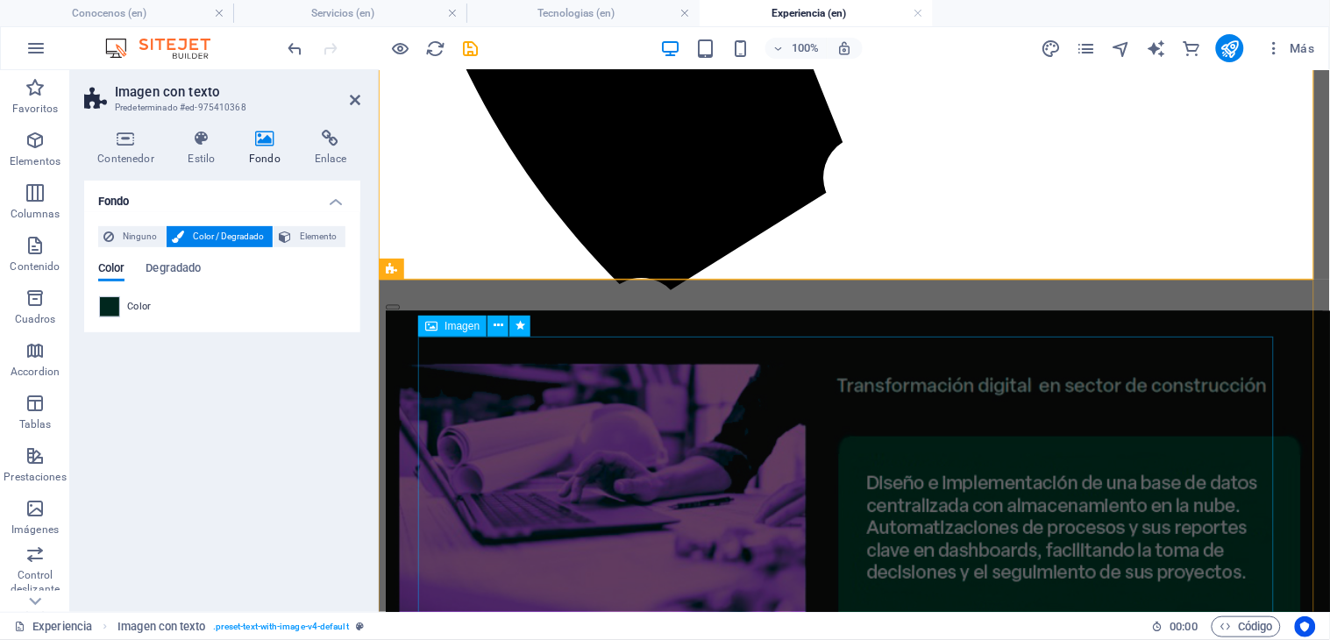
scroll to position [2629, 0]
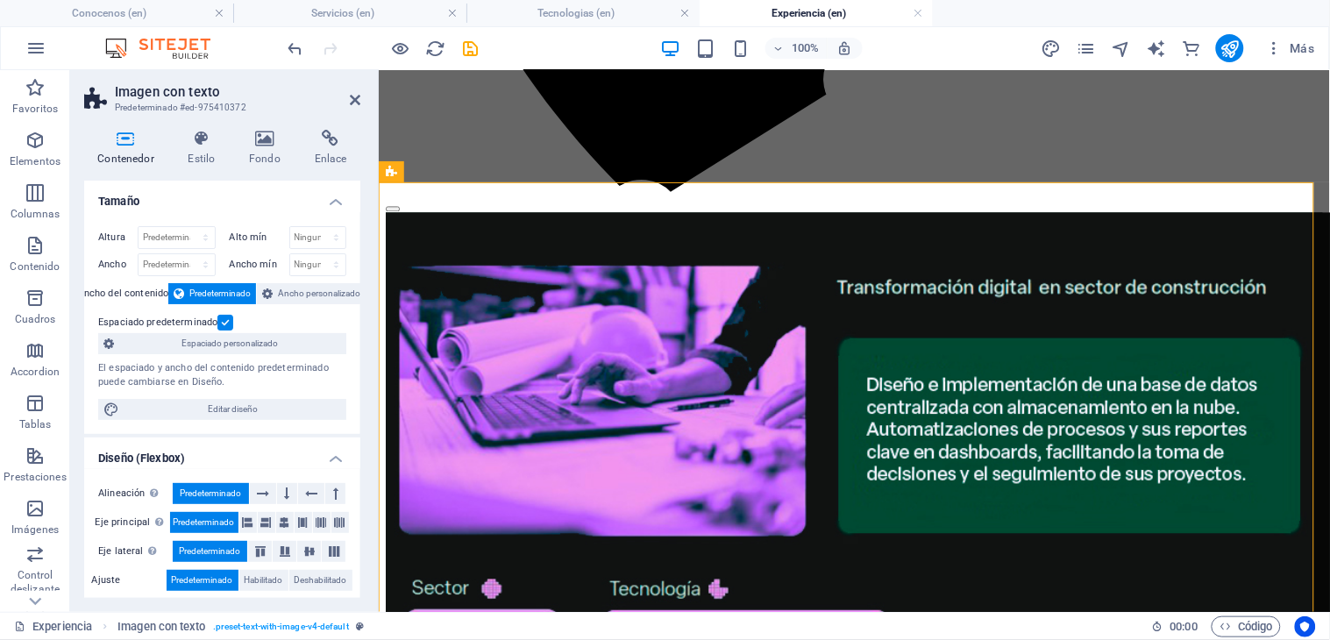
click at [263, 155] on h4 "Fondo" at bounding box center [269, 148] width 66 height 37
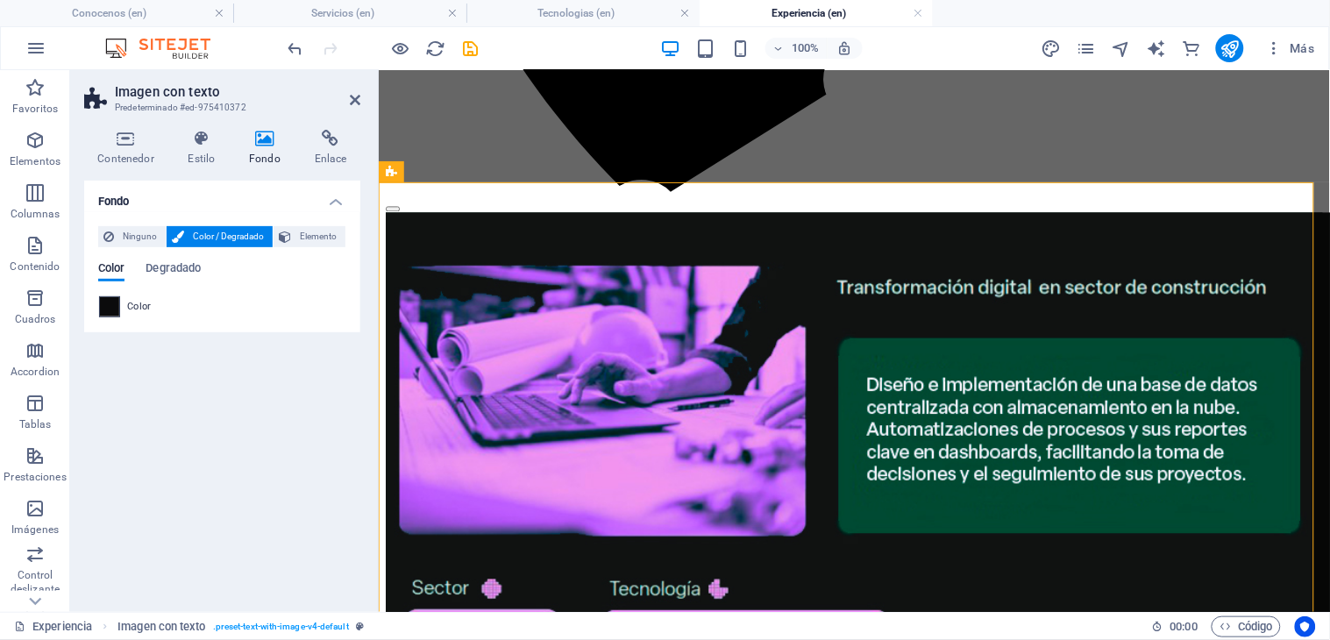
click at [115, 304] on span at bounding box center [109, 306] width 19 height 19
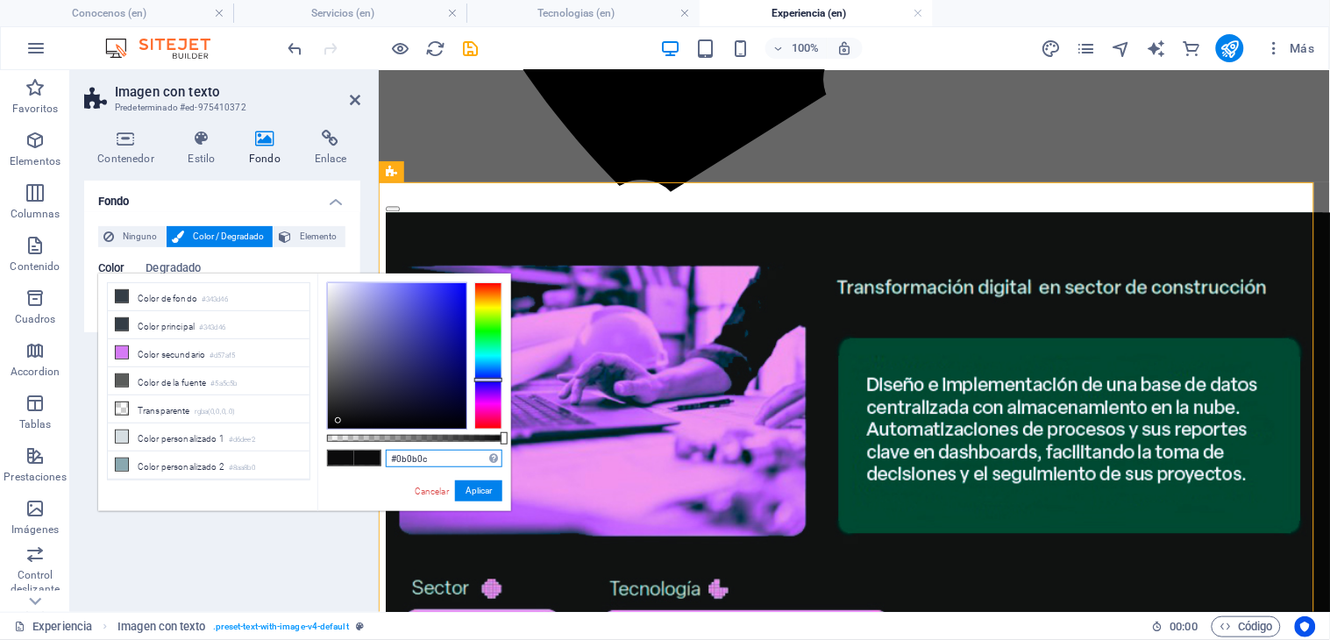
drag, startPoint x: 439, startPoint y: 463, endPoint x: 329, endPoint y: 458, distance: 110.5
click at [329, 458] on div "#0b0b0c Formatos soportados #0852ed rgb(8, 82, 237) rgba(8, 82, 237, 90%) hsv(2…" at bounding box center [414, 519] width 194 height 492
paste input "0271e"
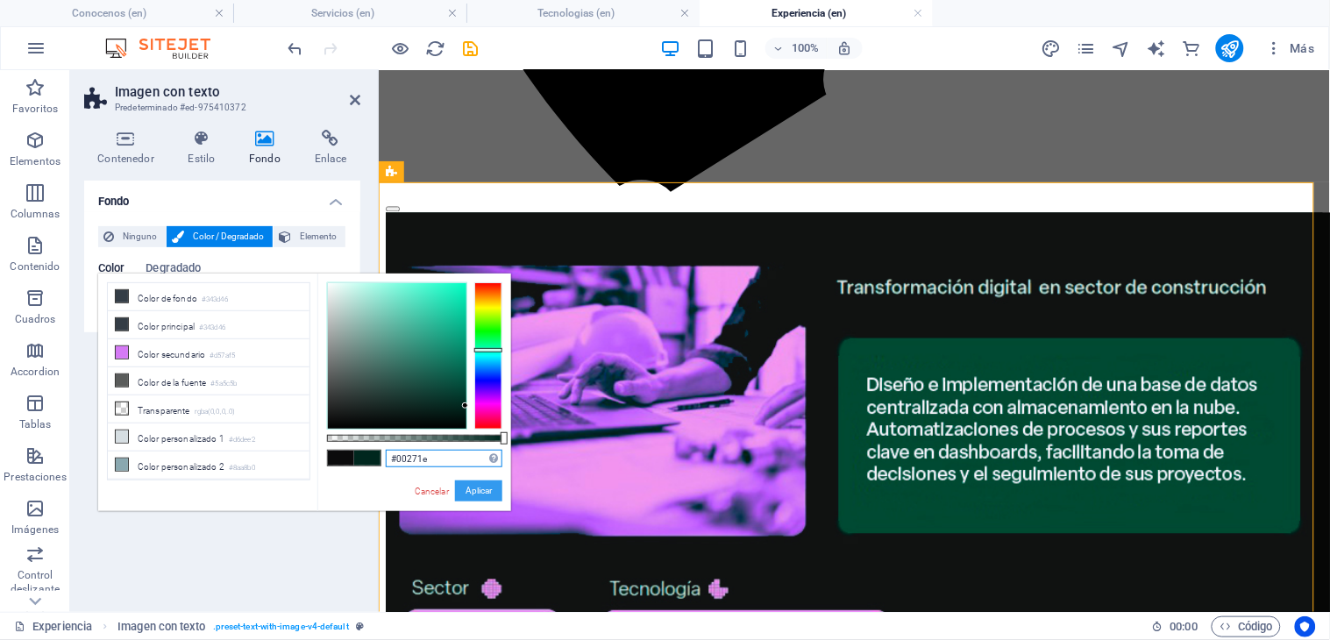
type input "#00271e"
click at [460, 480] on button "Aplicar" at bounding box center [478, 490] width 47 height 21
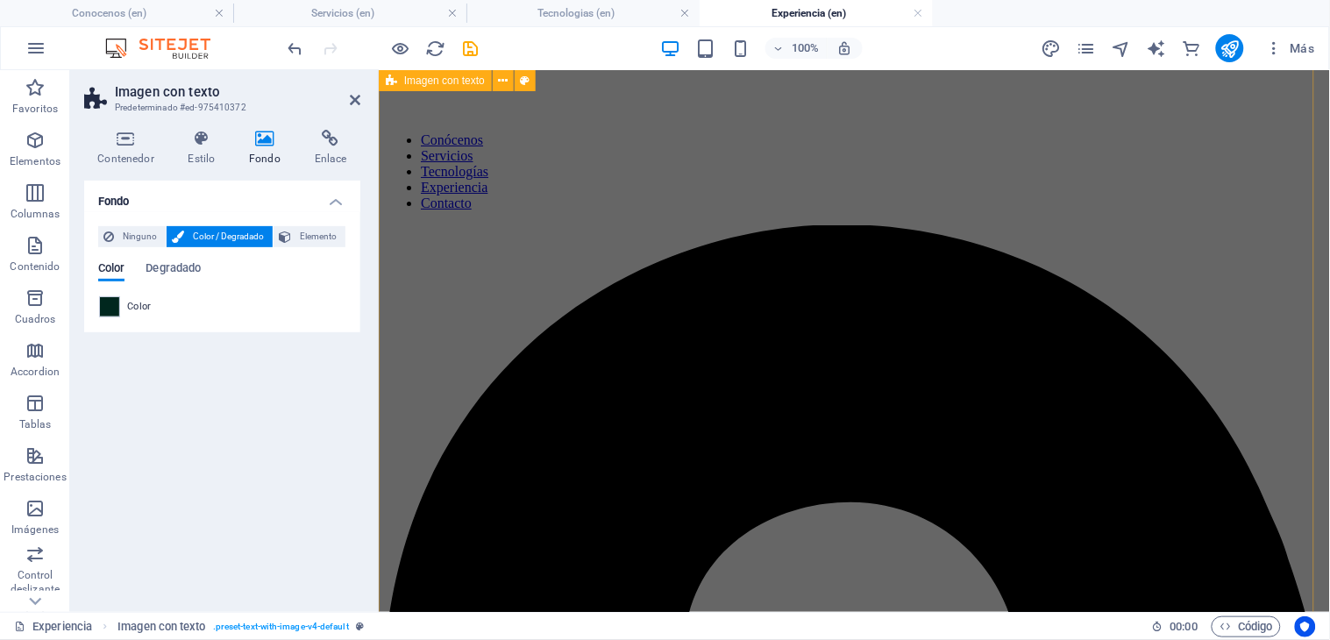
scroll to position [0, 0]
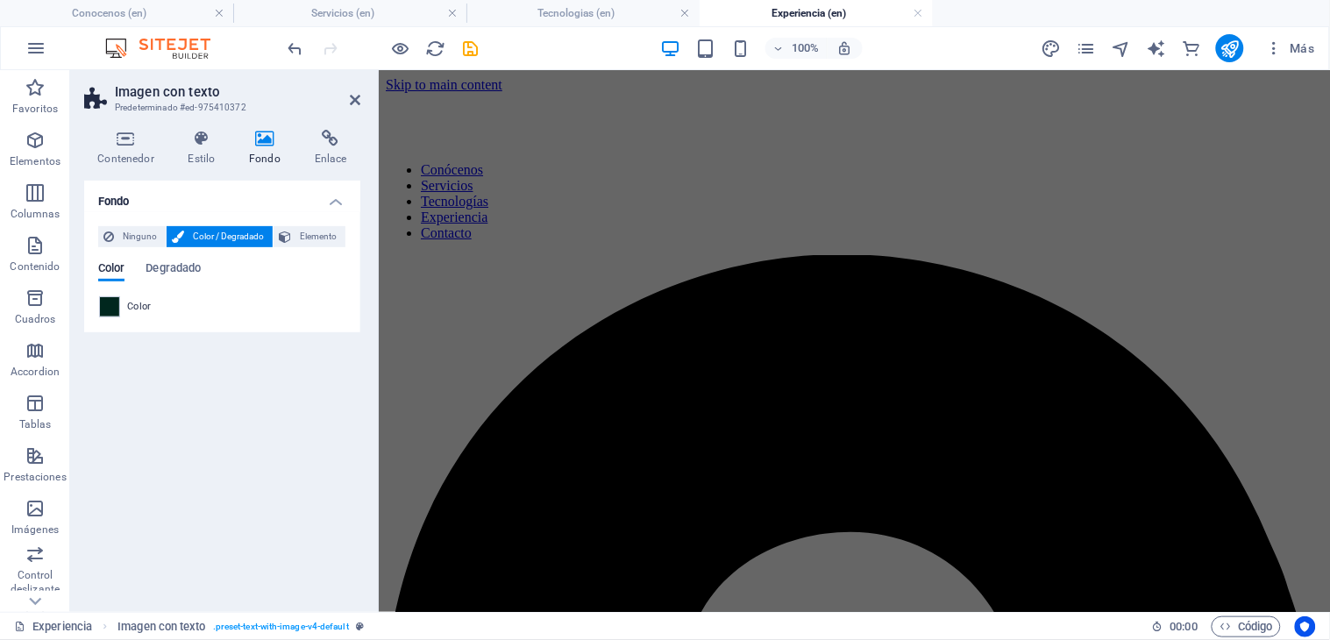
click at [365, 100] on aside "Imagen con texto Predeterminado #ed-975410372 Contenedor Estilo Fondo Enlace Ta…" at bounding box center [224, 341] width 309 height 542
click at [358, 102] on icon at bounding box center [355, 100] width 11 height 14
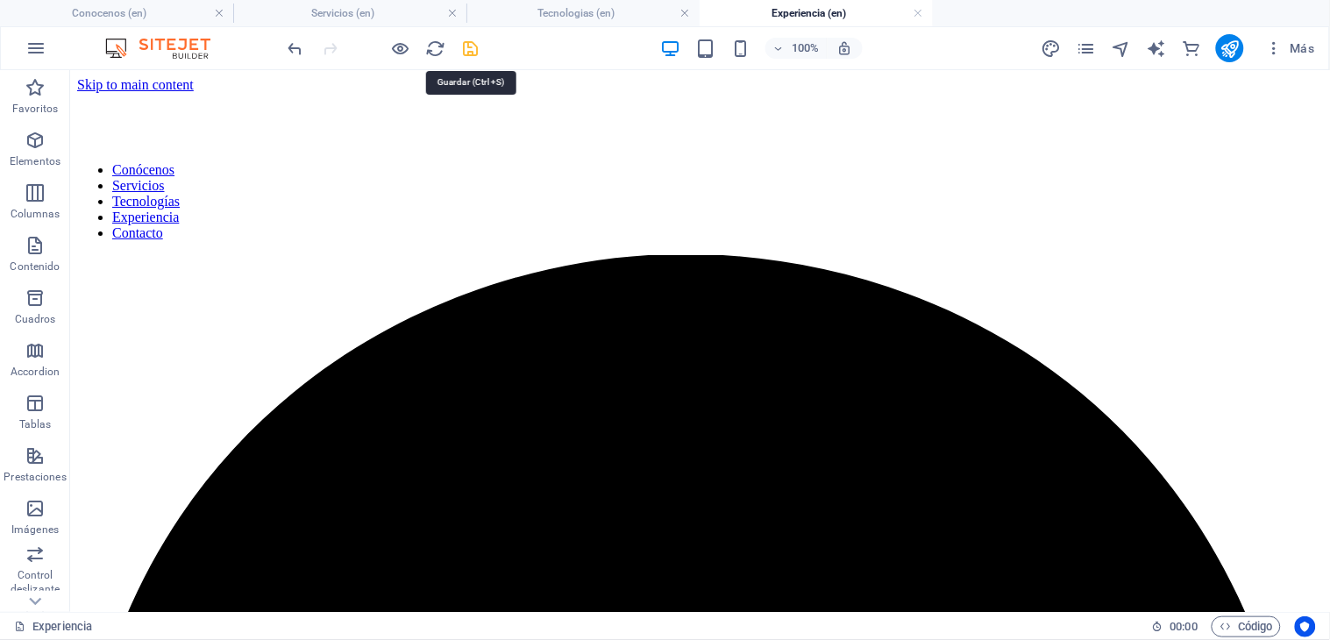
click at [467, 45] on icon "save" at bounding box center [471, 49] width 20 height 20
click at [1089, 56] on icon "pages" at bounding box center [1086, 49] width 20 height 20
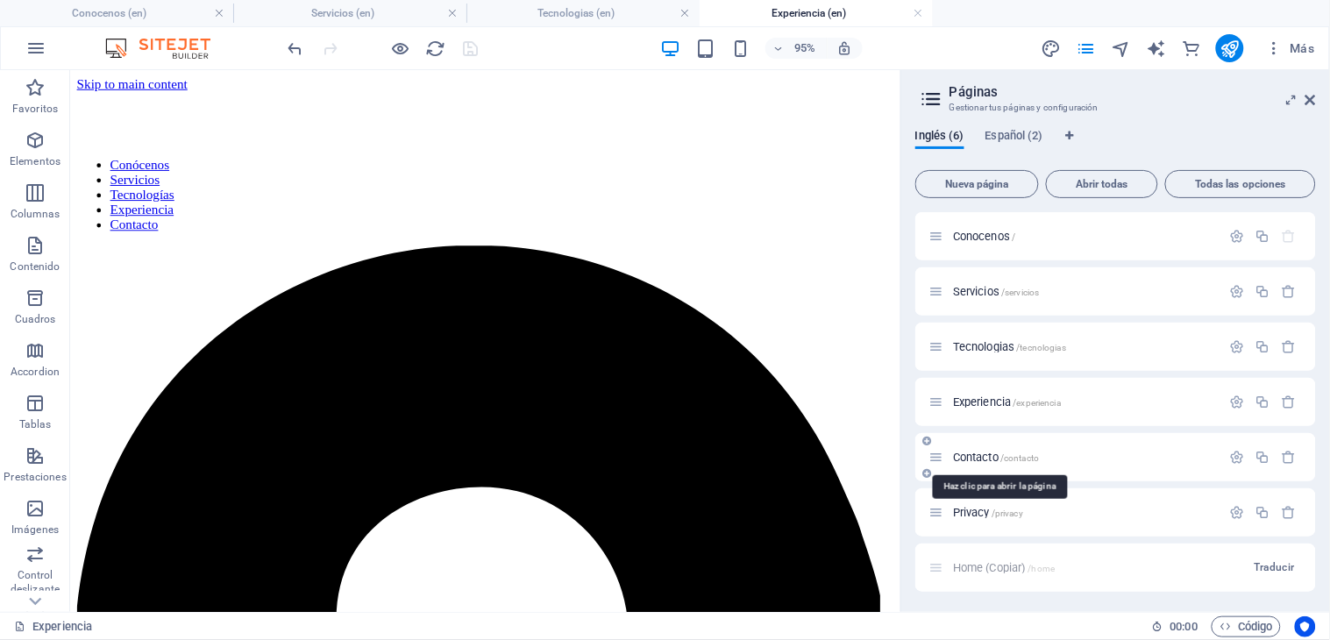
click at [979, 452] on span "Contacto /contacto" at bounding box center [996, 457] width 86 height 13
drag, startPoint x: 1306, startPoint y: 101, endPoint x: 1233, endPoint y: 31, distance: 101.0
click at [1306, 101] on icon at bounding box center [1310, 100] width 11 height 14
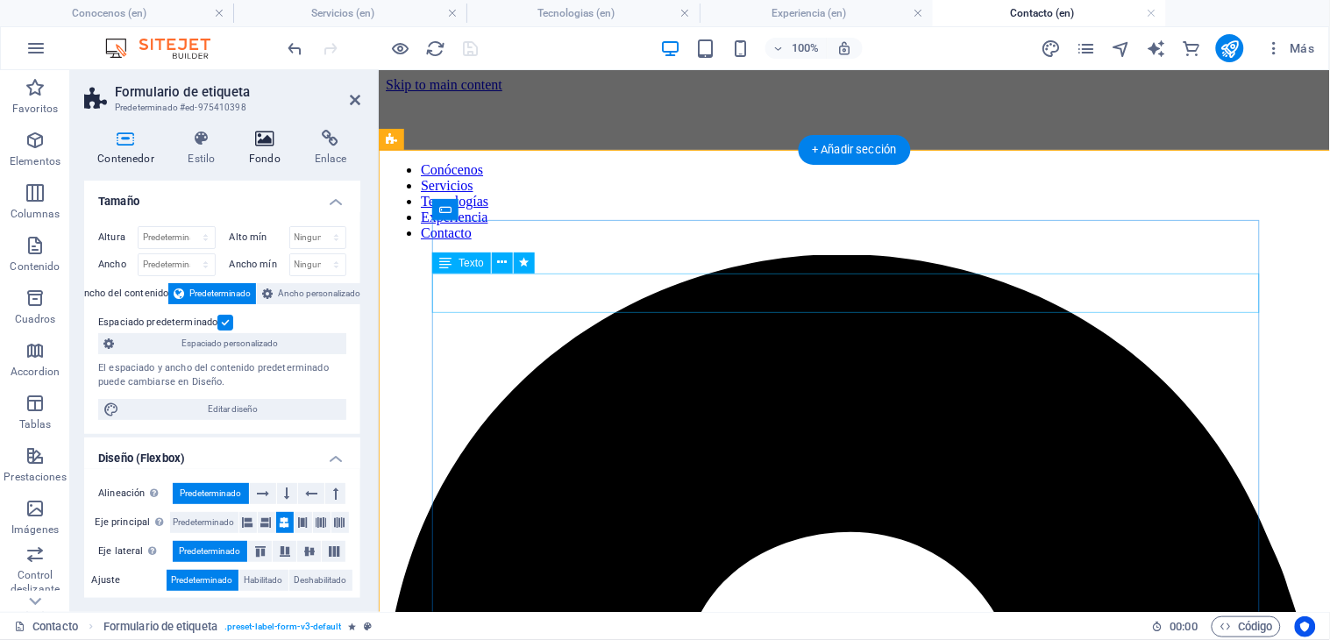
click at [270, 153] on h4 "Fondo" at bounding box center [269, 148] width 66 height 37
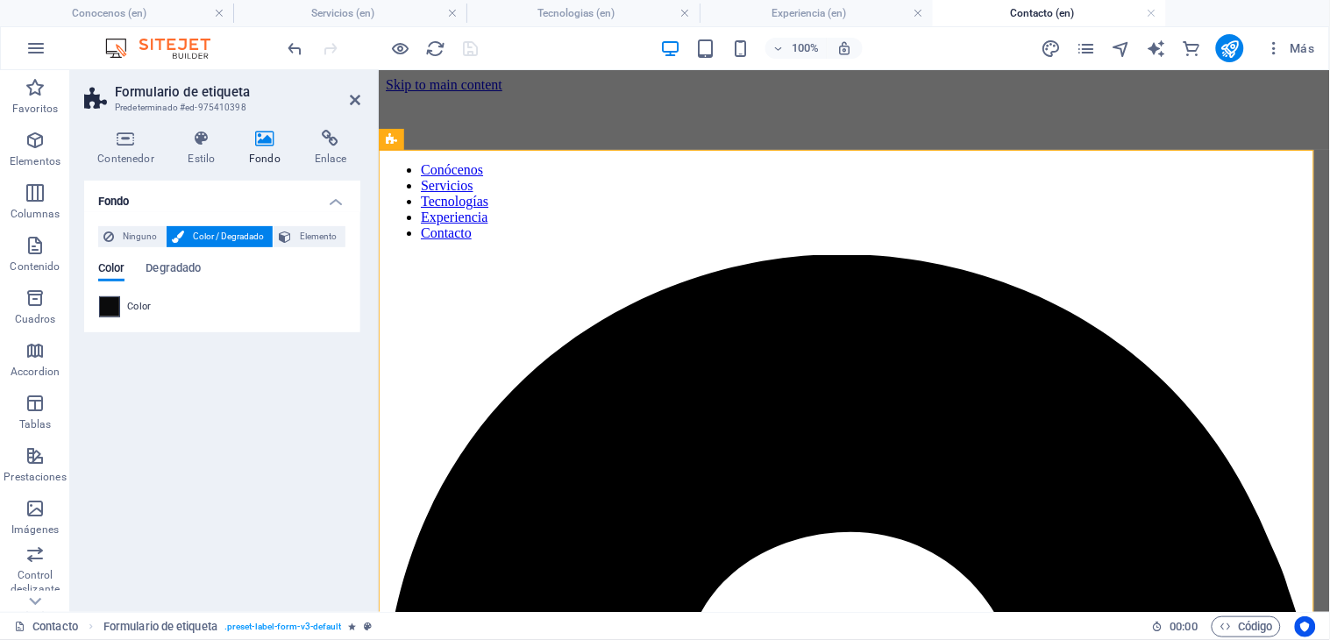
click at [114, 309] on span at bounding box center [109, 306] width 19 height 19
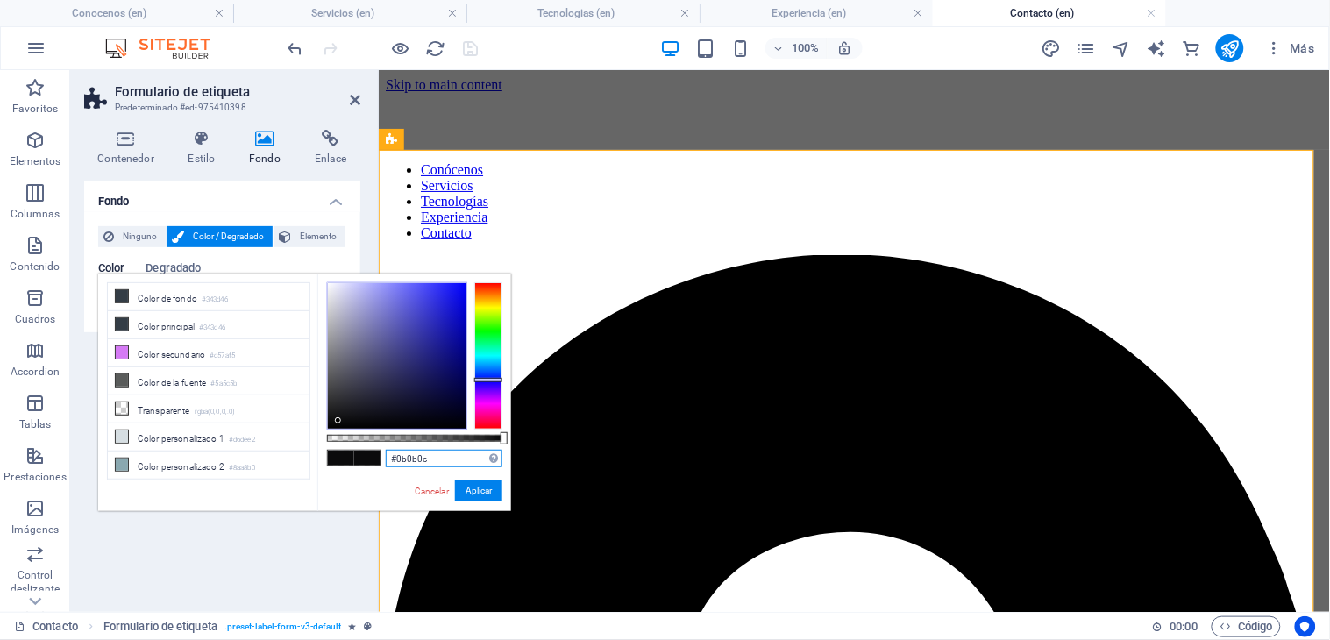
drag, startPoint x: 444, startPoint y: 454, endPoint x: 370, endPoint y: 451, distance: 74.6
click at [370, 451] on div "#0b0b0c Formatos soportados #0852ed rgb(8, 82, 237) rgba(8, 82, 237, 90%) hsv(2…" at bounding box center [414, 519] width 194 height 492
paste input "0271e"
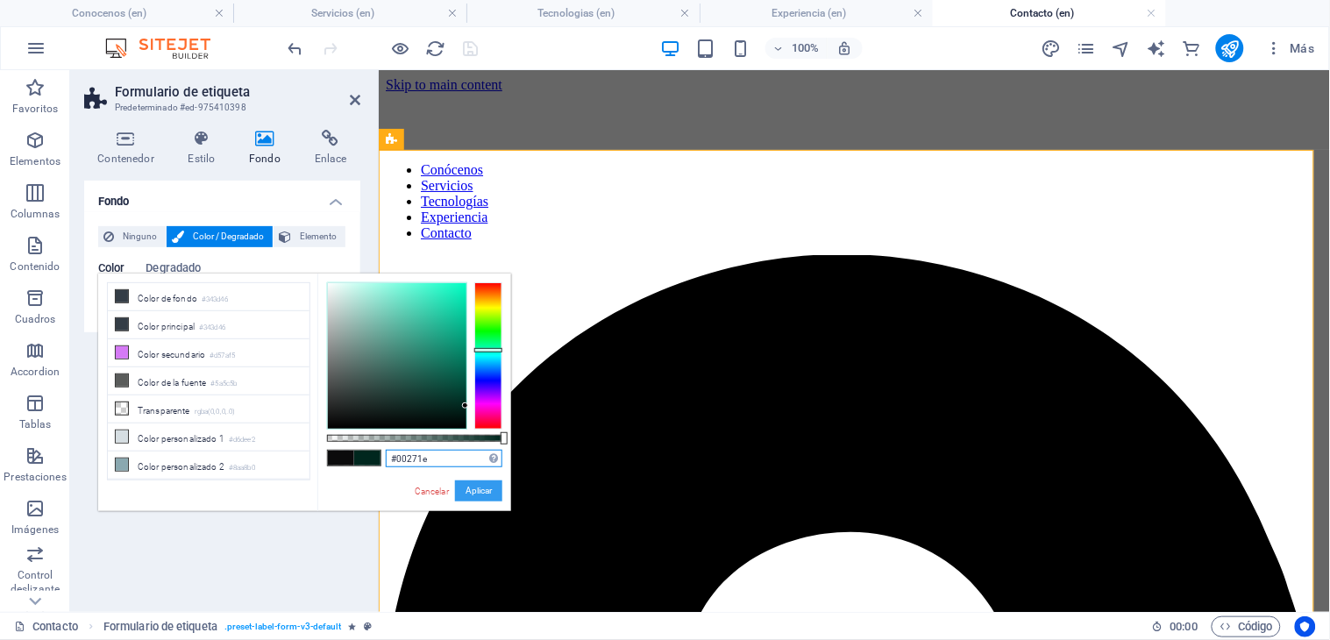
type input "#00271e"
click at [465, 492] on button "Aplicar" at bounding box center [478, 490] width 47 height 21
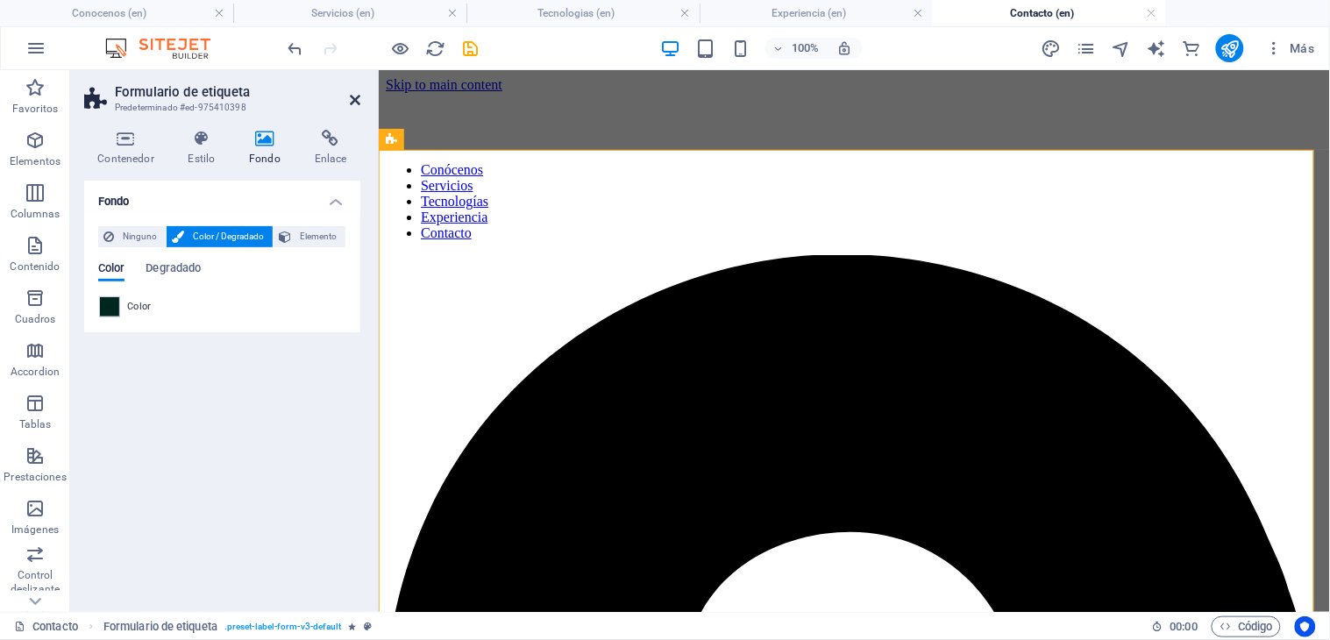
click at [351, 99] on icon at bounding box center [355, 100] width 11 height 14
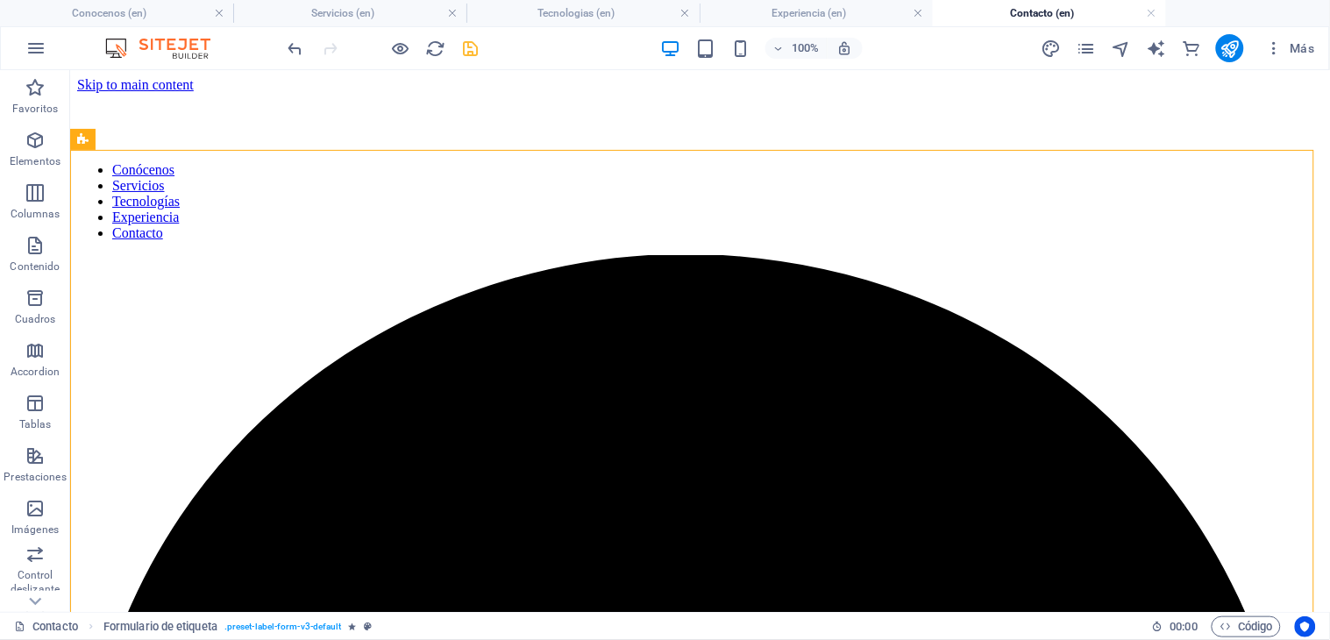
click at [473, 51] on icon "save" at bounding box center [471, 49] width 20 height 20
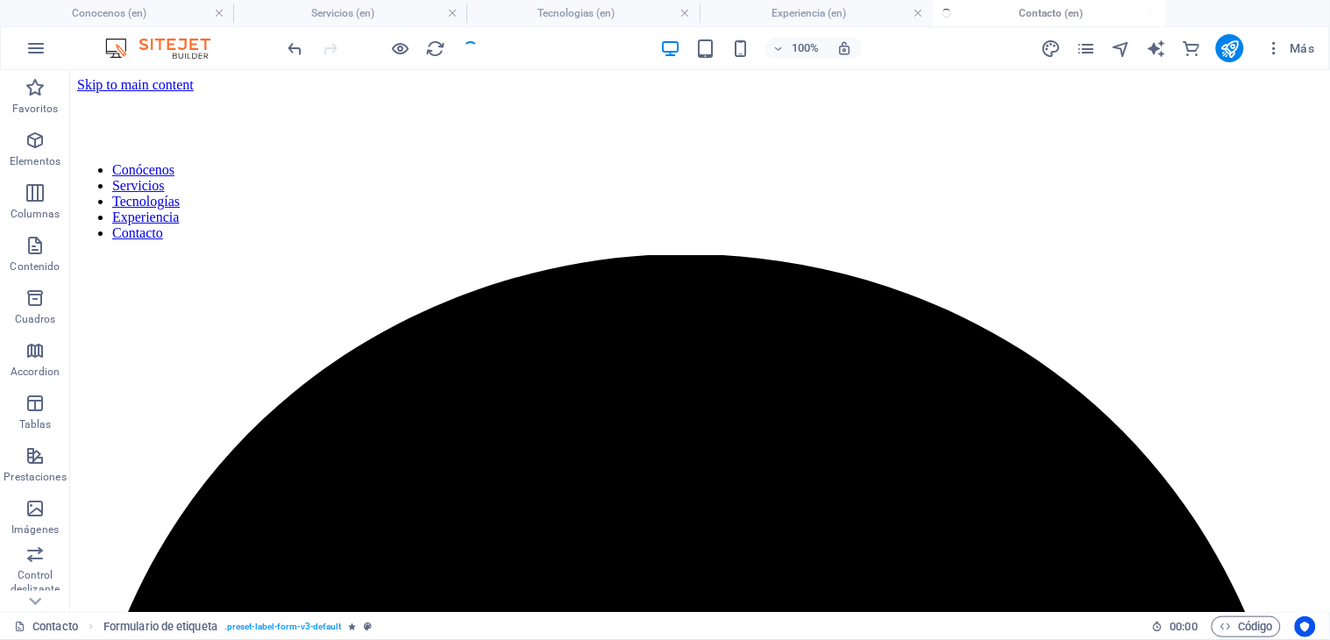
checkbox input "false"
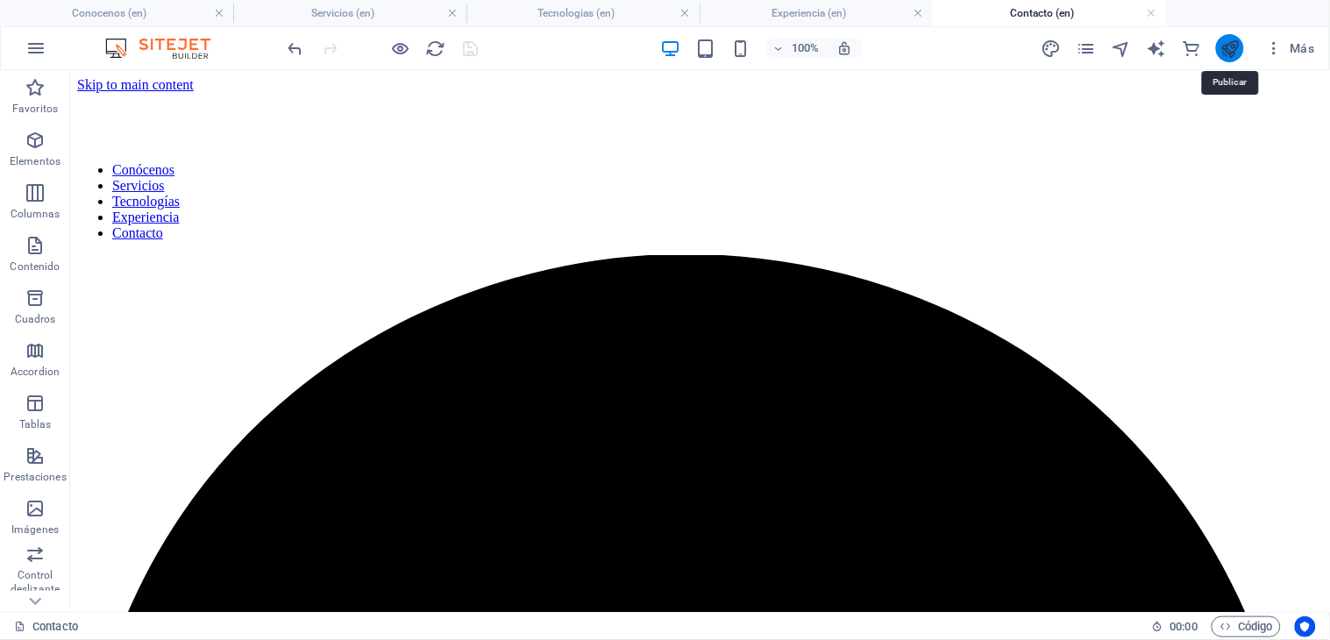
click at [1225, 48] on icon "publish" at bounding box center [1230, 49] width 20 height 20
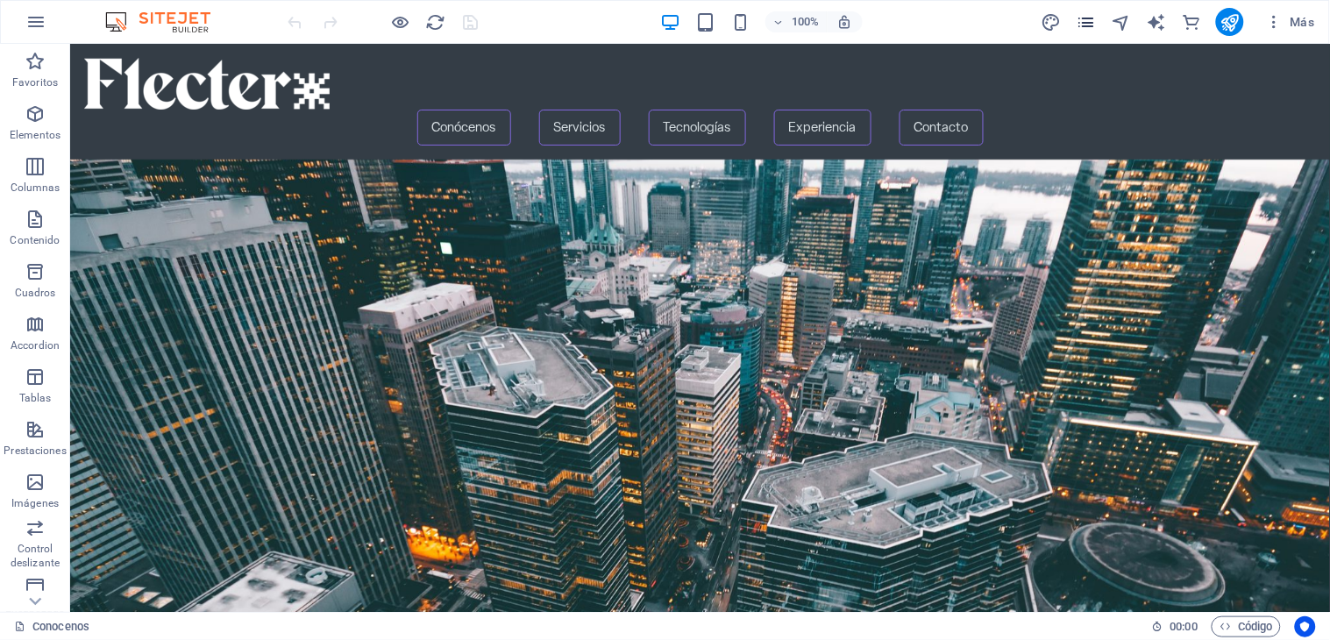
click at [1096, 22] on icon "pages" at bounding box center [1086, 22] width 20 height 20
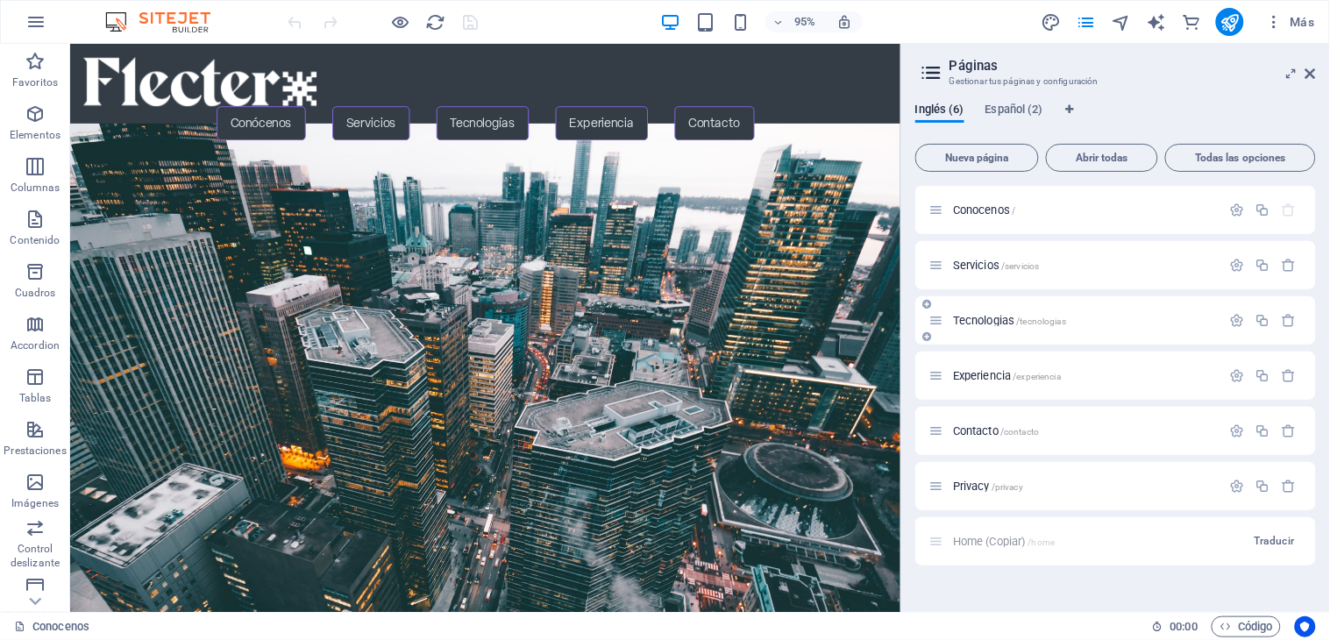
click at [967, 317] on span "Tecnologias /tecnologias" at bounding box center [1009, 320] width 113 height 13
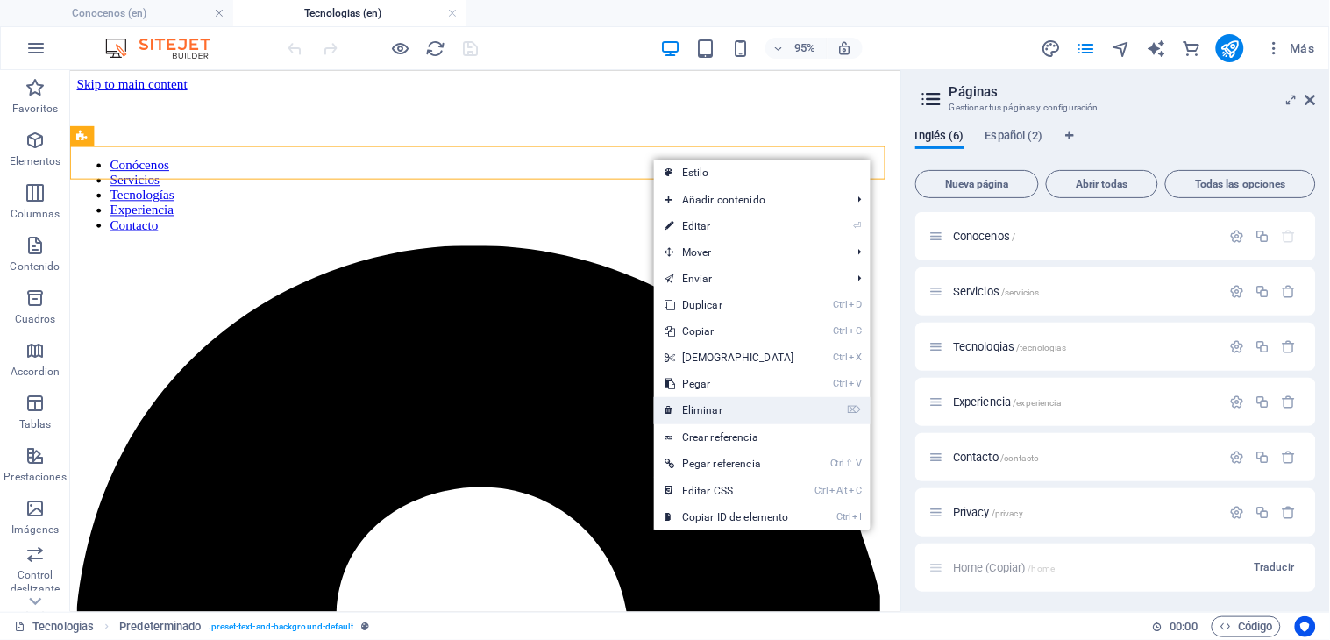
click at [714, 410] on link "⌦ Eliminar" at bounding box center [729, 410] width 151 height 26
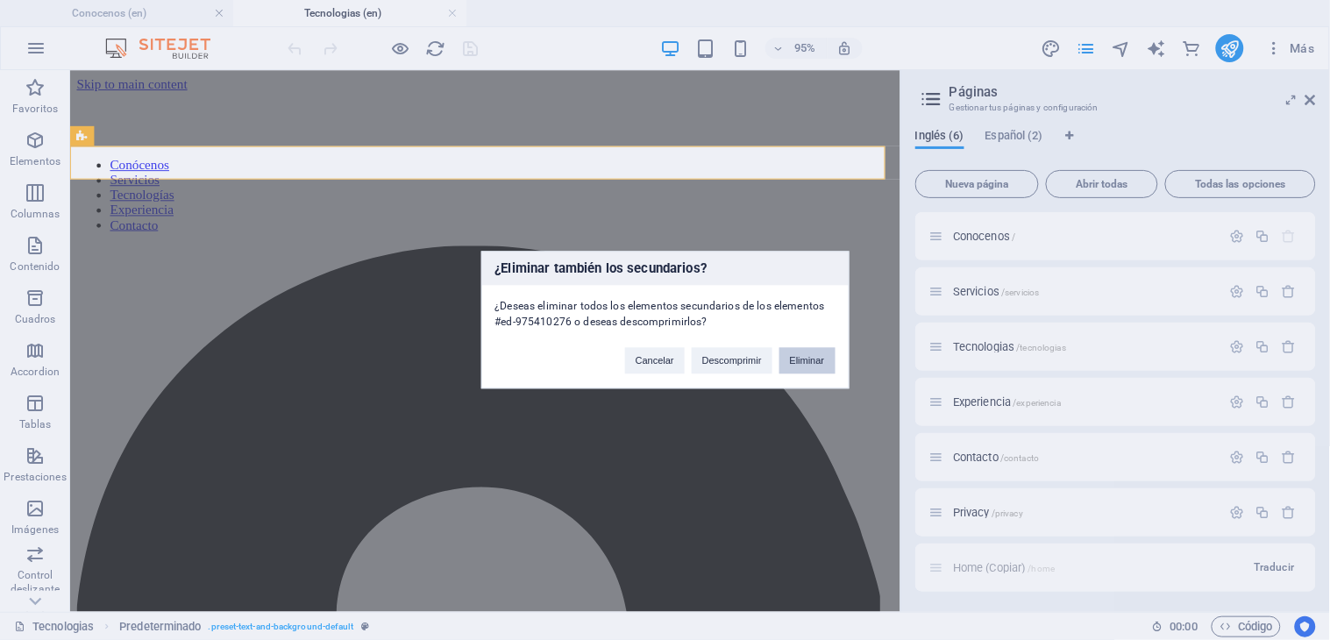
click at [812, 362] on button "Eliminar" at bounding box center [807, 361] width 56 height 26
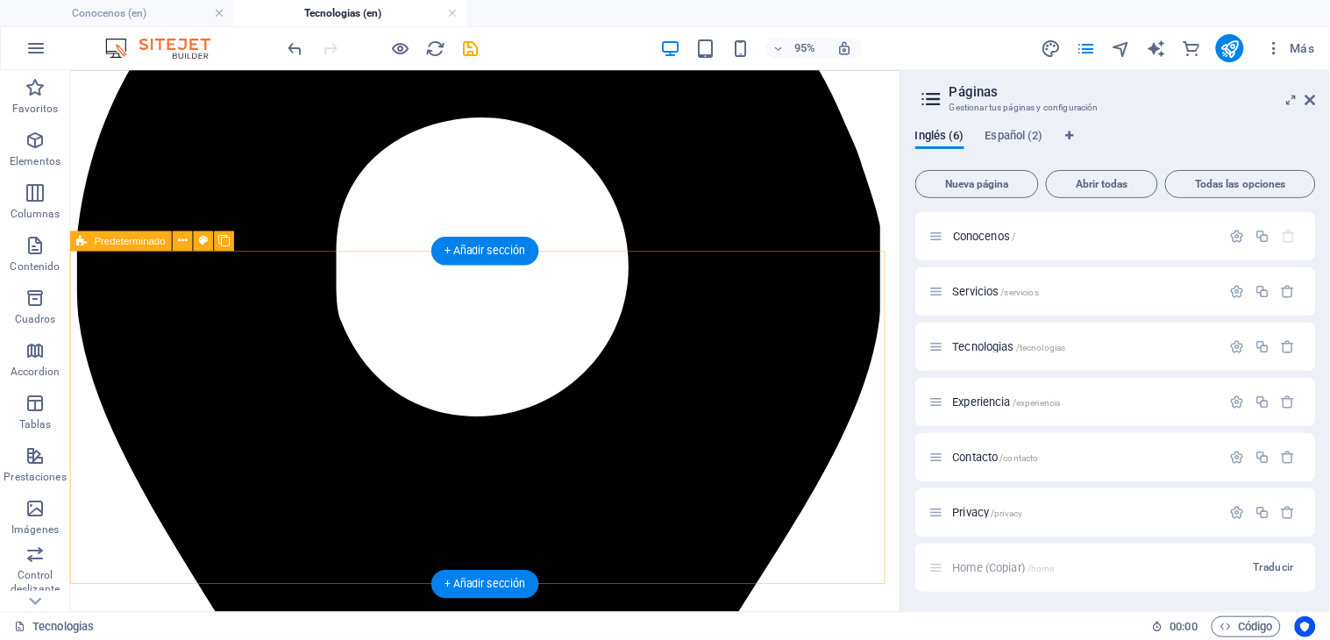
scroll to position [474, 0]
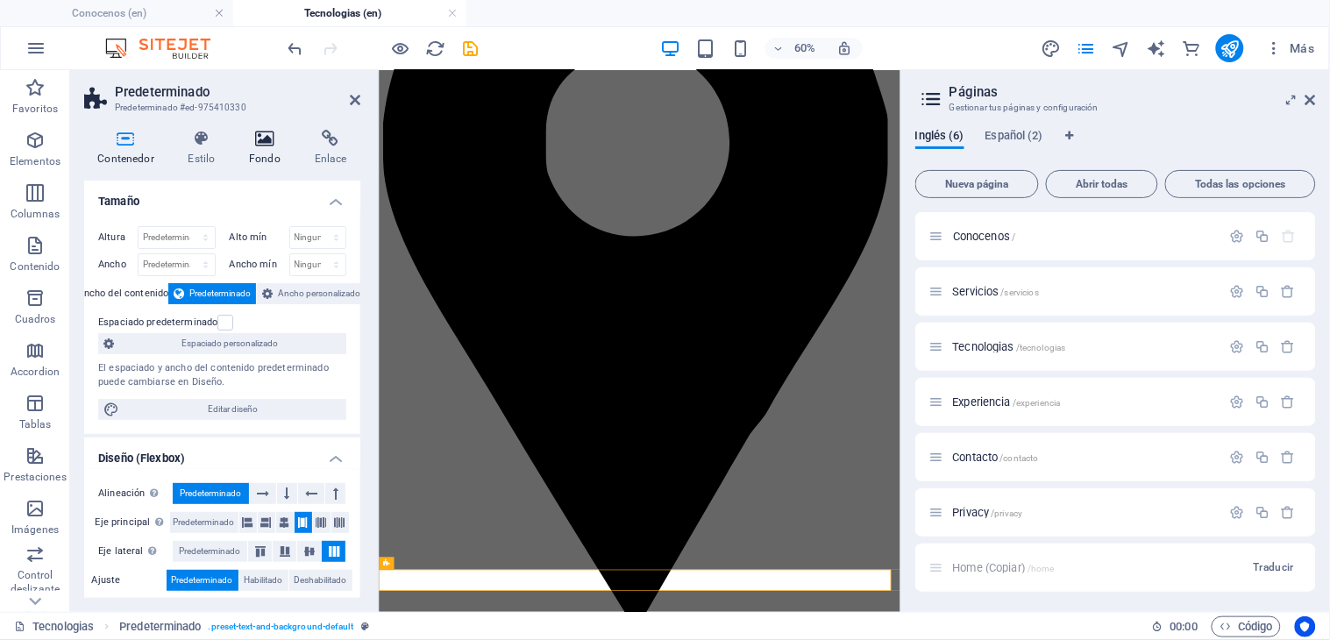
scroll to position [141, 0]
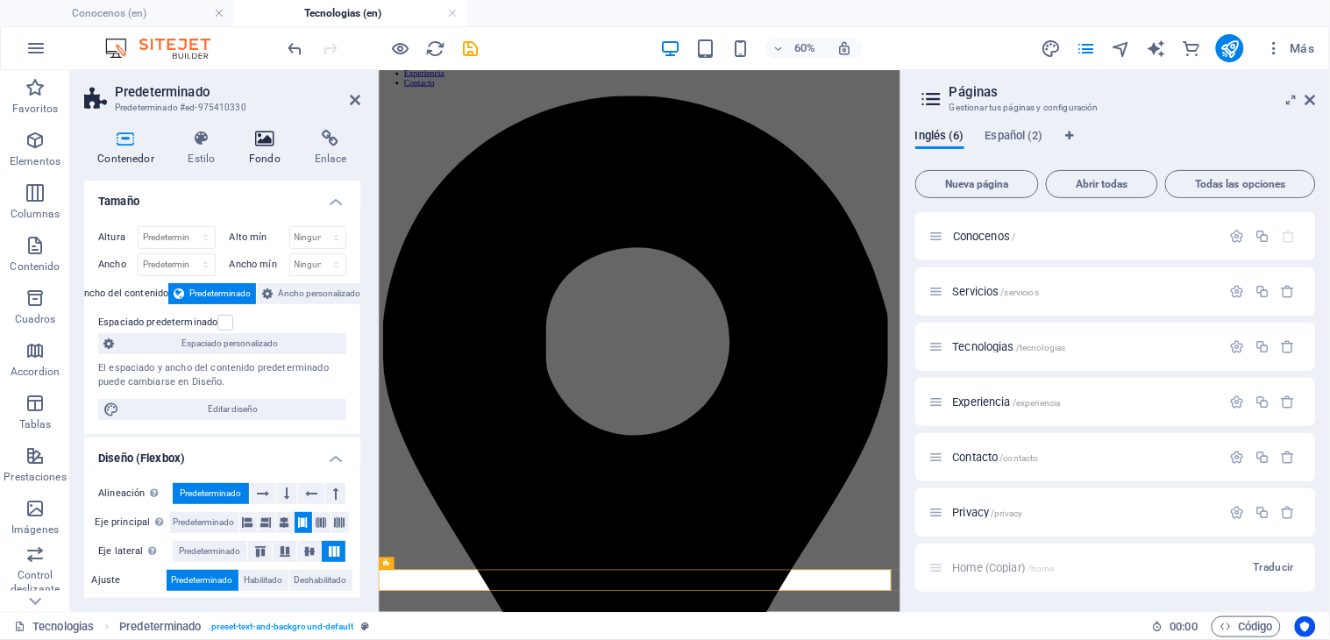
click at [256, 150] on h4 "Fondo" at bounding box center [269, 148] width 66 height 37
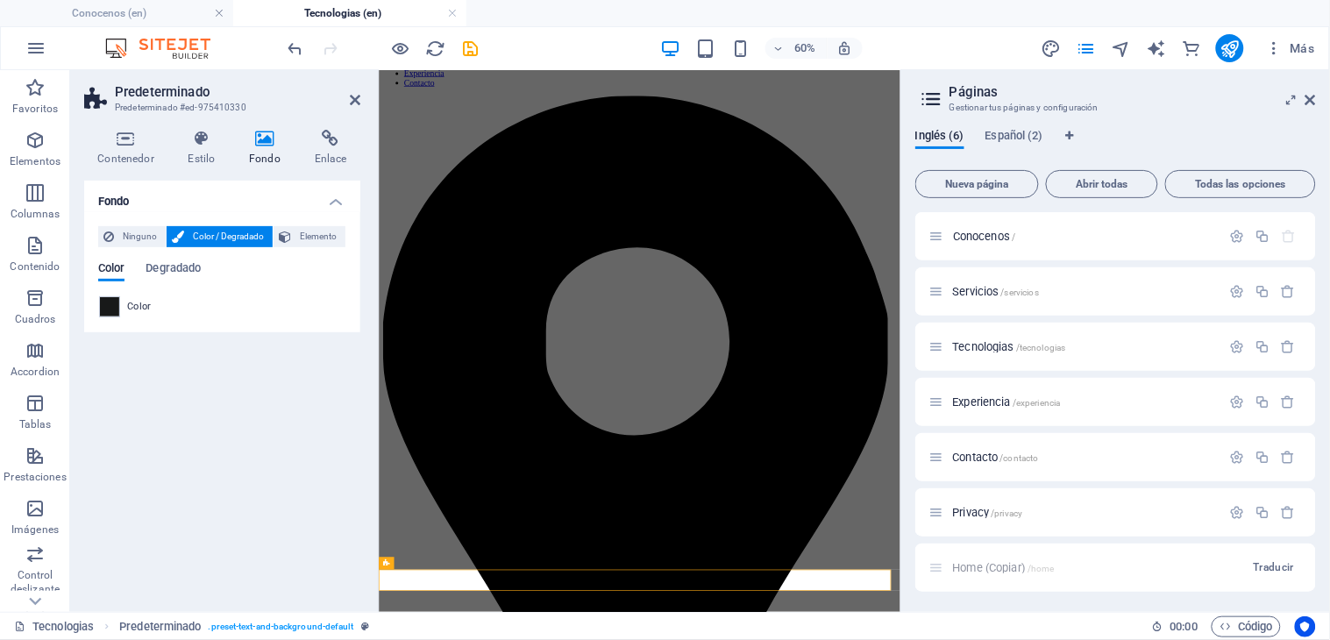
click at [111, 307] on span at bounding box center [109, 306] width 19 height 19
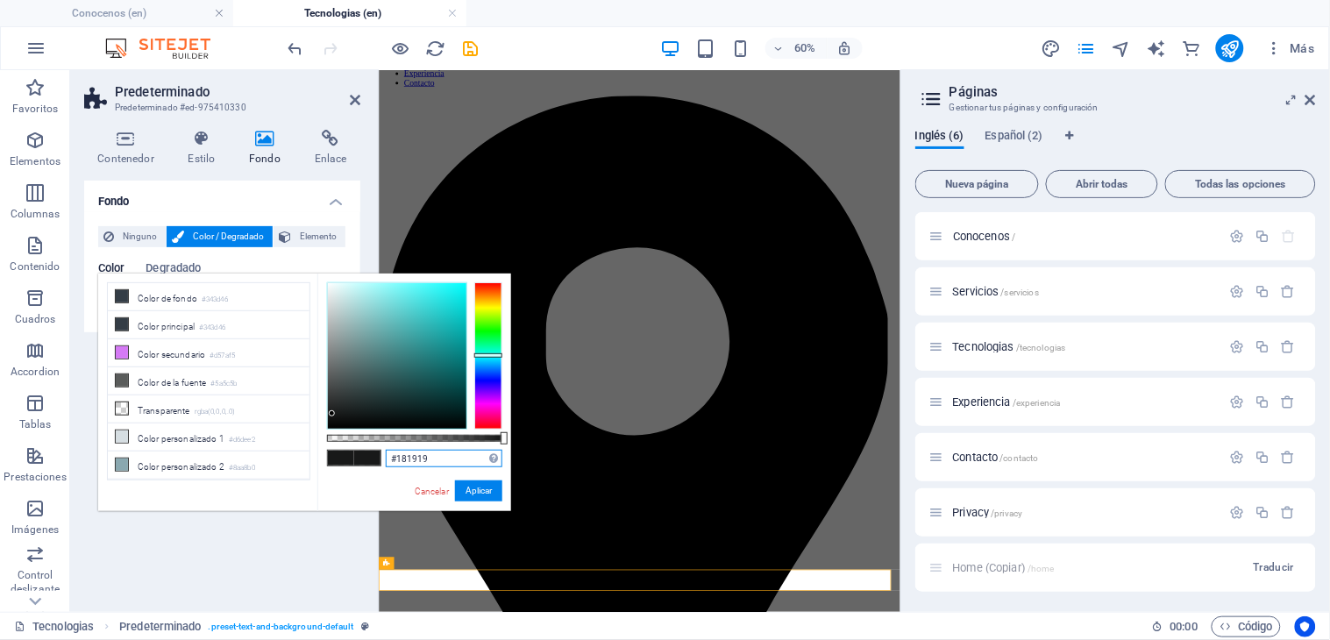
drag, startPoint x: 428, startPoint y: 463, endPoint x: 358, endPoint y: 454, distance: 70.7
click at [359, 457] on div "#181919 Formatos soportados #0852ed rgb(8, 82, 237) rgba(8, 82, 237, 90%) hsv(2…" at bounding box center [414, 519] width 194 height 492
paste input "00271e"
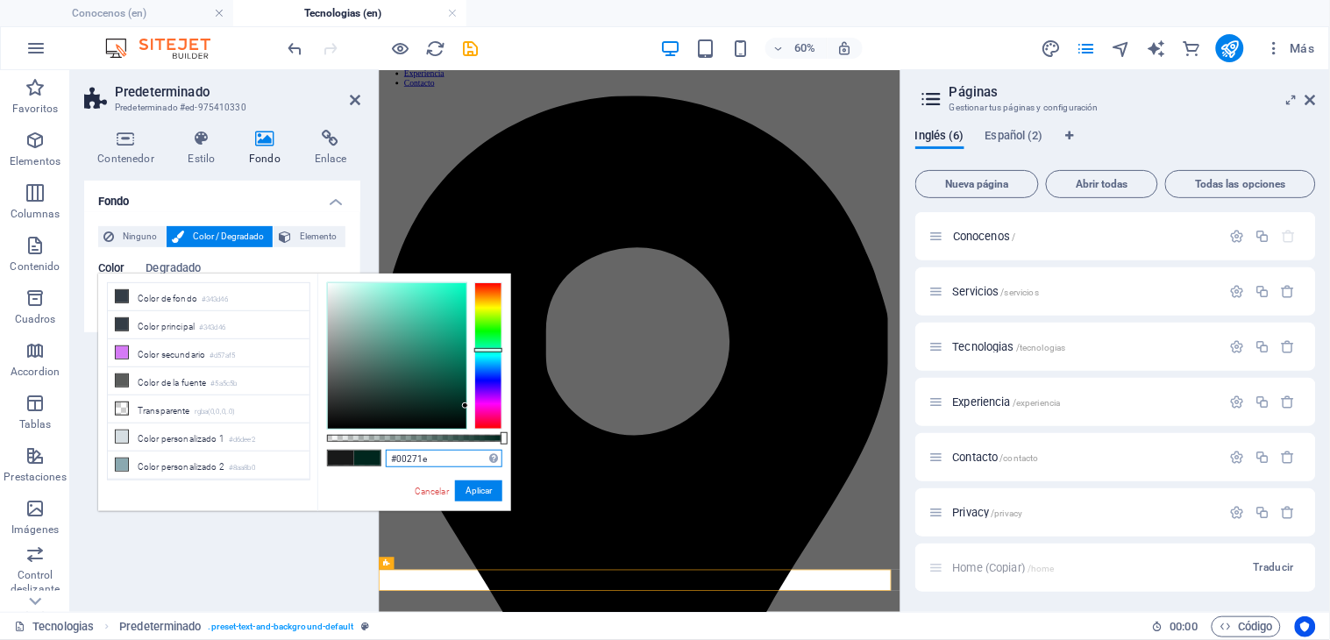
type input "#00271e"
click at [487, 504] on div "#00271e Formatos soportados #0852ed rgb(8, 82, 237) rgba(8, 82, 237, 90%) hsv(2…" at bounding box center [414, 519] width 194 height 492
drag, startPoint x: 486, startPoint y: 488, endPoint x: 174, endPoint y: 696, distance: 374.8
click at [486, 488] on button "Aplicar" at bounding box center [478, 490] width 47 height 21
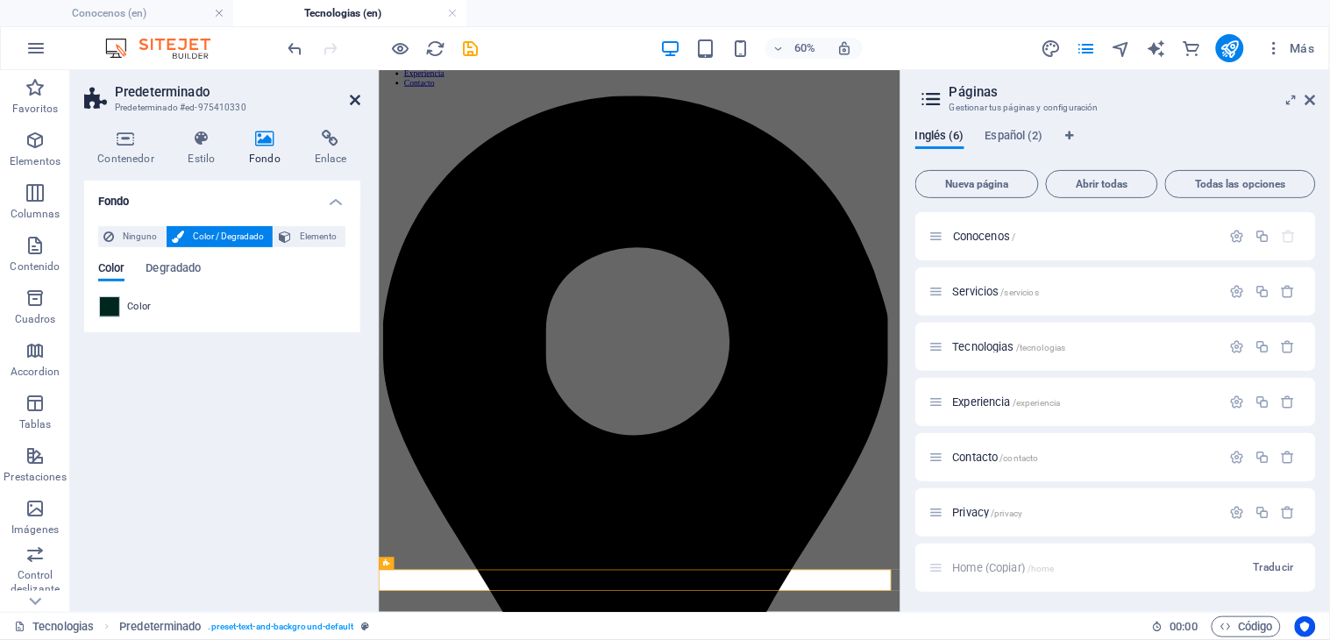
click at [351, 94] on icon at bounding box center [355, 100] width 11 height 14
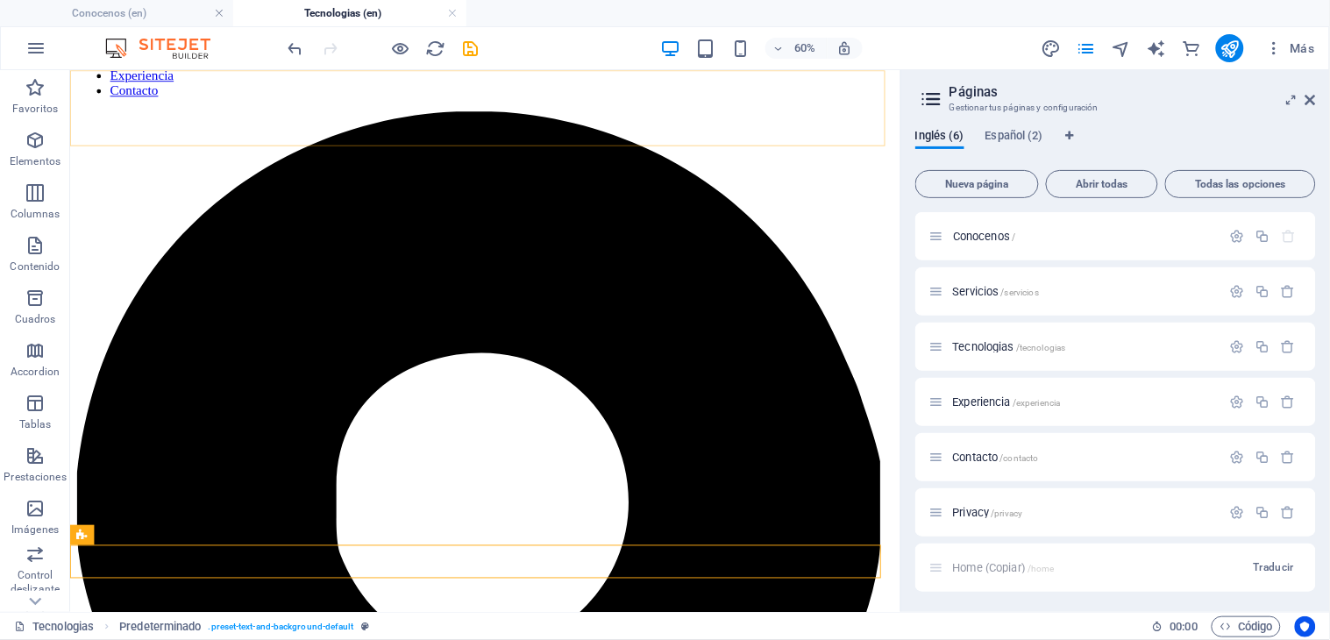
scroll to position [474, 0]
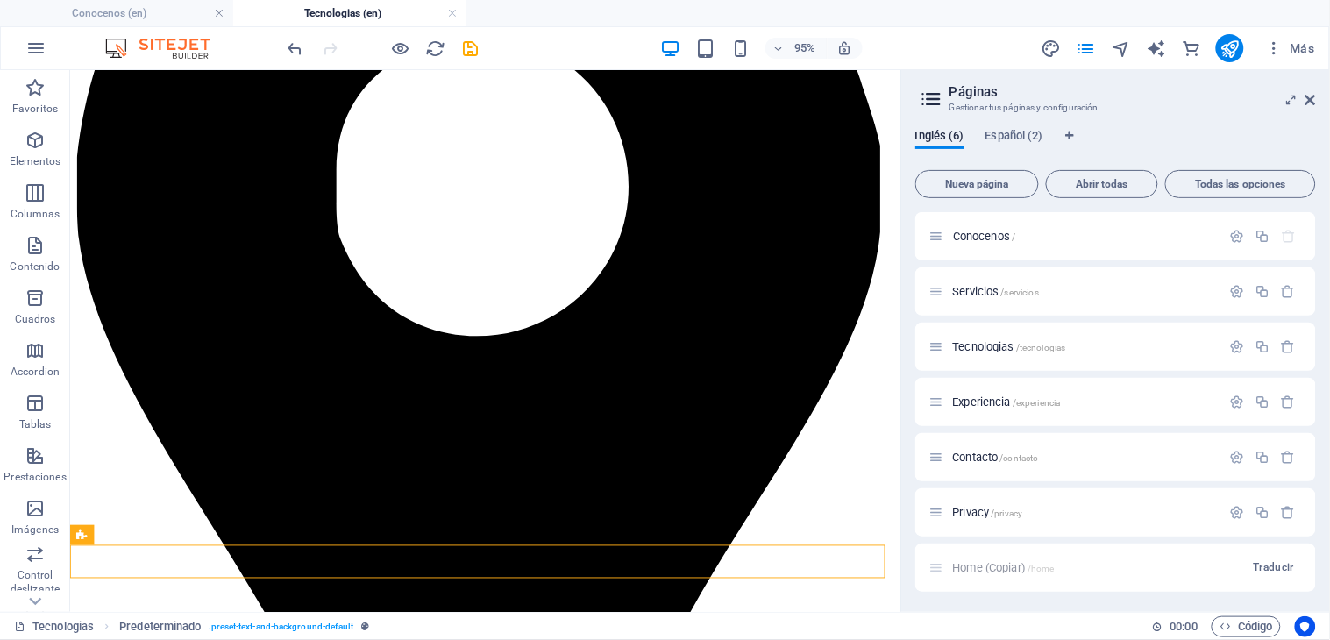
click at [1316, 97] on aside "Páginas Gestionar tus páginas y configuración Inglés (6) Español (2) Nueva pági…" at bounding box center [1114, 341] width 429 height 542
click at [1316, 94] on icon at bounding box center [1310, 100] width 11 height 14
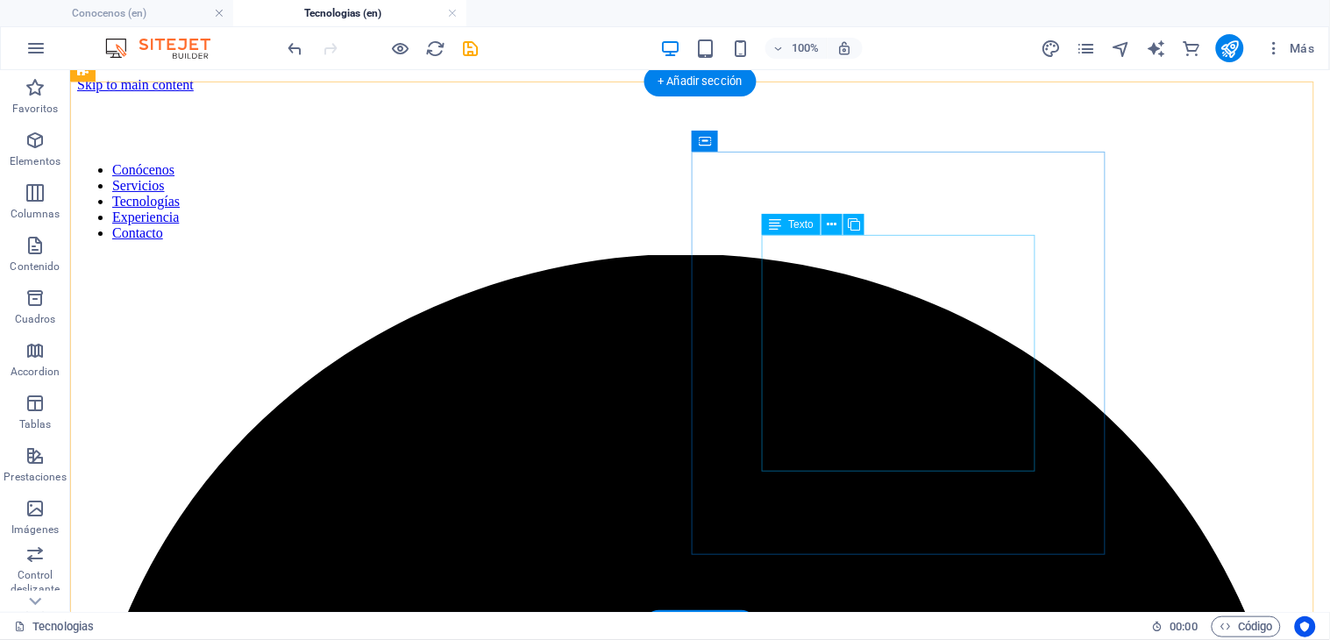
scroll to position [389, 0]
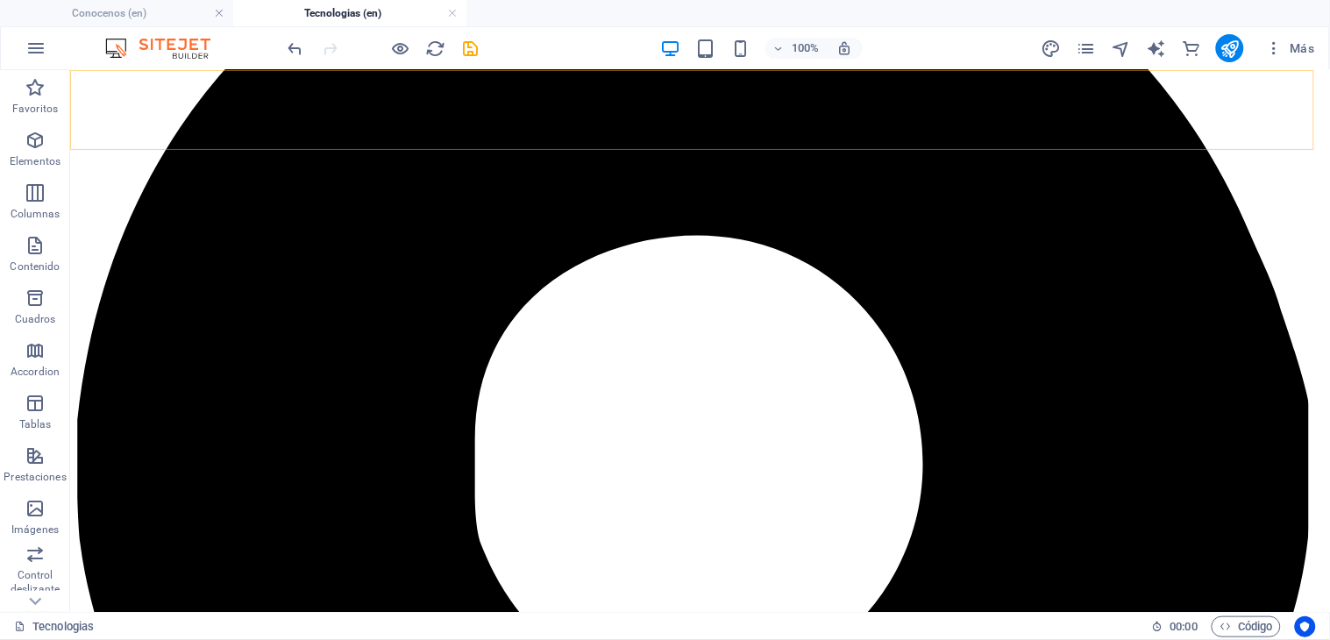
click at [1085, 46] on icon "pages" at bounding box center [1086, 49] width 20 height 20
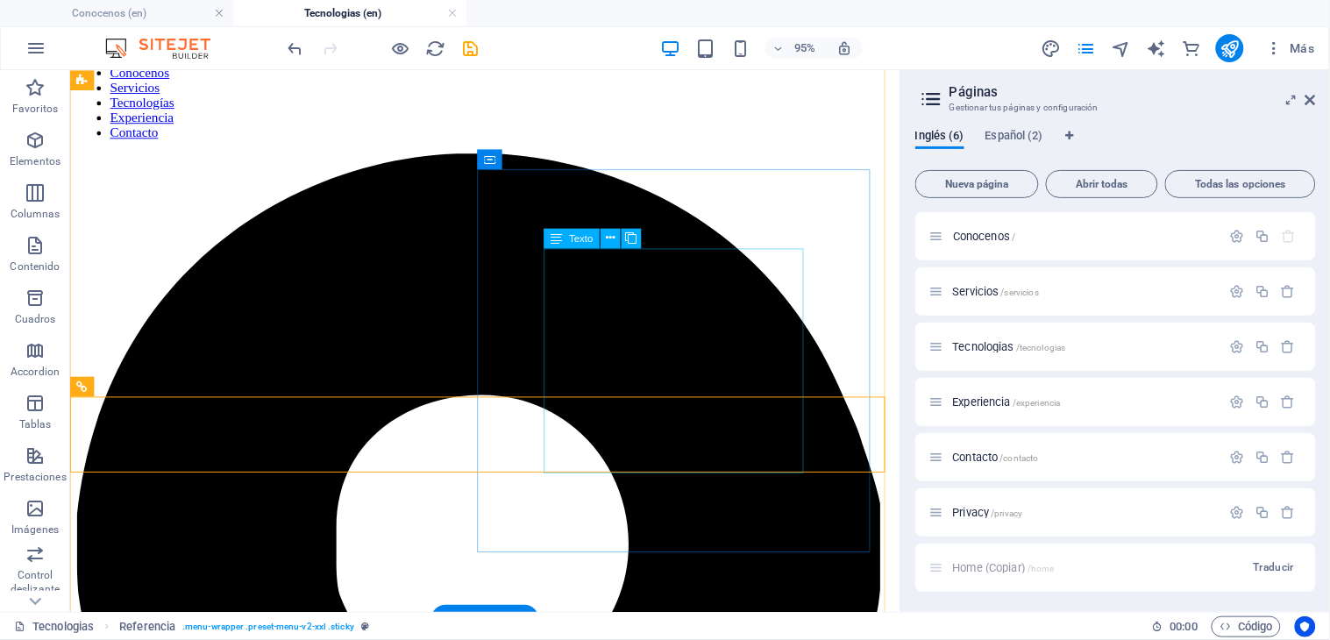
scroll to position [0, 0]
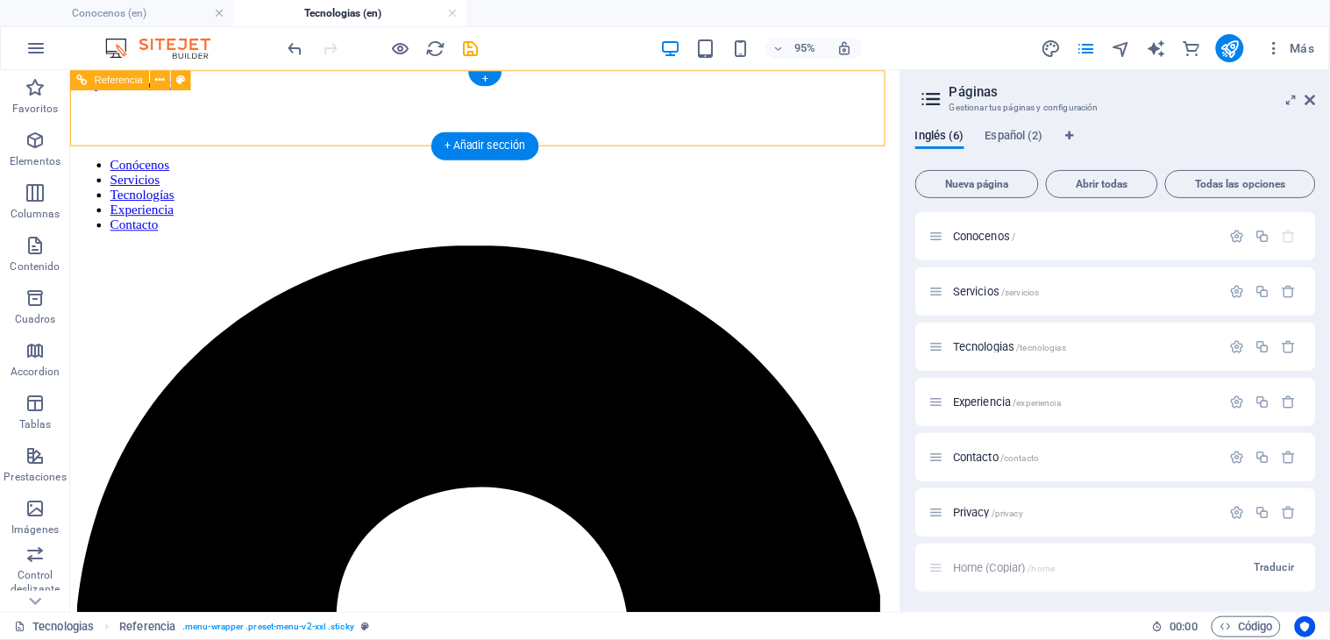
click at [720, 161] on nav "Conócenos Servicios Tecnologías Experiencia Contacto" at bounding box center [506, 200] width 860 height 79
drag, startPoint x: 1313, startPoint y: 93, endPoint x: 1243, endPoint y: 23, distance: 99.2
click at [1313, 93] on icon at bounding box center [1310, 100] width 11 height 14
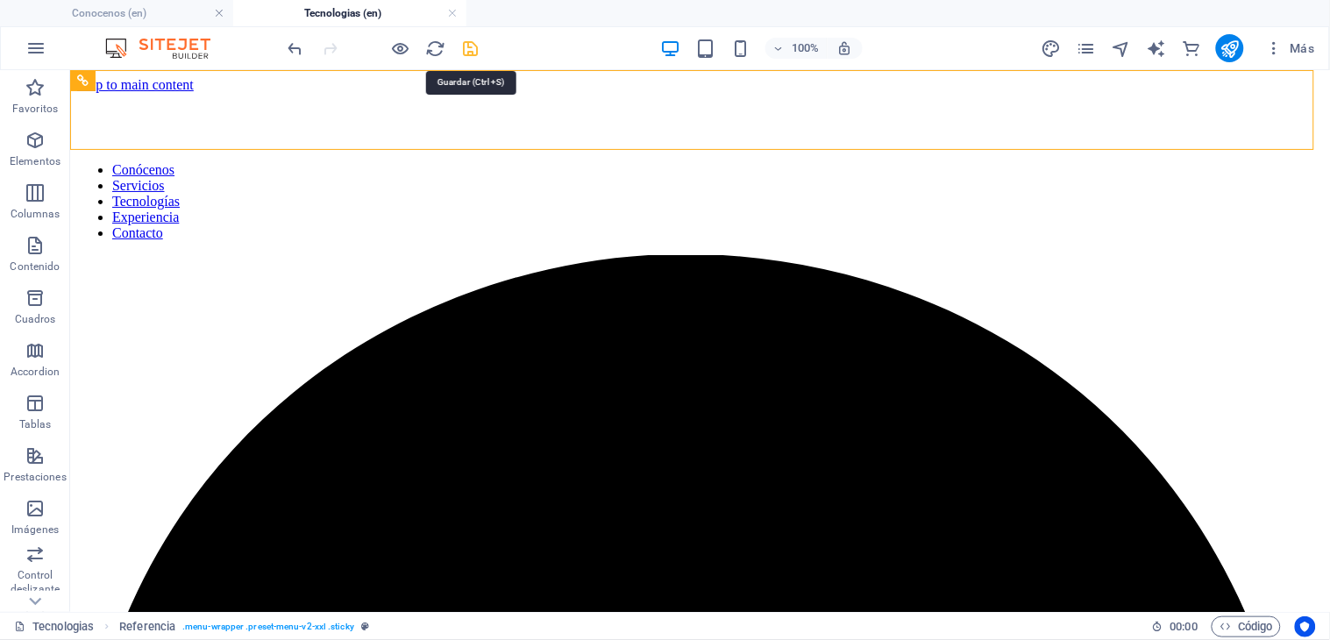
click at [465, 39] on icon "save" at bounding box center [471, 49] width 20 height 20
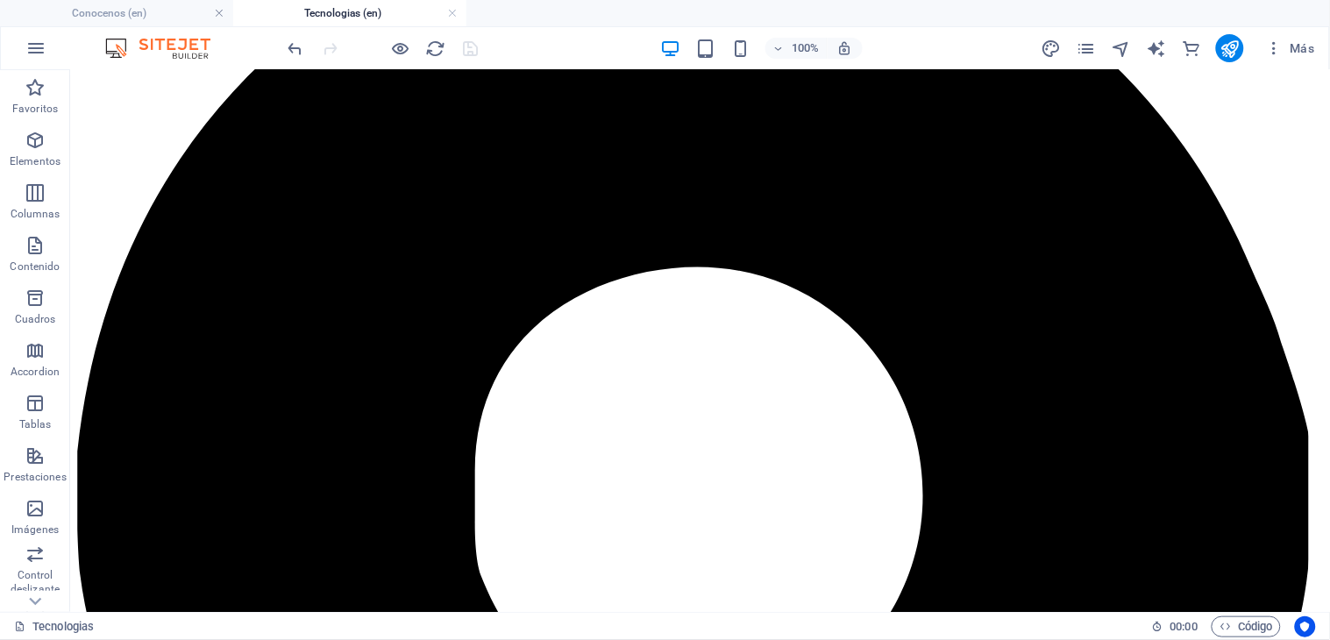
scroll to position [451, 0]
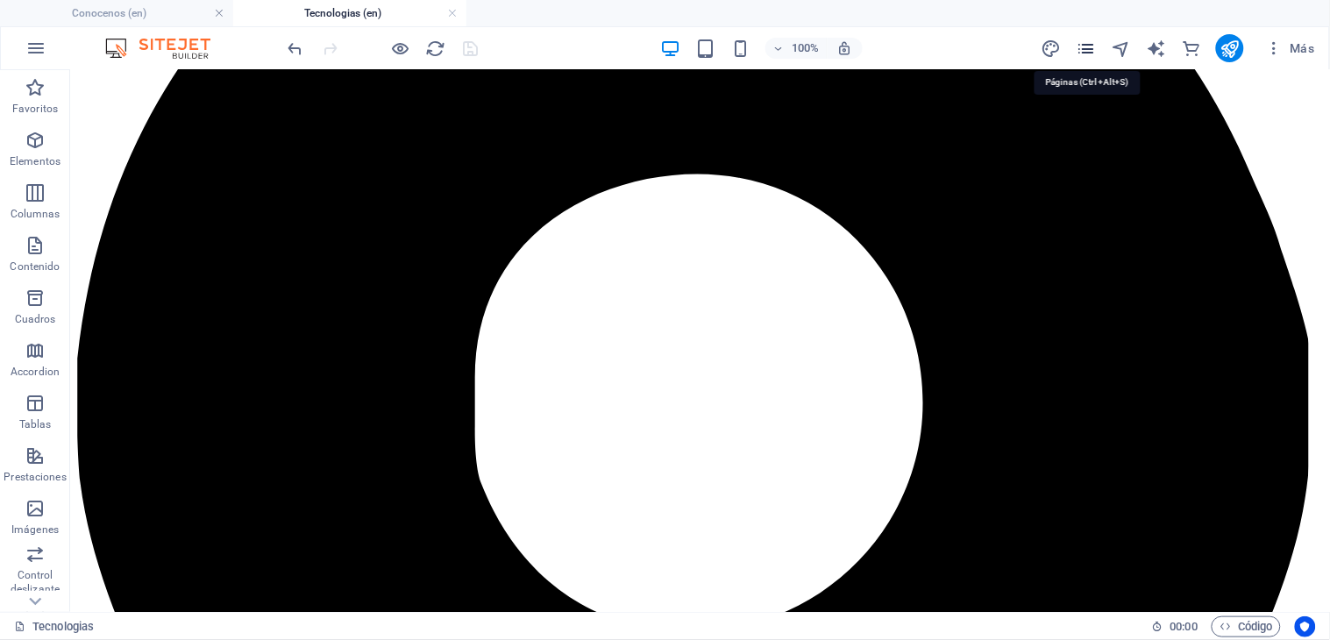
click at [1089, 48] on icon "pages" at bounding box center [1086, 49] width 20 height 20
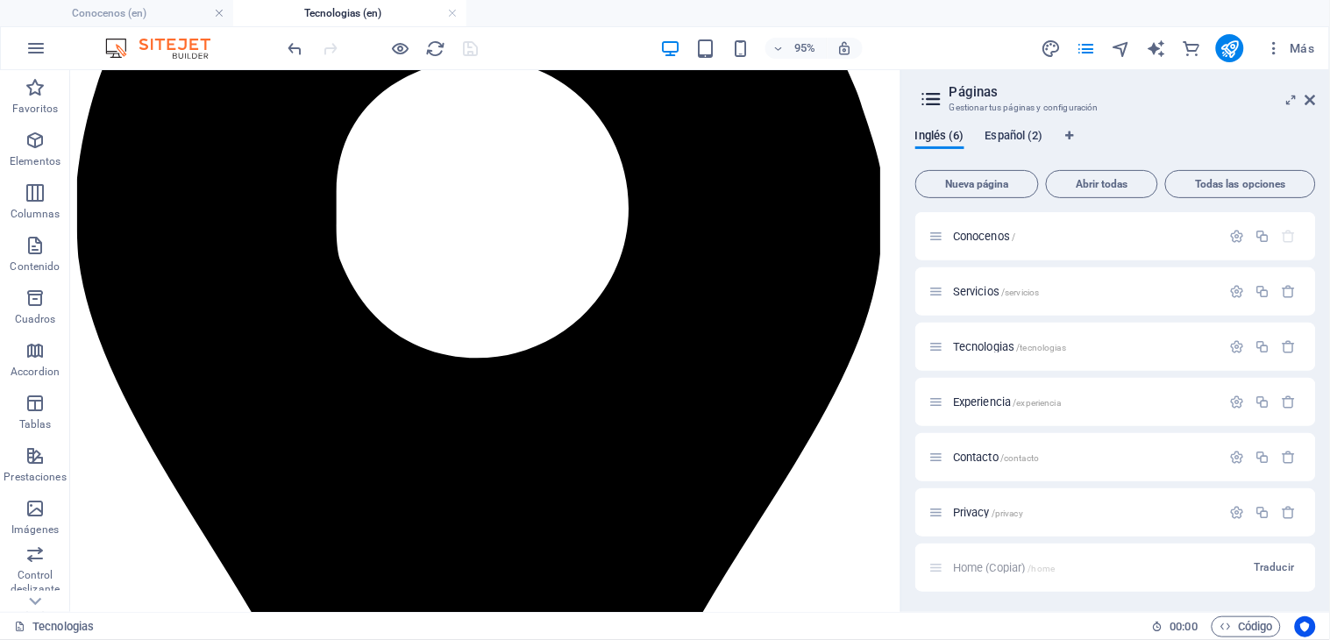
click at [1024, 131] on span "Español (2)" at bounding box center [1014, 137] width 58 height 25
click at [987, 287] on span "Home (Copiar) /home" at bounding box center [1004, 291] width 103 height 13
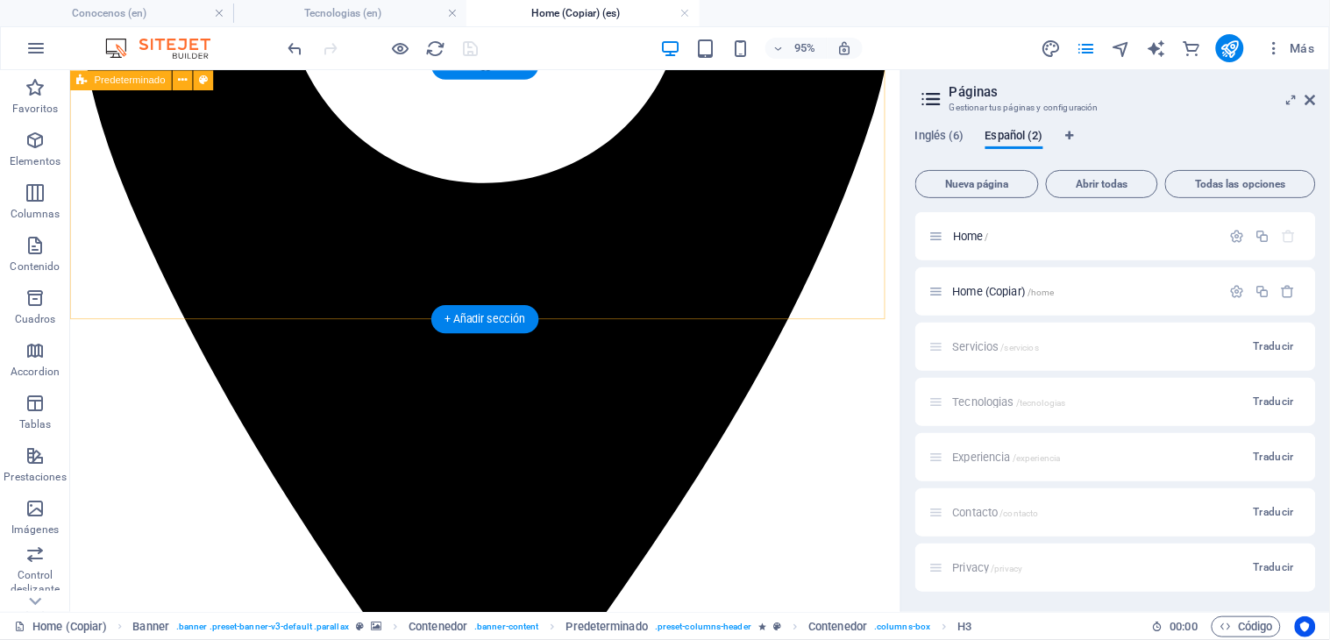
scroll to position [681, 0]
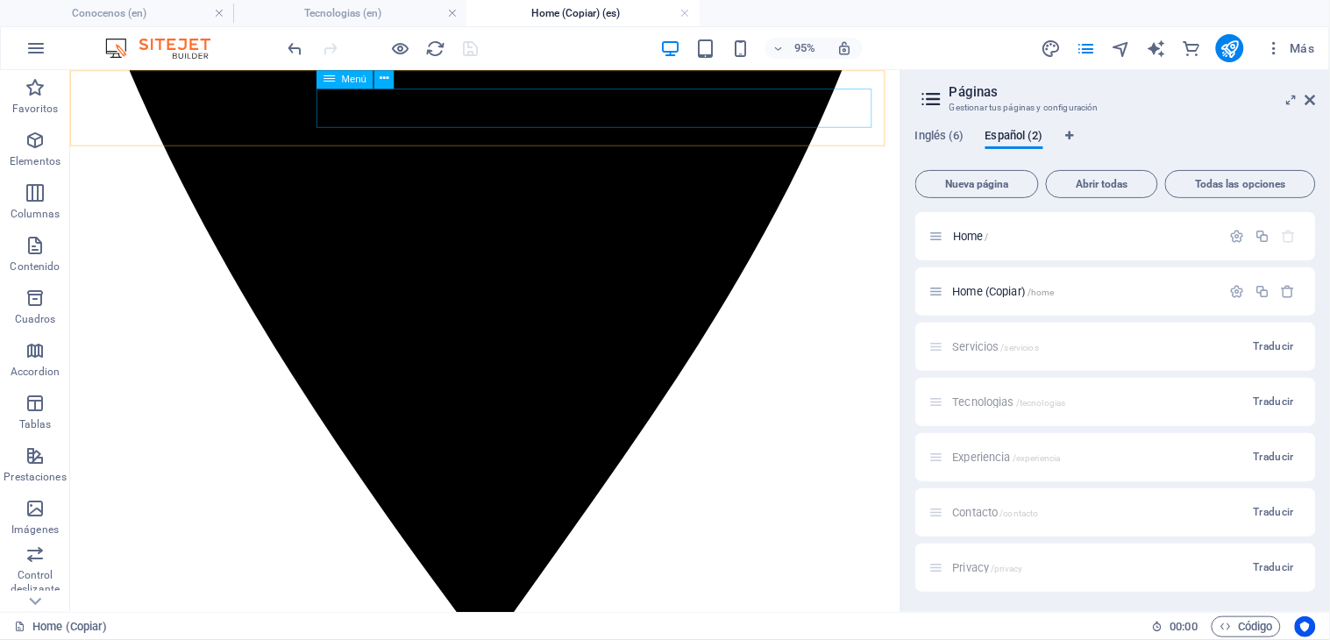
select select
select select "1"
select select
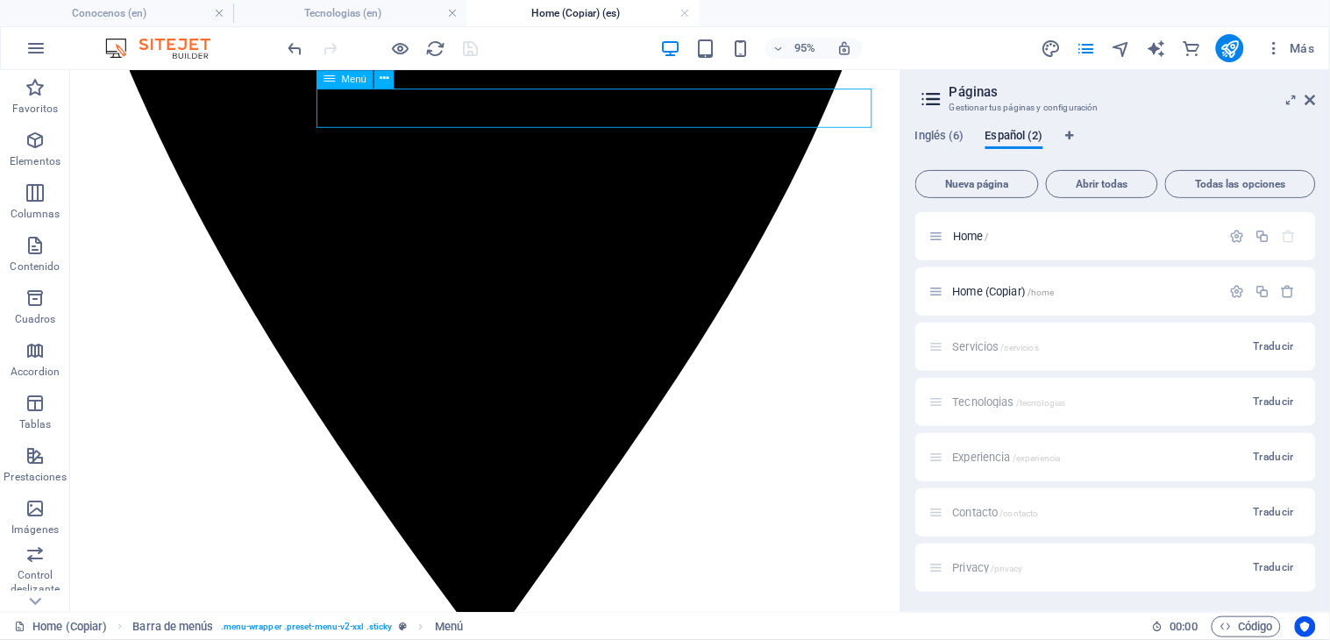
select select "primary"
select select "2"
select select
select select "secondary"
select select "3"
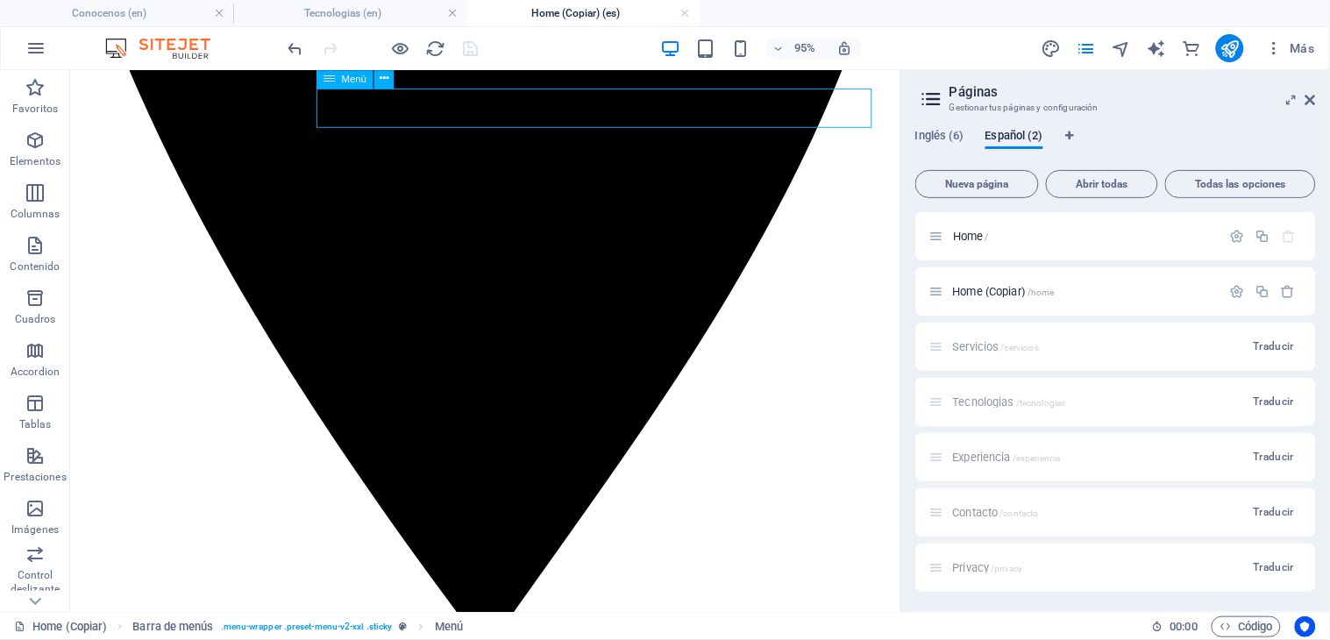
select select
select select "default"
select select "4"
select select
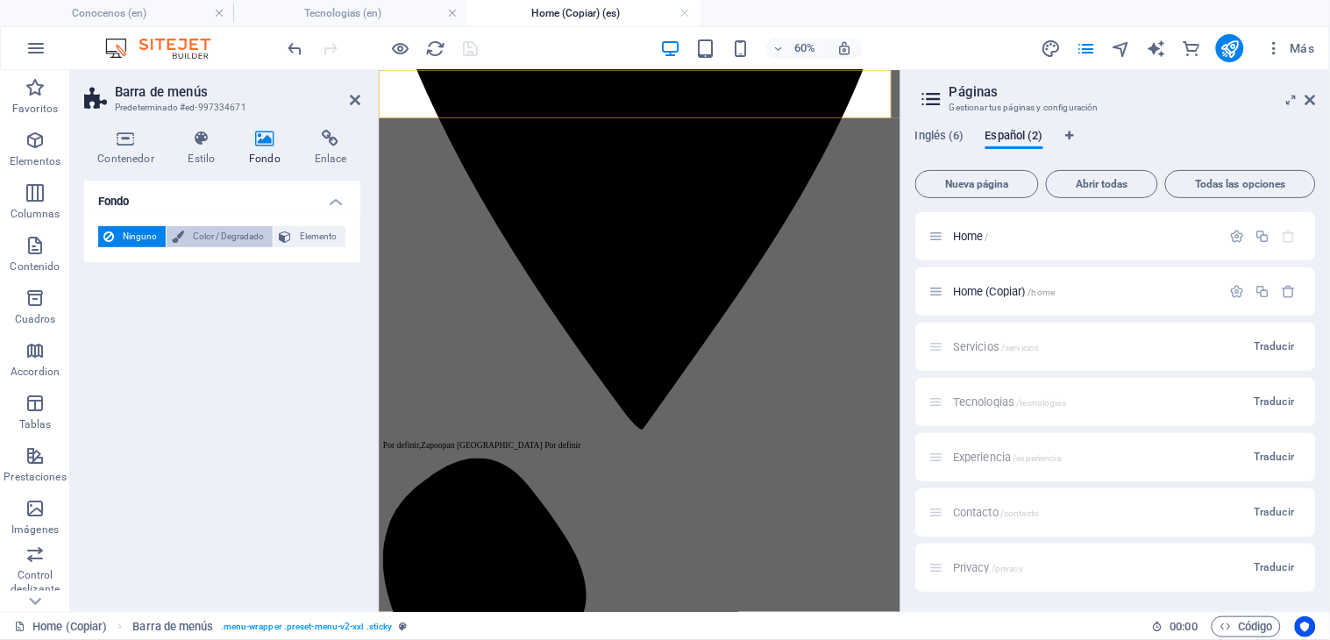
click at [234, 237] on span "Color / Degradado" at bounding box center [228, 236] width 78 height 21
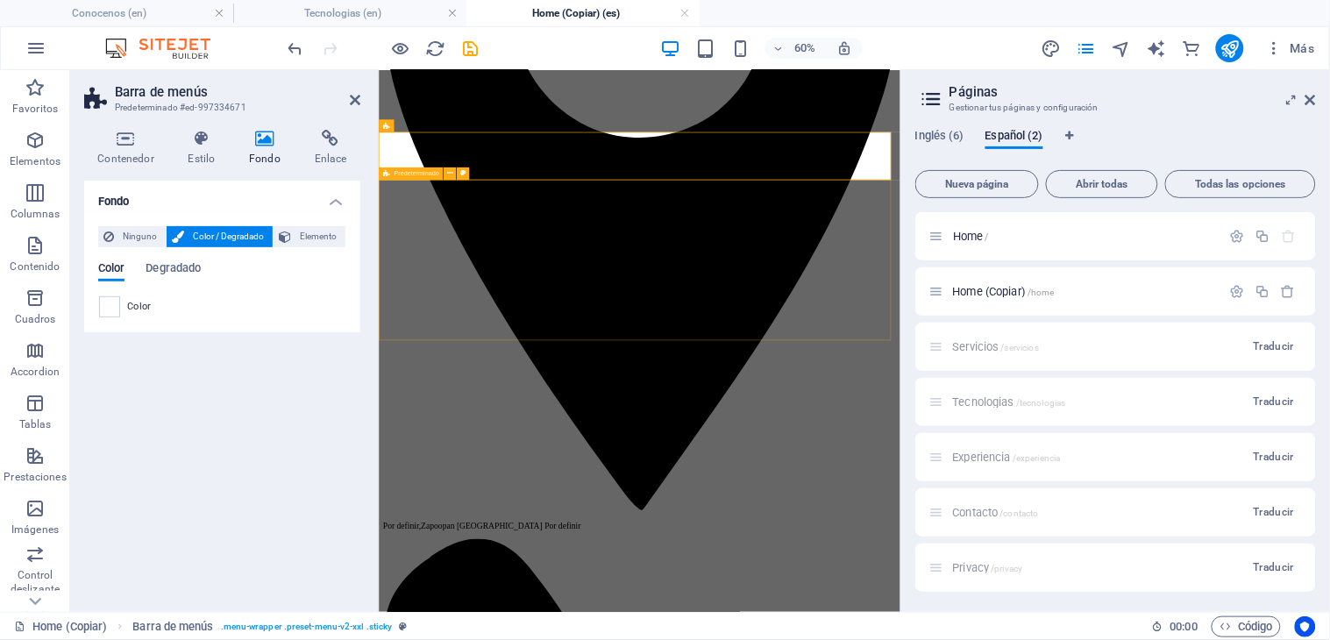
scroll to position [486, 0]
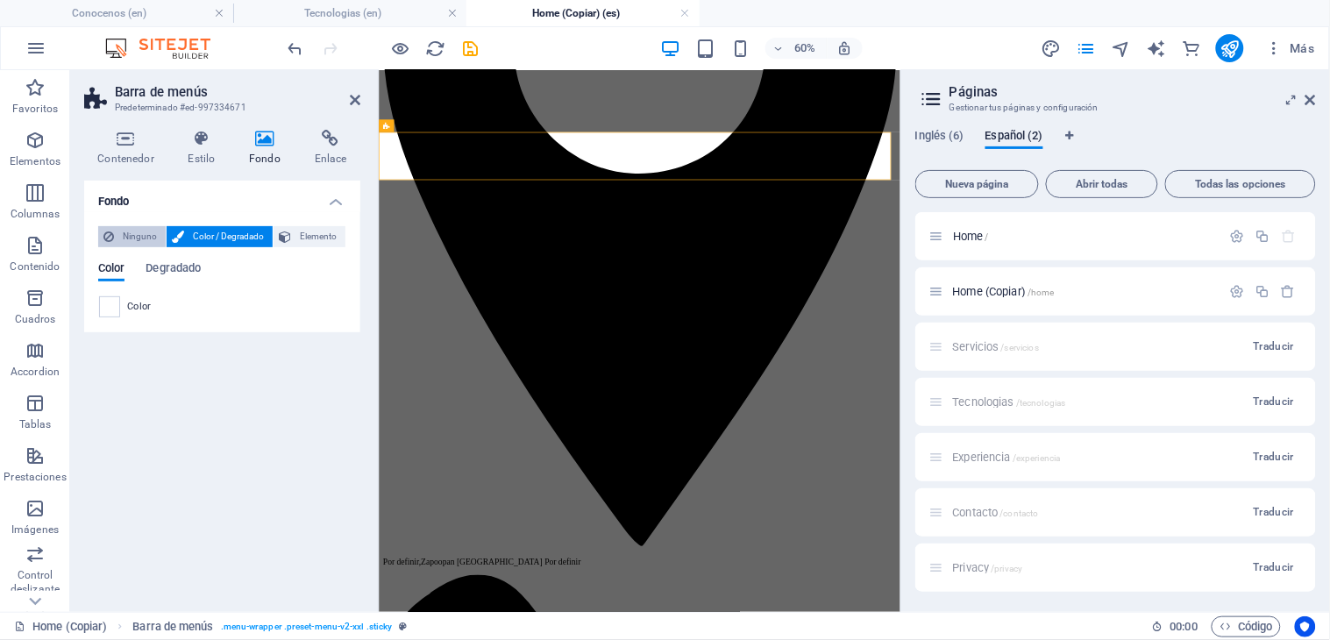
click at [127, 240] on span "Ninguno" at bounding box center [139, 236] width 41 height 21
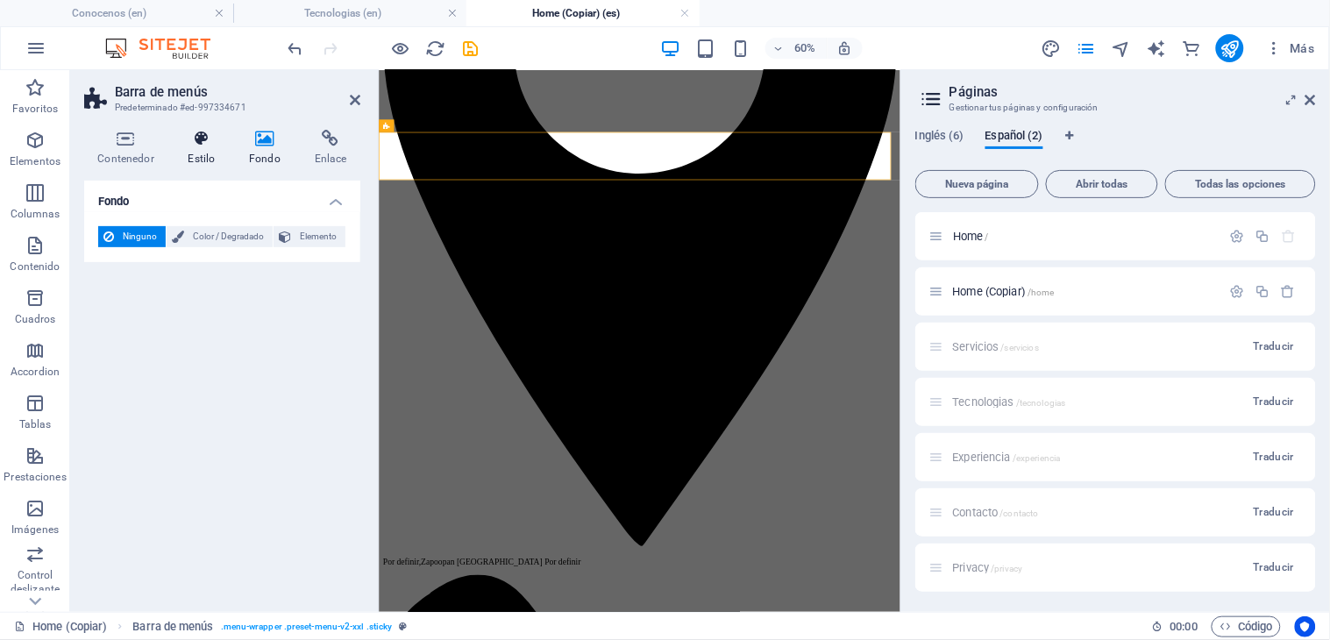
click at [202, 153] on h4 "Estilo" at bounding box center [204, 148] width 61 height 37
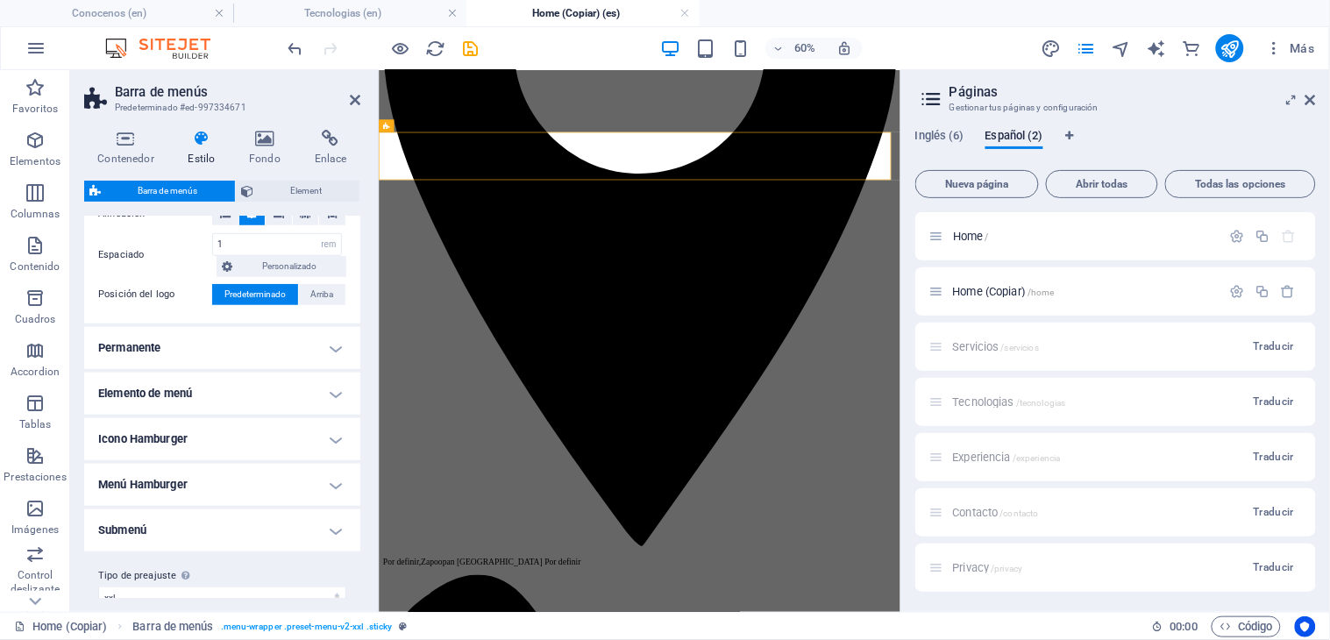
scroll to position [412, 0]
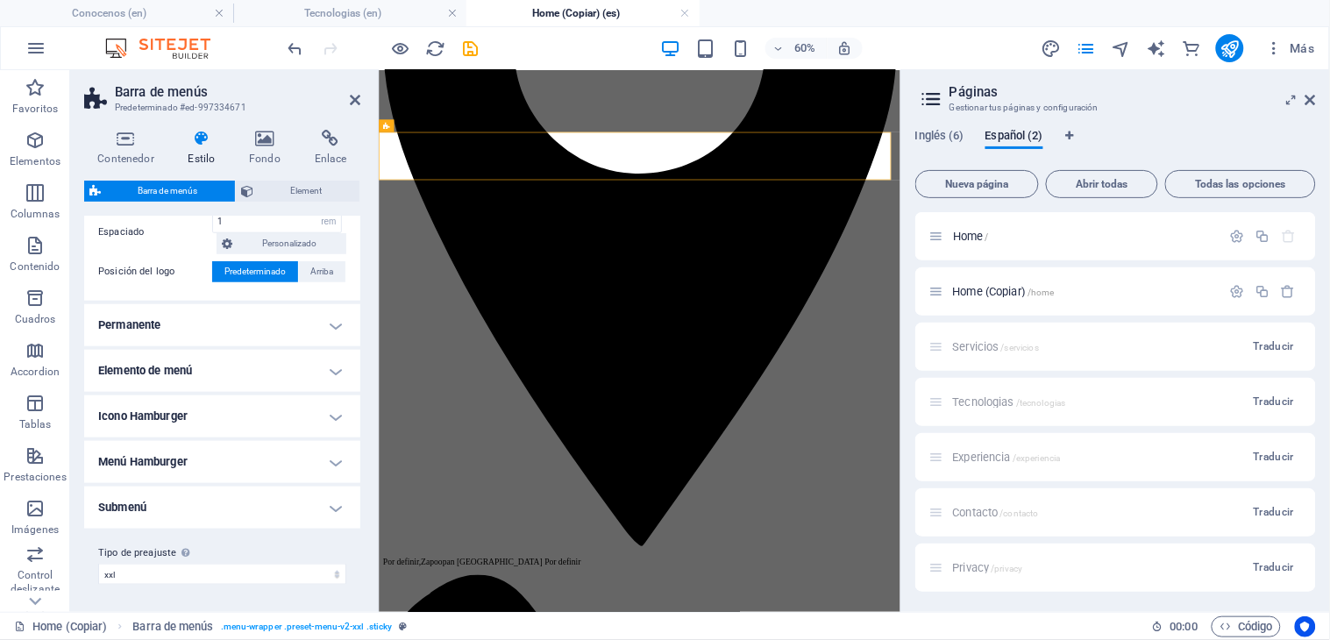
click at [216, 322] on h4 "Permanente" at bounding box center [222, 325] width 276 height 42
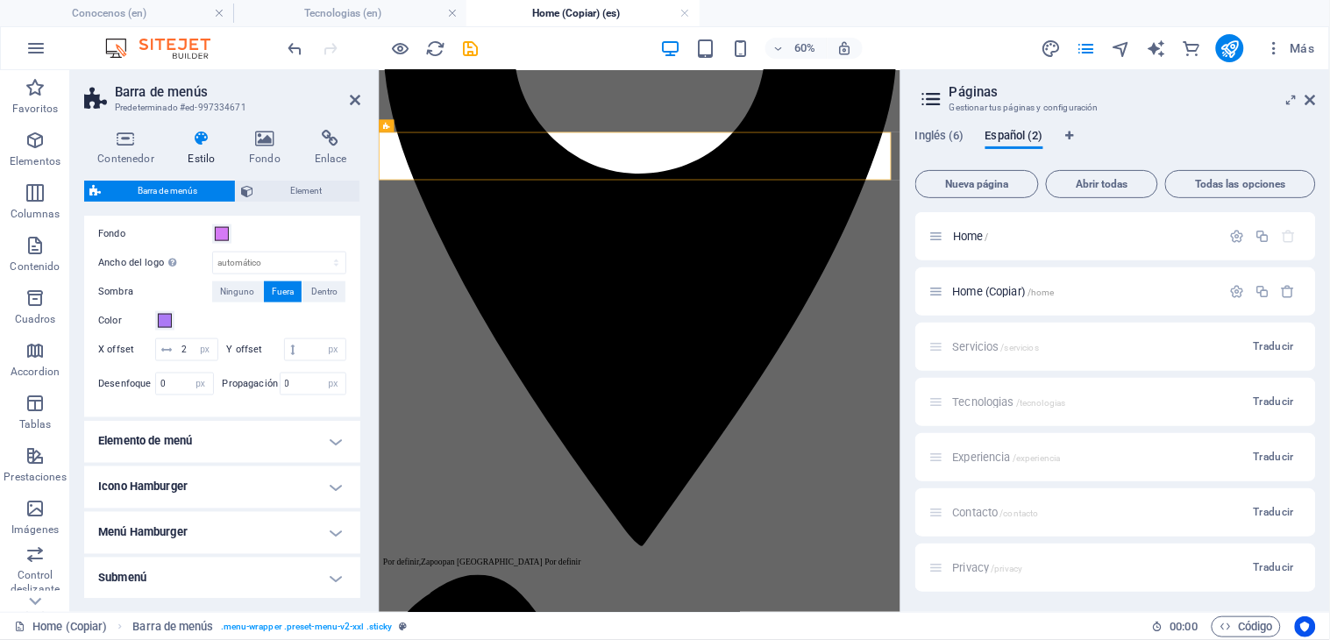
scroll to position [510, 0]
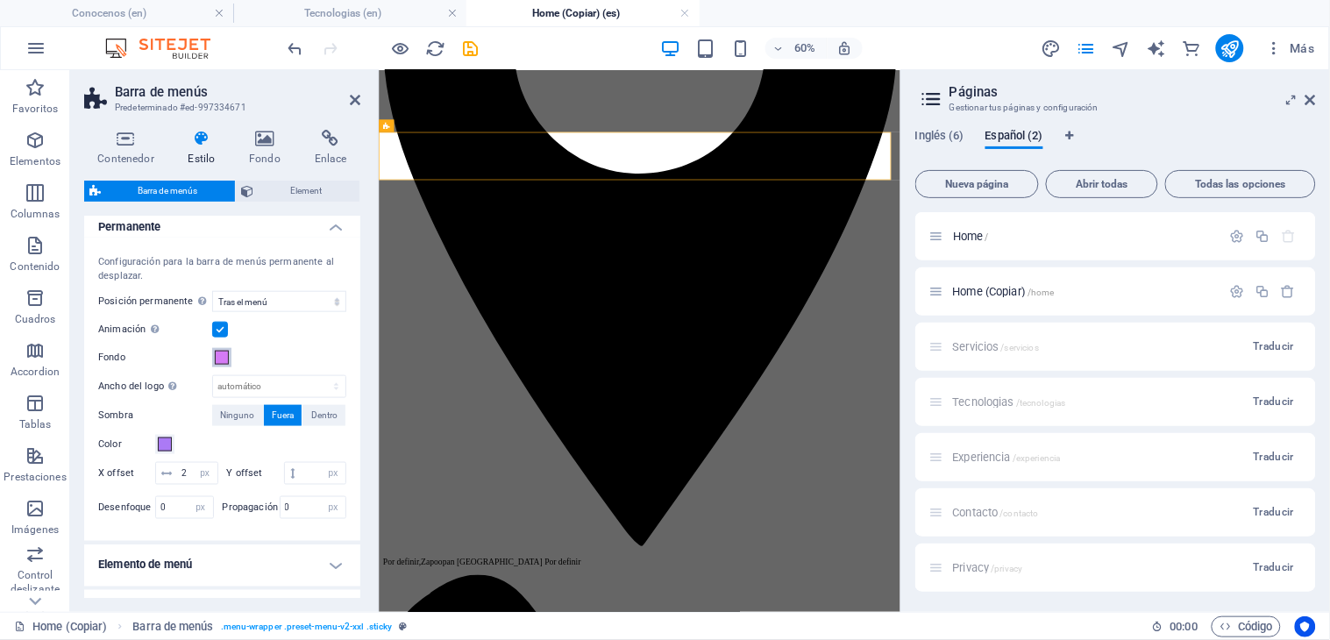
click at [220, 359] on span at bounding box center [222, 358] width 14 height 14
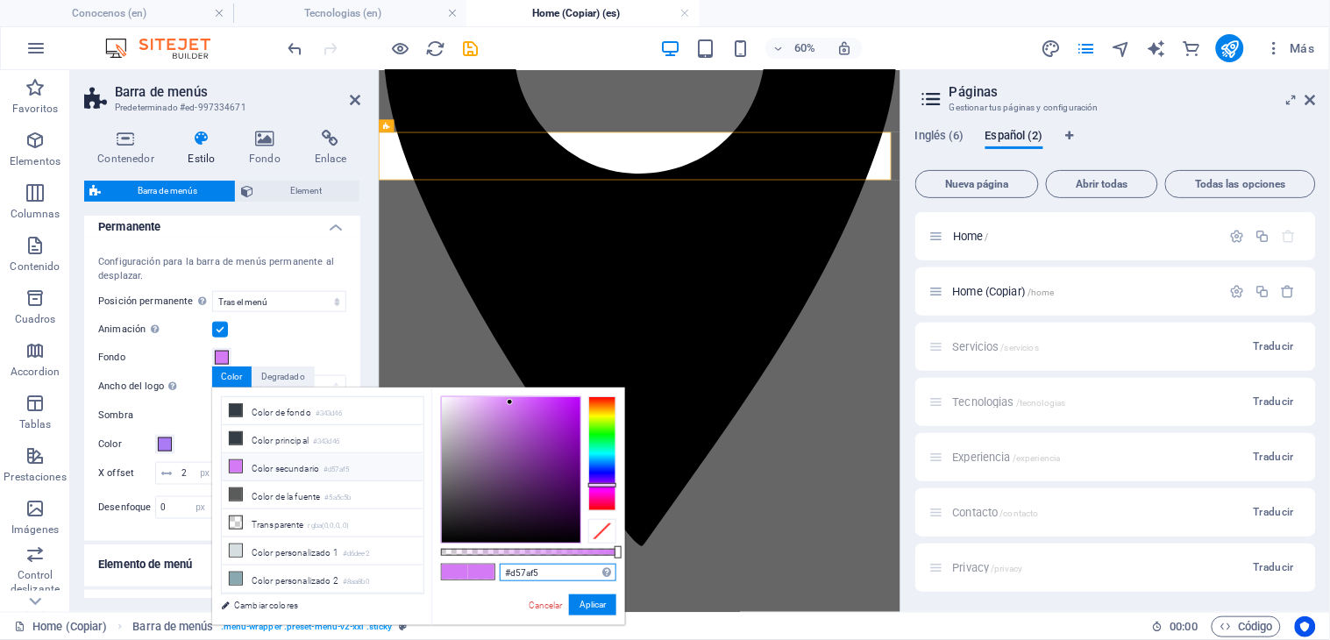
drag, startPoint x: 544, startPoint y: 574, endPoint x: 487, endPoint y: 577, distance: 57.0
click at [487, 577] on div "#d57af5 Formatos soportados #0852ed rgb(8, 82, 237) rgba(8, 82, 237, 90%) hsv(2…" at bounding box center [528, 633] width 194 height 492
paste input "00271e"
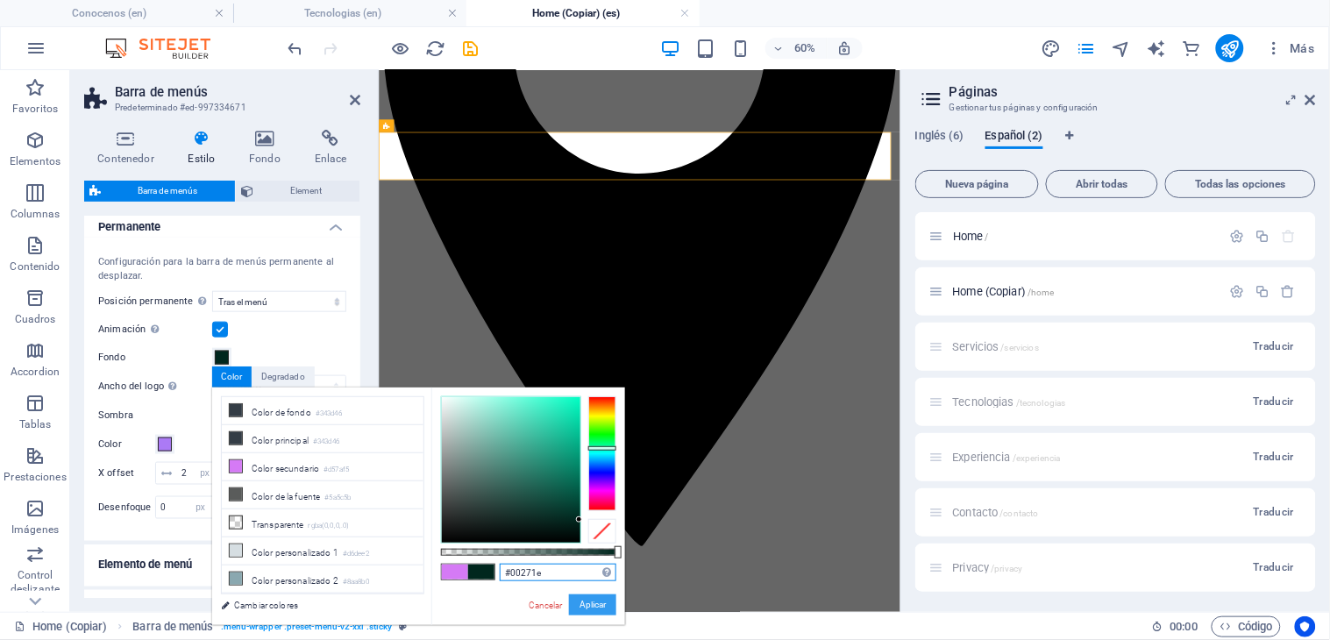
type input "#00271e"
click at [578, 606] on button "Aplicar" at bounding box center [592, 604] width 47 height 21
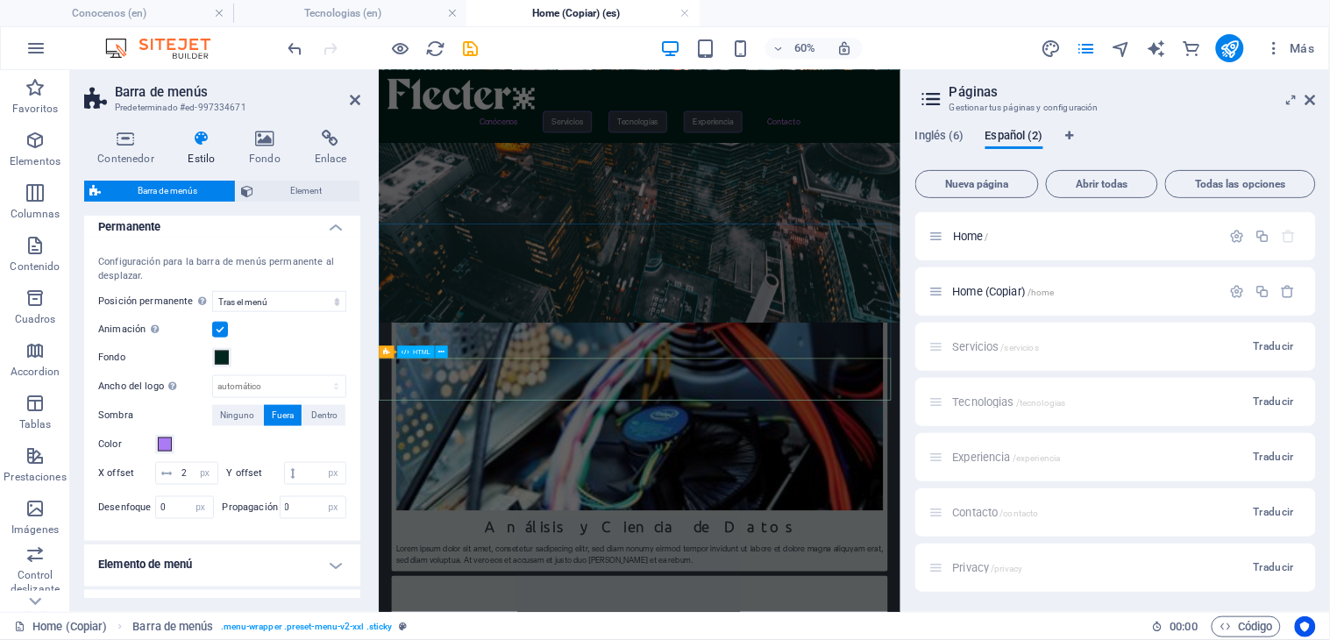
scroll to position [681, 0]
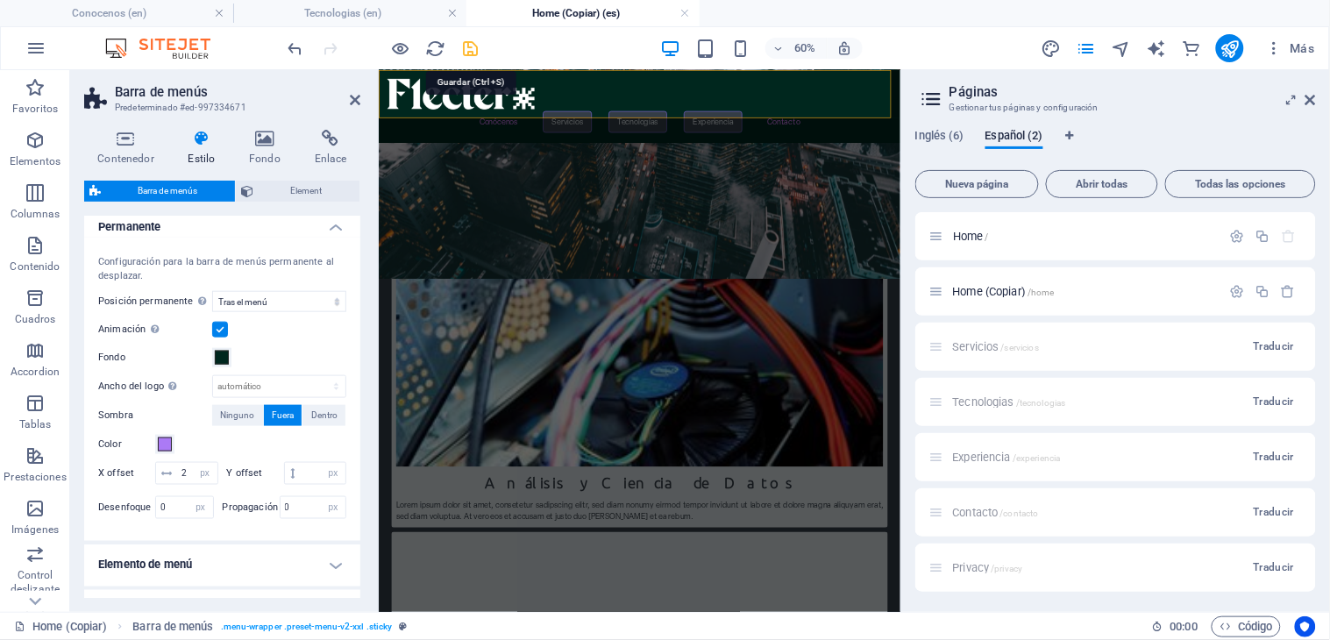
click at [472, 53] on icon "save" at bounding box center [471, 49] width 20 height 20
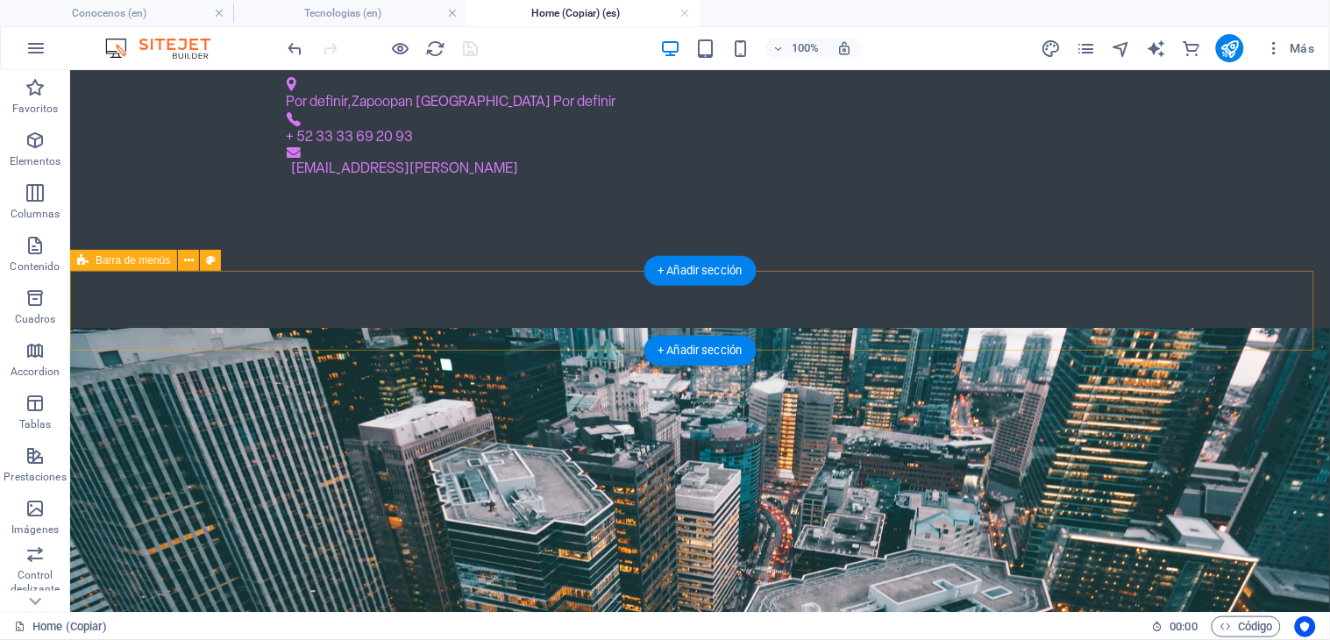
scroll to position [389, 0]
